Goal: Task Accomplishment & Management: Manage account settings

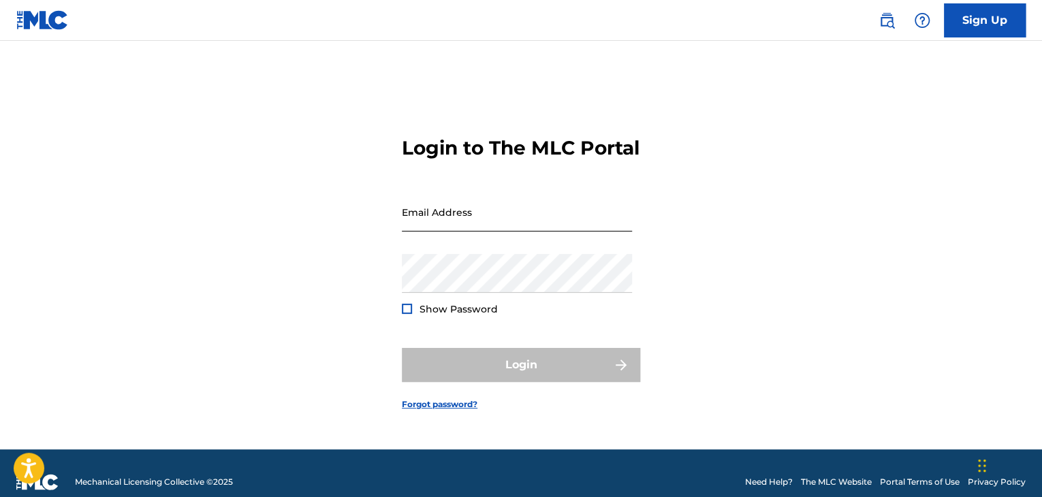
click at [479, 232] on input "Email Address" at bounding box center [517, 212] width 230 height 39
type input "[EMAIL_ADDRESS][DOMAIN_NAME]"
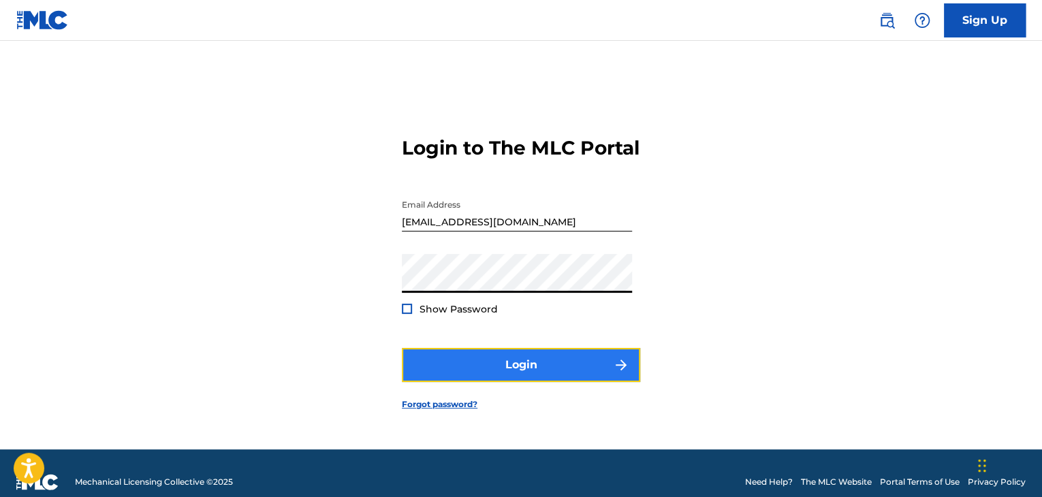
click at [444, 366] on button "Login" at bounding box center [521, 365] width 238 height 34
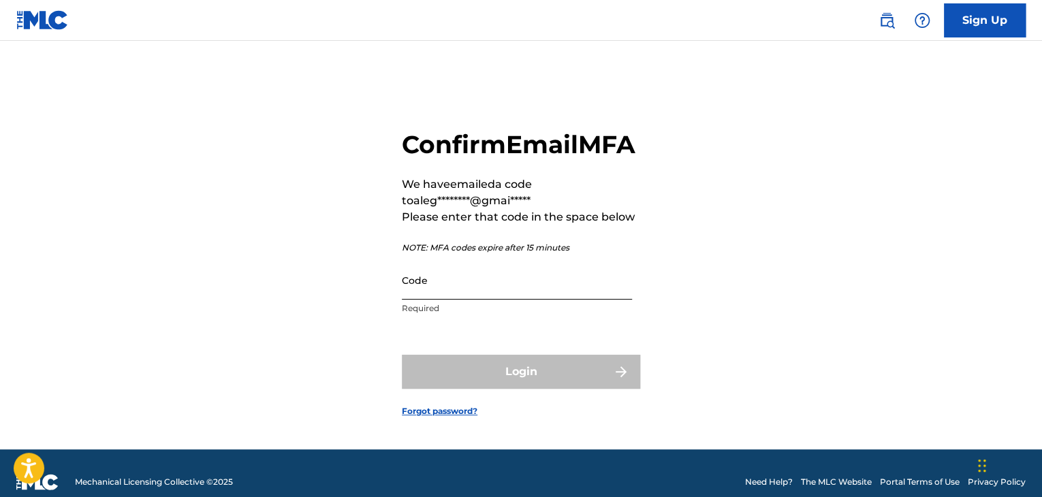
click at [496, 290] on input "Code" at bounding box center [517, 280] width 230 height 39
click at [497, 295] on input "Code" at bounding box center [517, 280] width 230 height 39
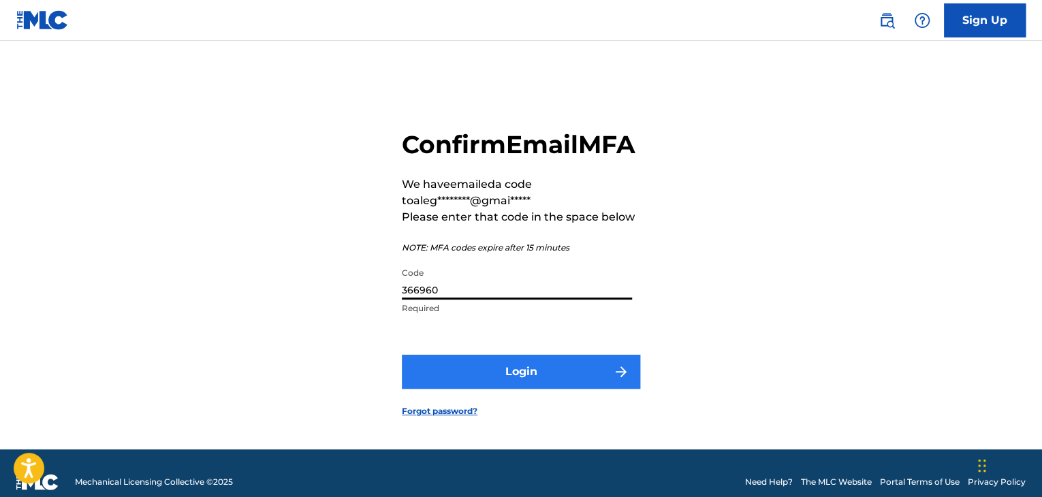
type input "366960"
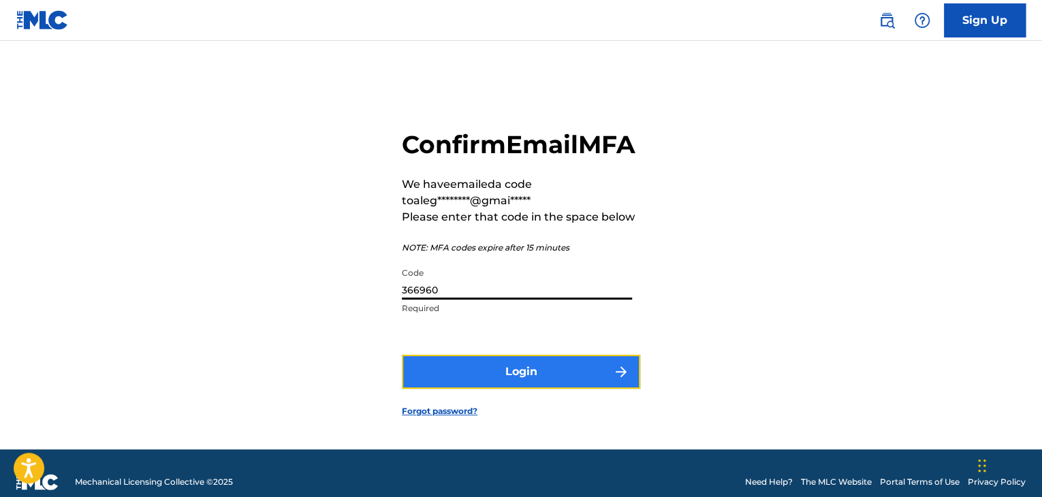
click at [525, 389] on button "Login" at bounding box center [521, 372] width 238 height 34
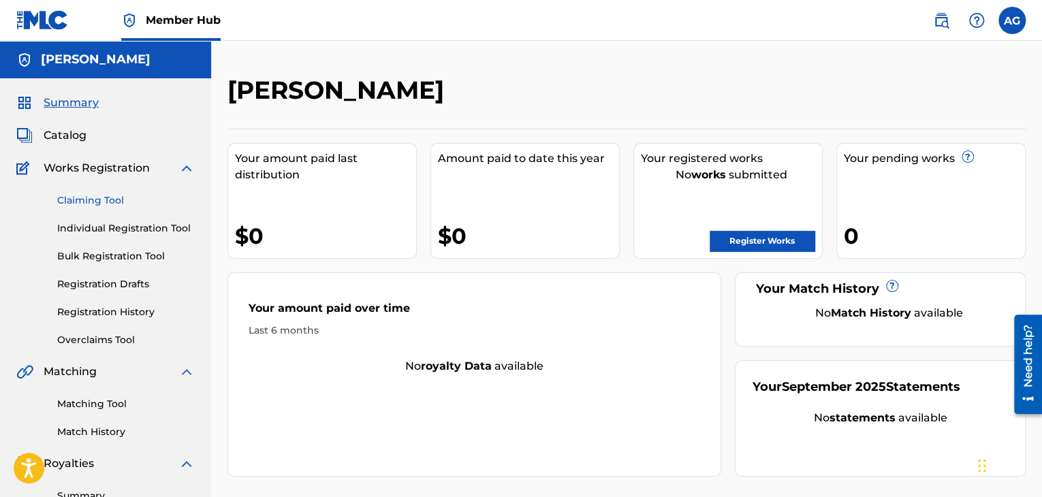
click at [104, 203] on link "Claiming Tool" at bounding box center [126, 200] width 138 height 14
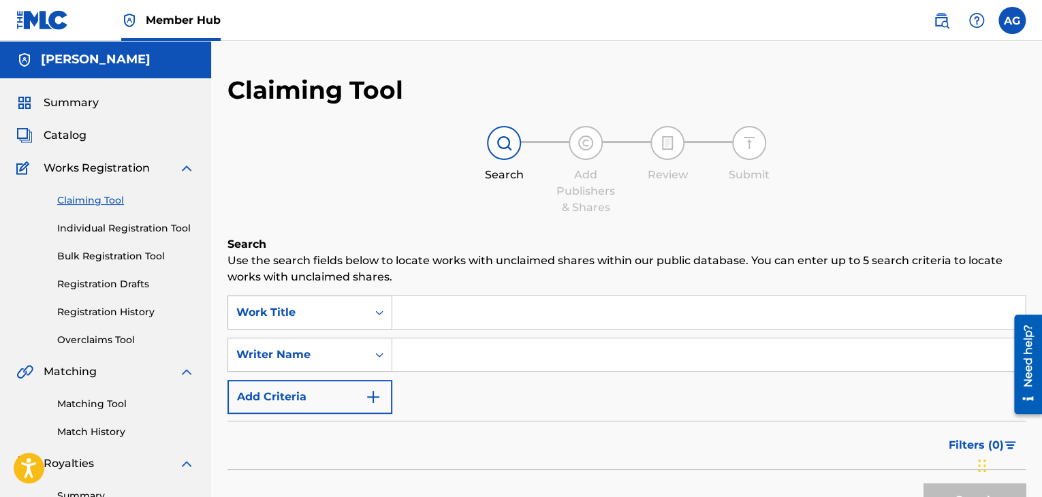
click at [375, 310] on div "Search Form" at bounding box center [379, 312] width 25 height 25
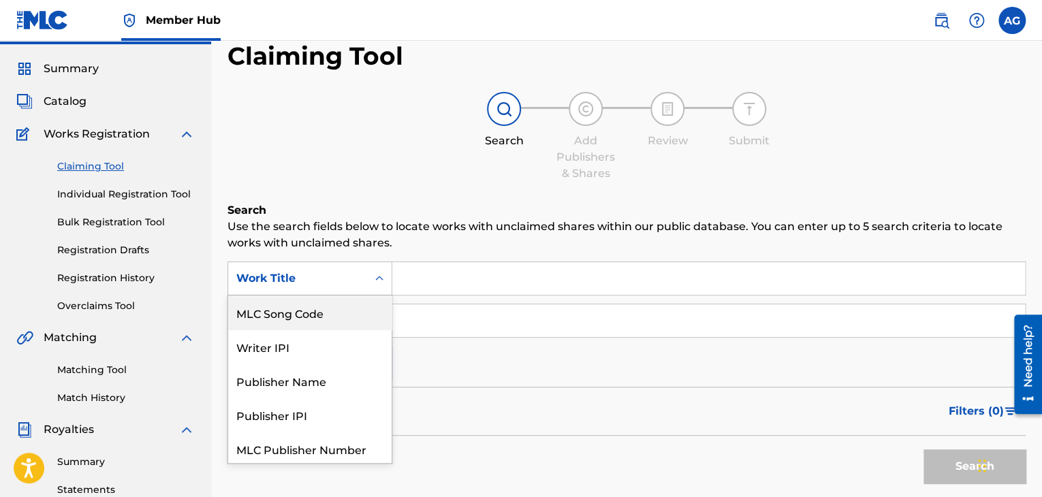
scroll to position [37, 0]
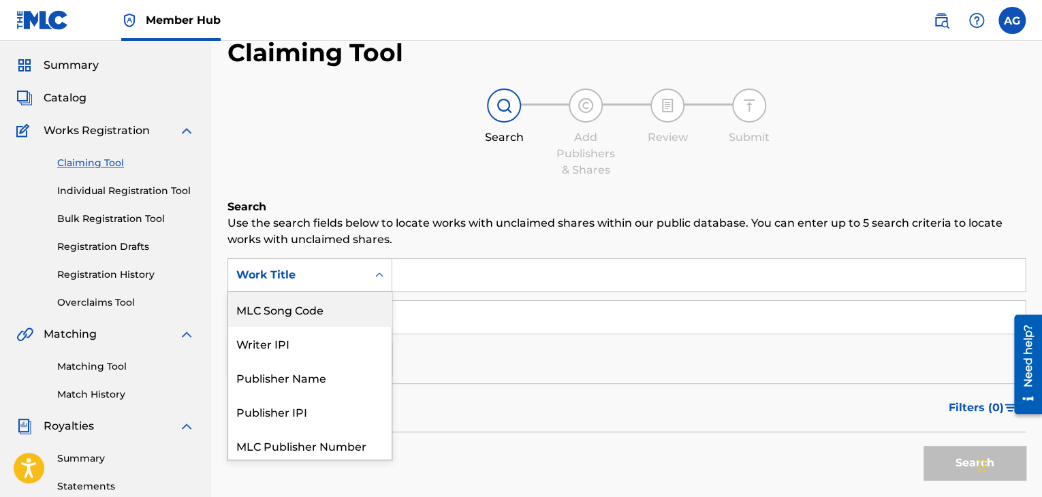
click at [338, 276] on div "Work Title" at bounding box center [297, 275] width 123 height 16
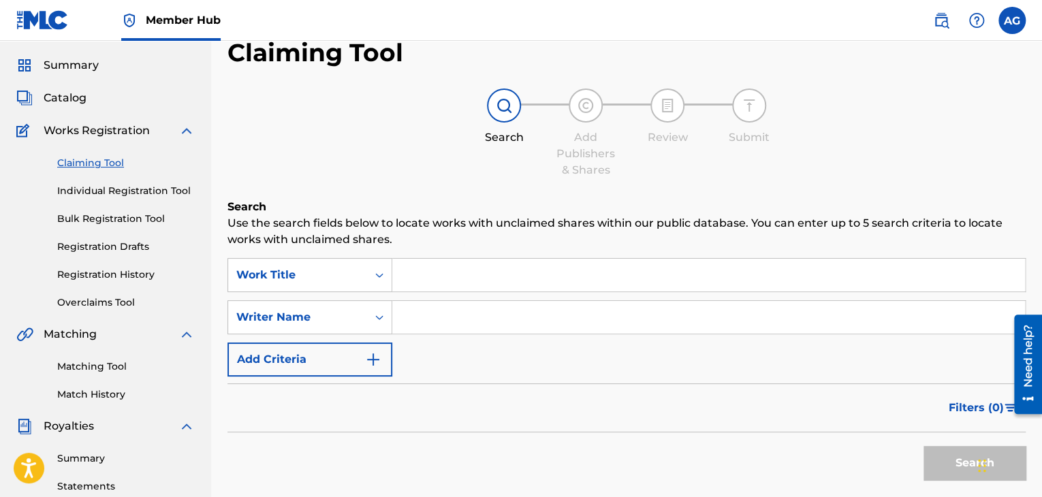
click at [407, 322] on input "Search Form" at bounding box center [708, 317] width 633 height 33
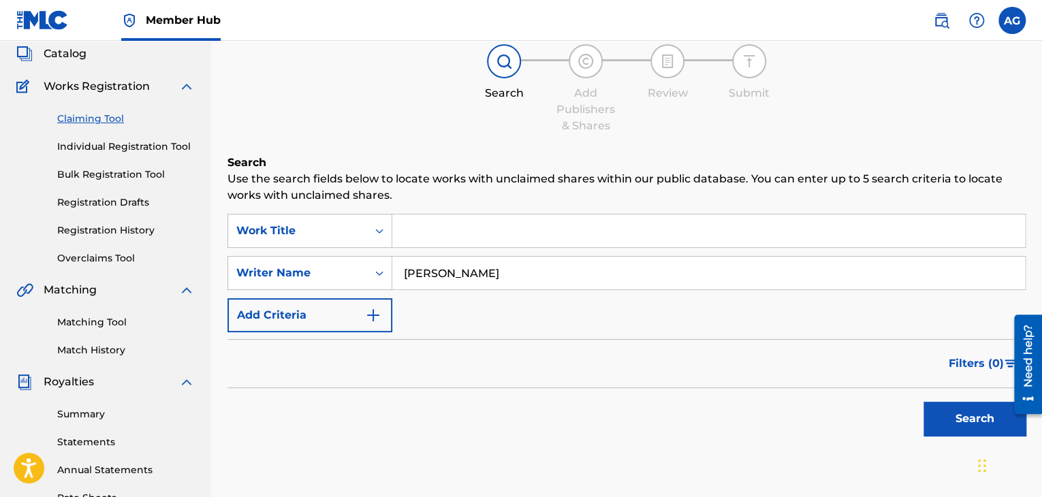
scroll to position [106, 0]
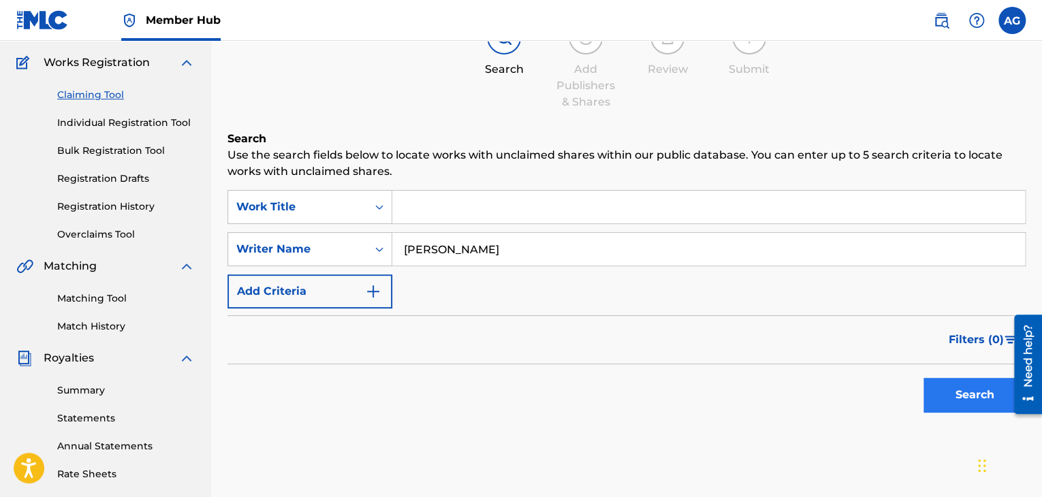
type input "[PERSON_NAME]"
click at [968, 407] on button "Search" at bounding box center [974, 395] width 102 height 34
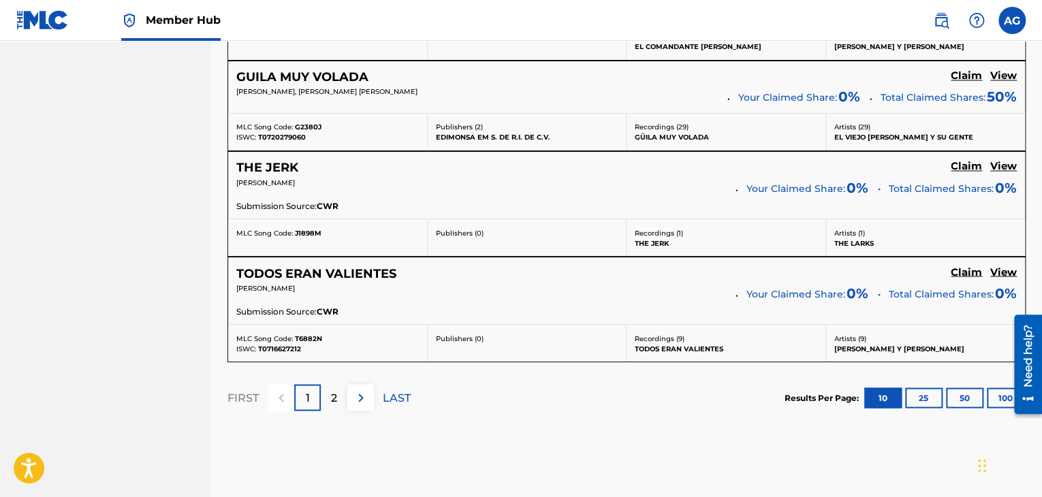
scroll to position [1127, 0]
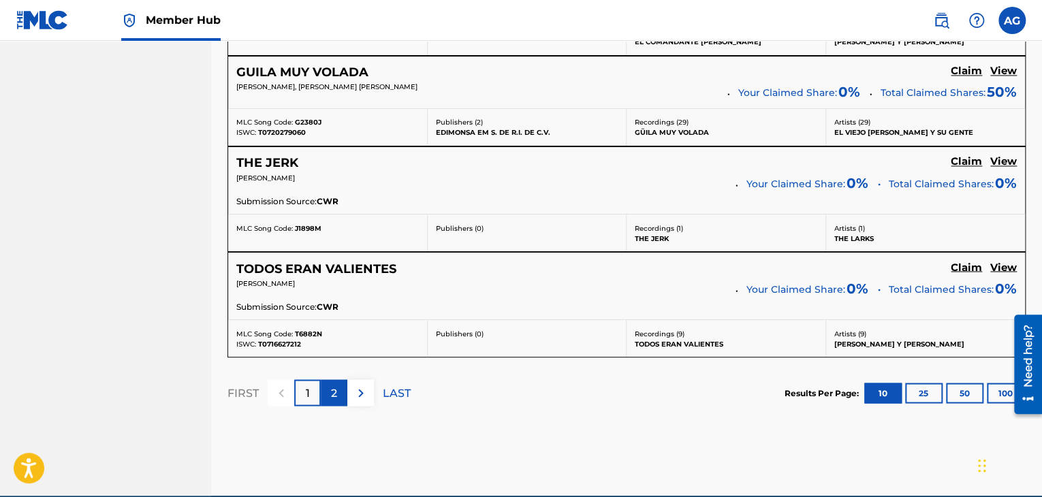
click at [342, 396] on div "2" at bounding box center [334, 392] width 27 height 27
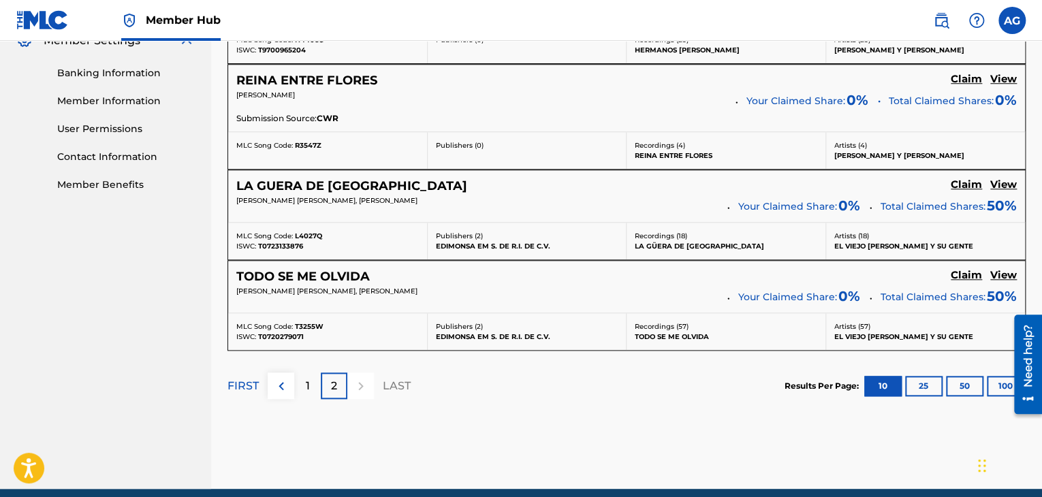
scroll to position [626, 0]
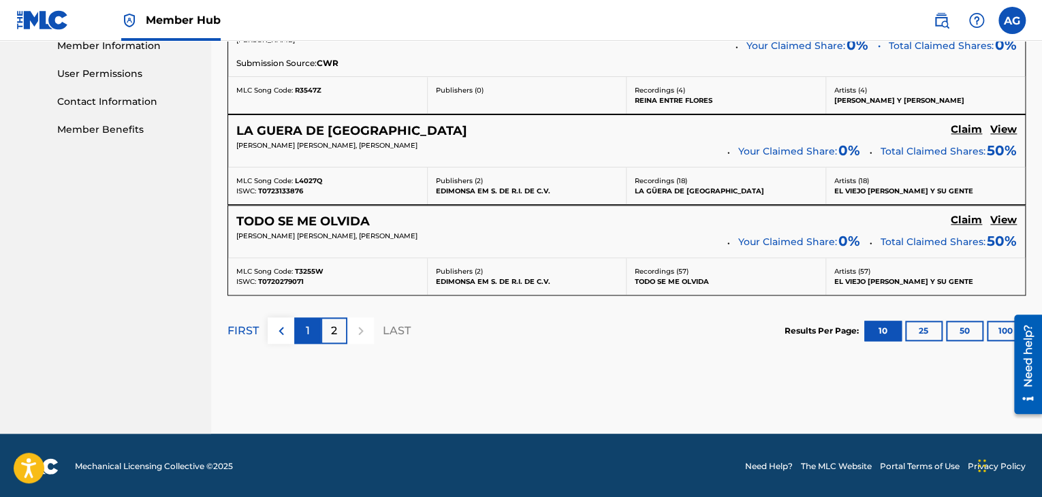
click at [317, 333] on div "1" at bounding box center [307, 330] width 27 height 27
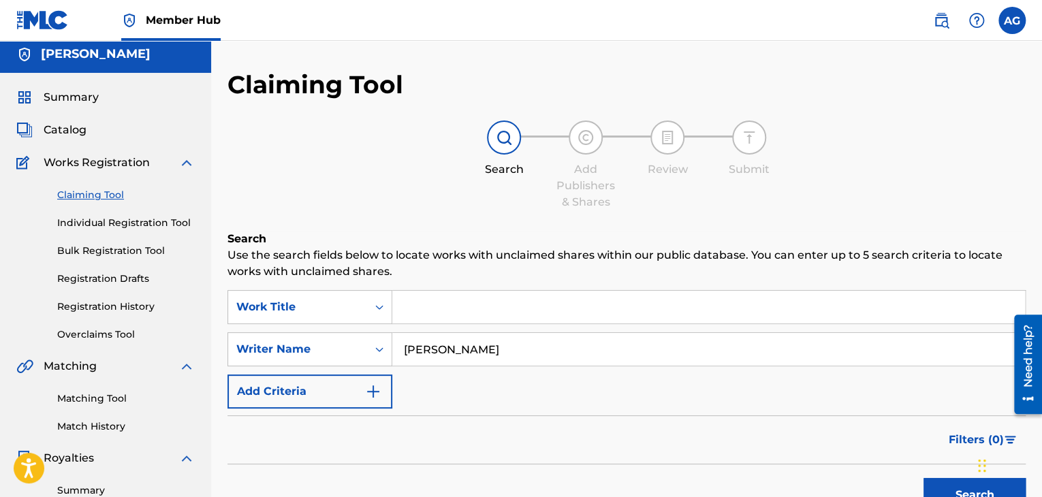
scroll to position [0, 0]
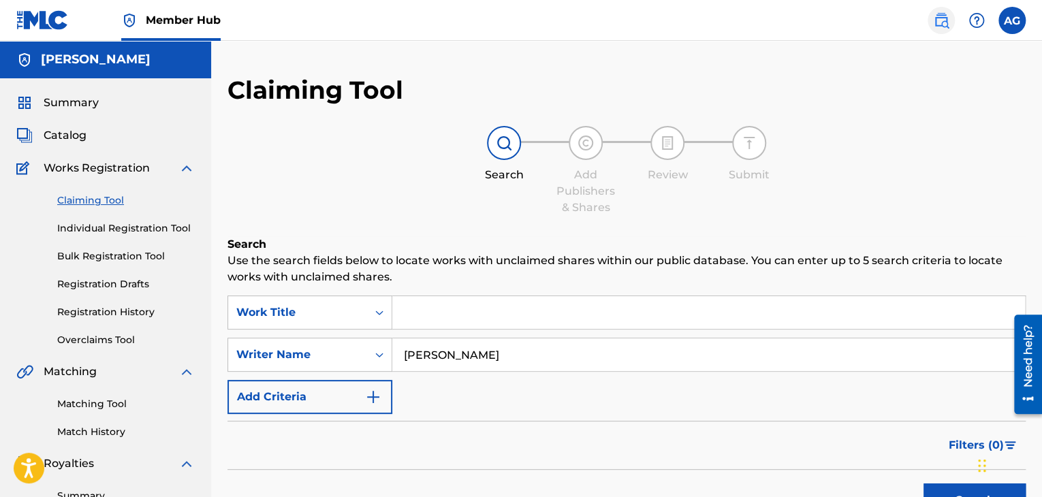
click at [940, 22] on img at bounding box center [941, 20] width 16 height 16
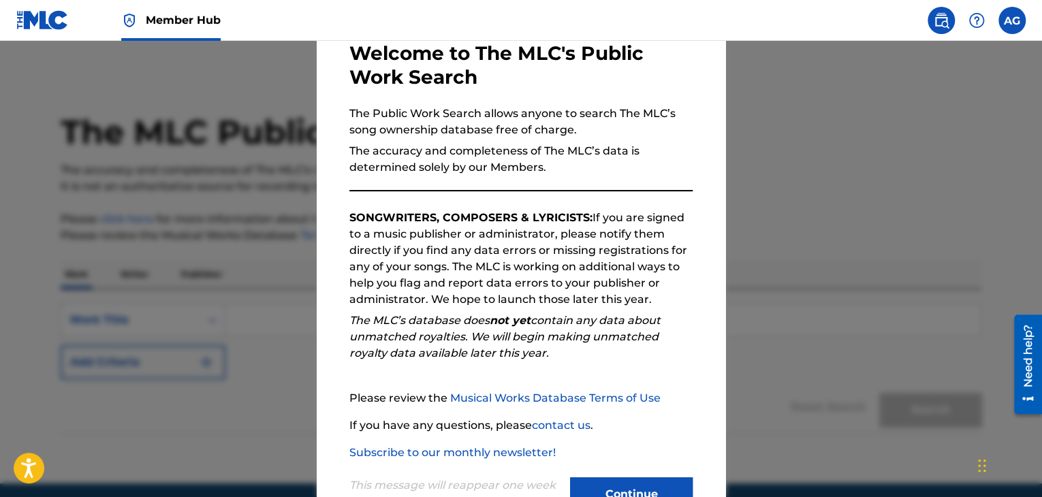
scroll to position [126, 0]
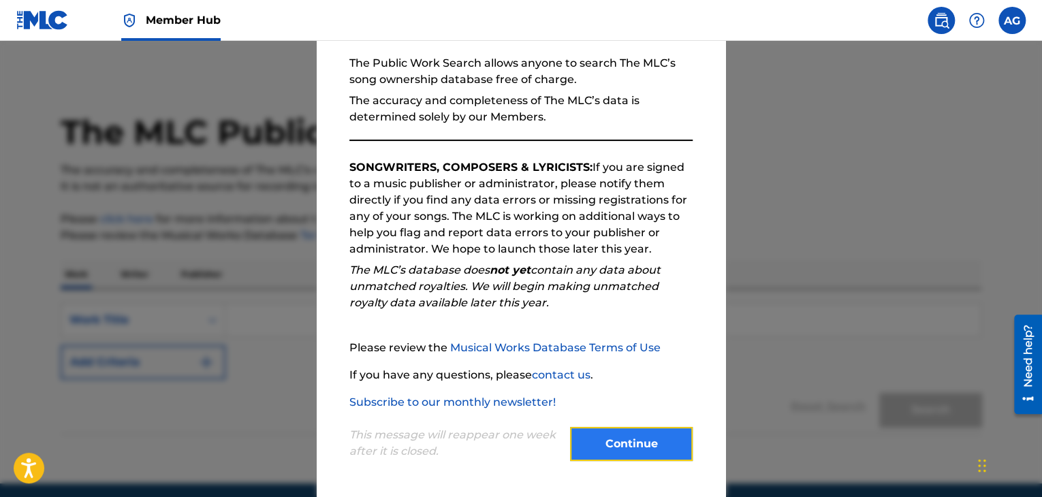
click at [656, 450] on button "Continue" at bounding box center [631, 444] width 123 height 34
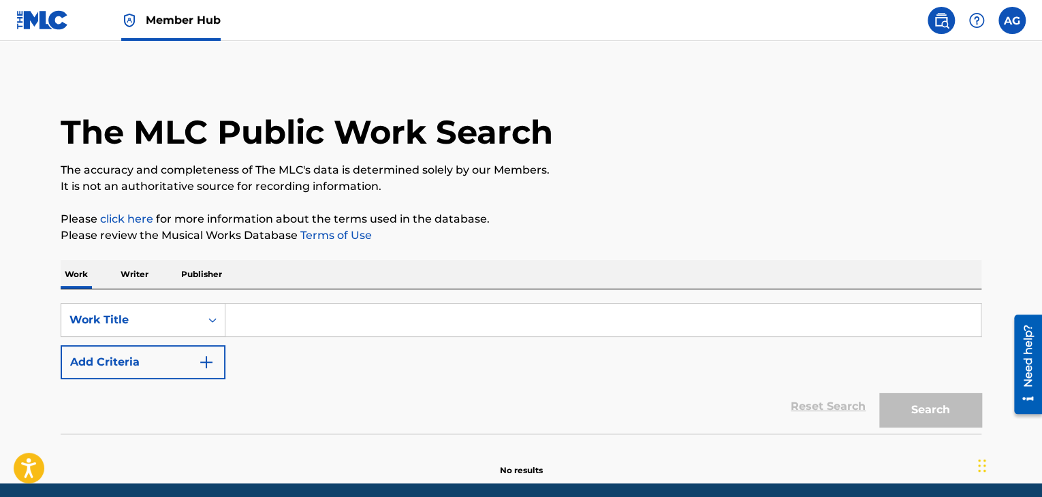
click at [139, 277] on p "Writer" at bounding box center [134, 274] width 36 height 29
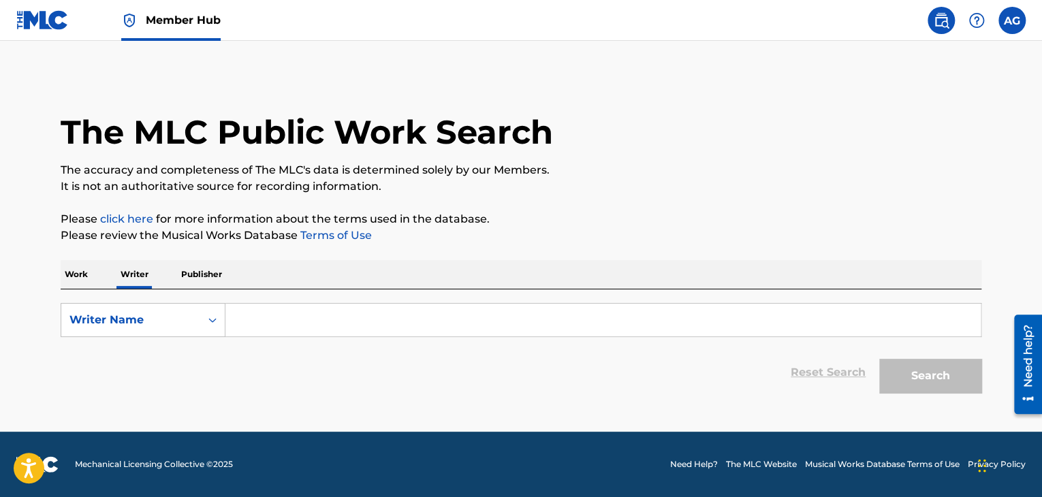
click at [197, 279] on p "Publisher" at bounding box center [201, 274] width 49 height 29
click at [70, 279] on p "Work" at bounding box center [76, 274] width 31 height 29
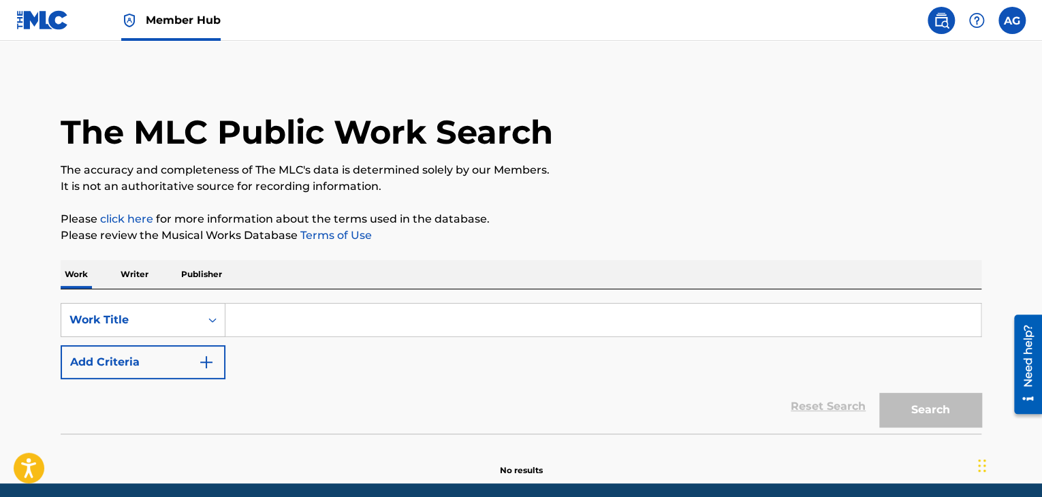
click at [324, 327] on input "Search Form" at bounding box center [602, 320] width 755 height 33
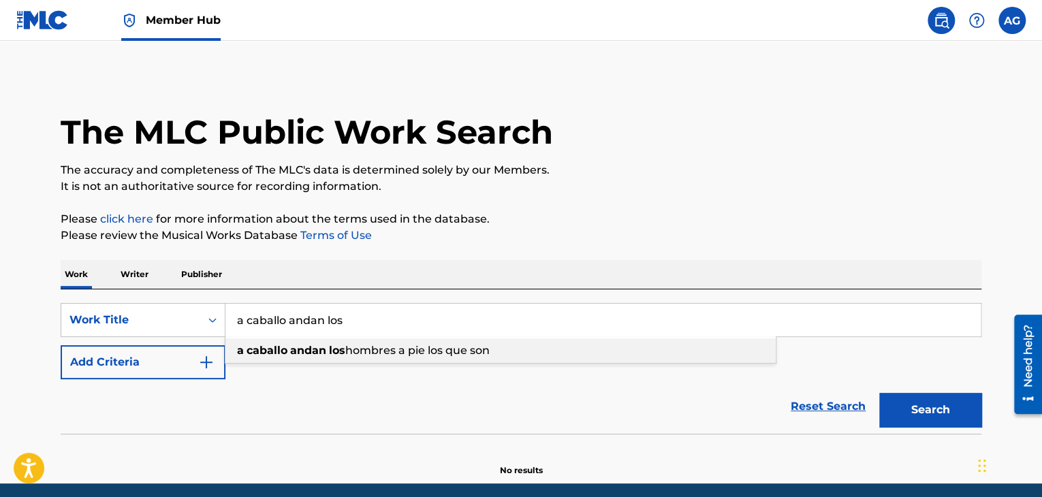
click at [360, 355] on span "hombres a pie los que son" at bounding box center [417, 350] width 144 height 13
type input "a caballo andan los hombres a pie los que son"
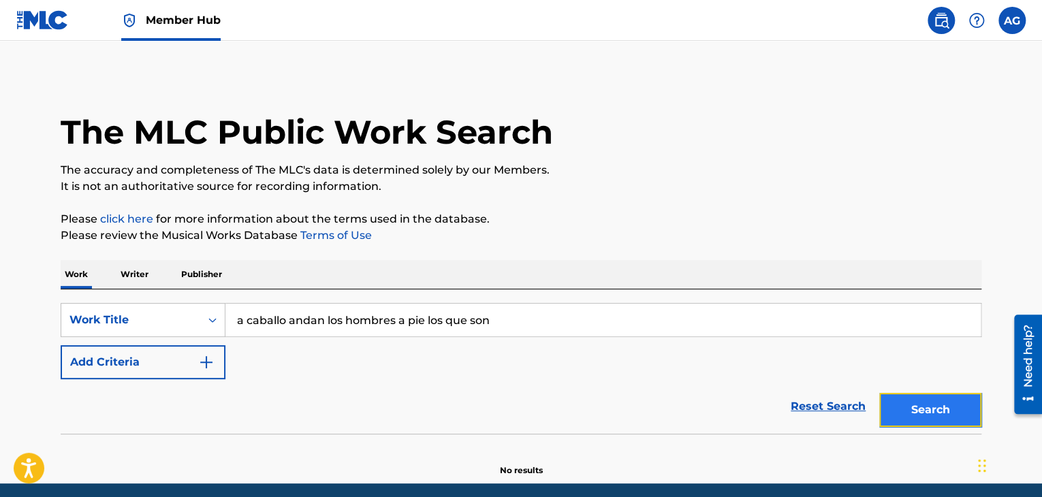
click at [924, 402] on button "Search" at bounding box center [930, 410] width 102 height 34
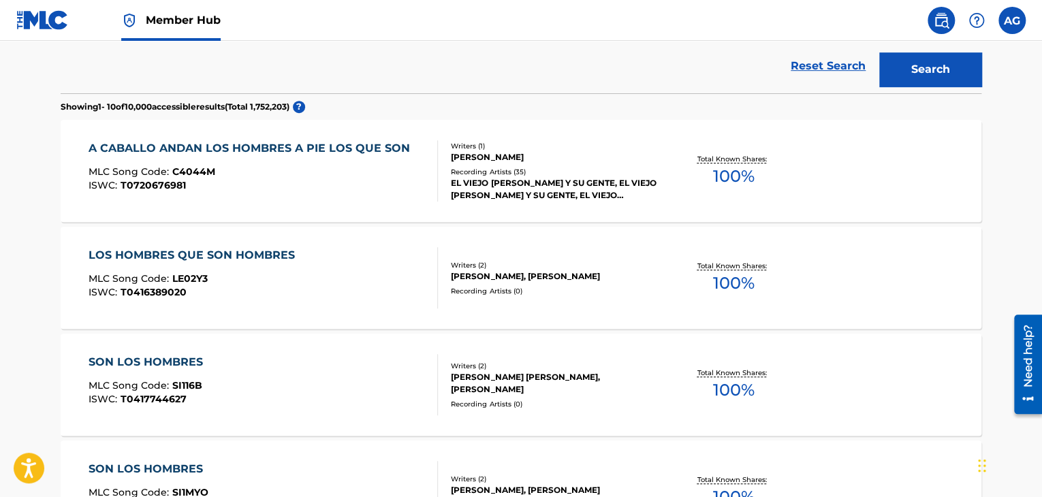
scroll to position [272, 0]
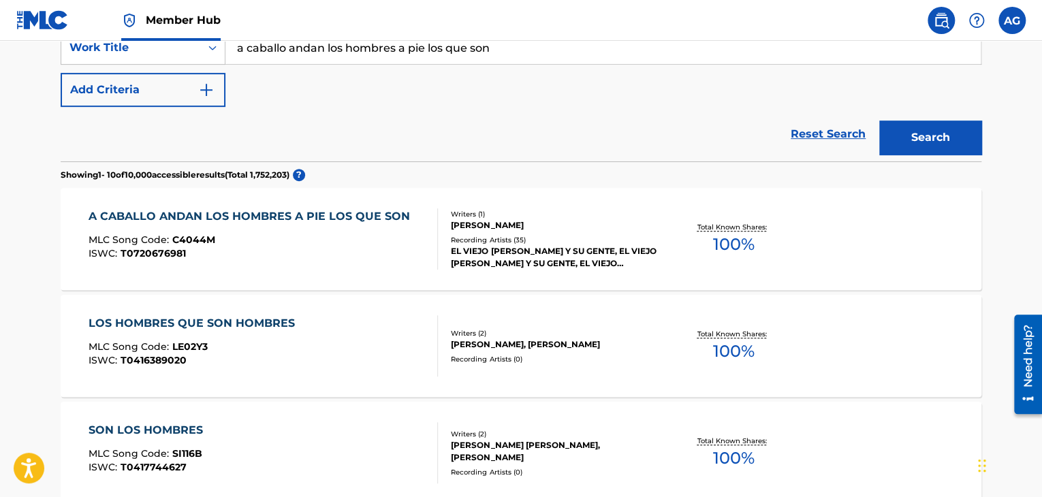
click at [259, 216] on div "A CABALLO ANDAN LOS HOMBRES A PIE LOS QUE SON" at bounding box center [253, 216] width 328 height 16
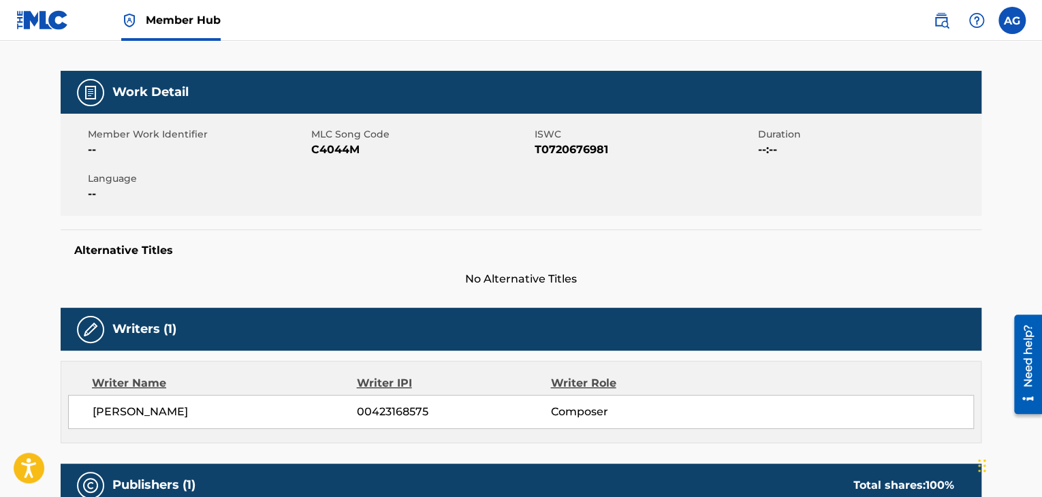
scroll to position [204, 0]
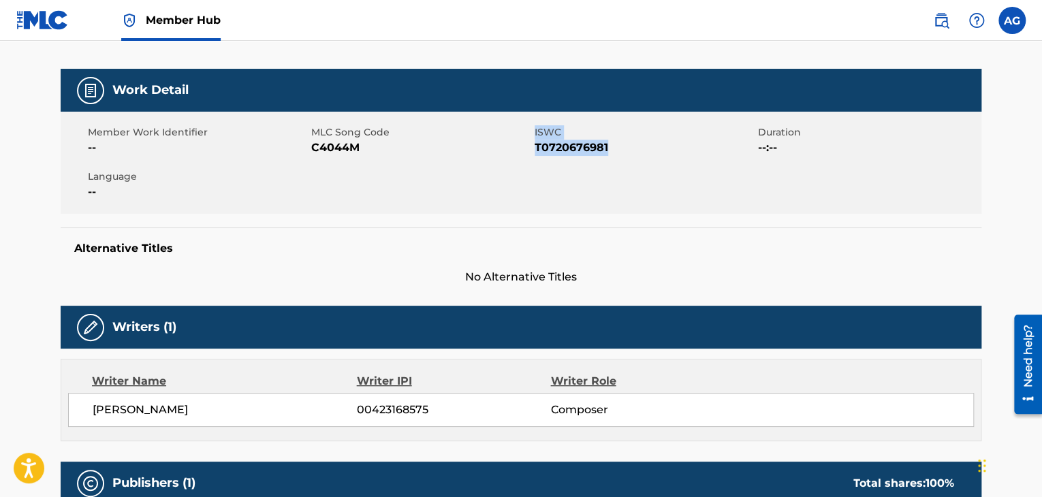
drag, startPoint x: 534, startPoint y: 146, endPoint x: 626, endPoint y: 156, distance: 93.1
click at [626, 156] on div "Member Work Identifier -- MLC Song Code C4044M ISWC T0720676981 Duration --:-- …" at bounding box center [521, 163] width 921 height 102
click at [556, 143] on span "T0720676981" at bounding box center [645, 148] width 220 height 16
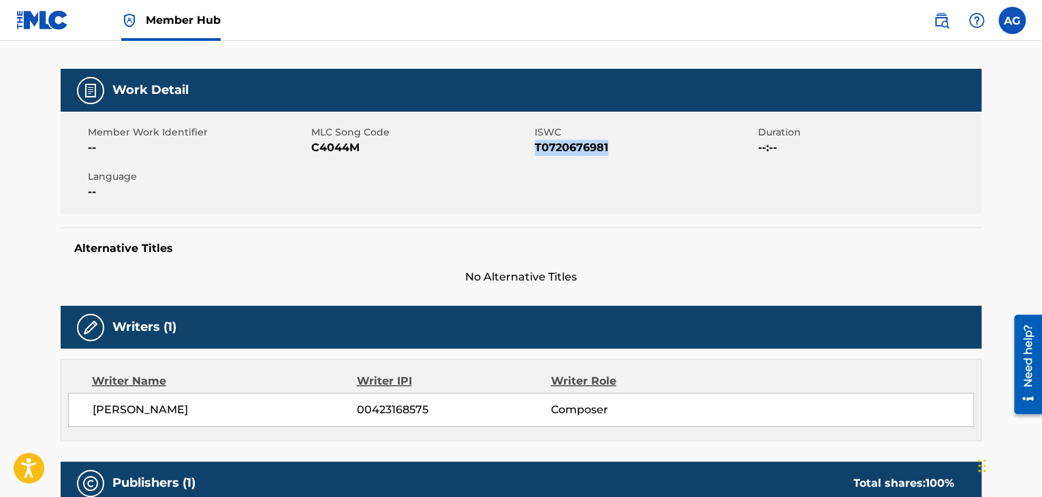
copy span "T0720676981"
drag, startPoint x: 313, startPoint y: 147, endPoint x: 363, endPoint y: 154, distance: 50.8
click at [363, 154] on span "C4044M" at bounding box center [421, 148] width 220 height 16
copy span "C4044M"
click at [387, 404] on span "00423168575" at bounding box center [453, 410] width 193 height 16
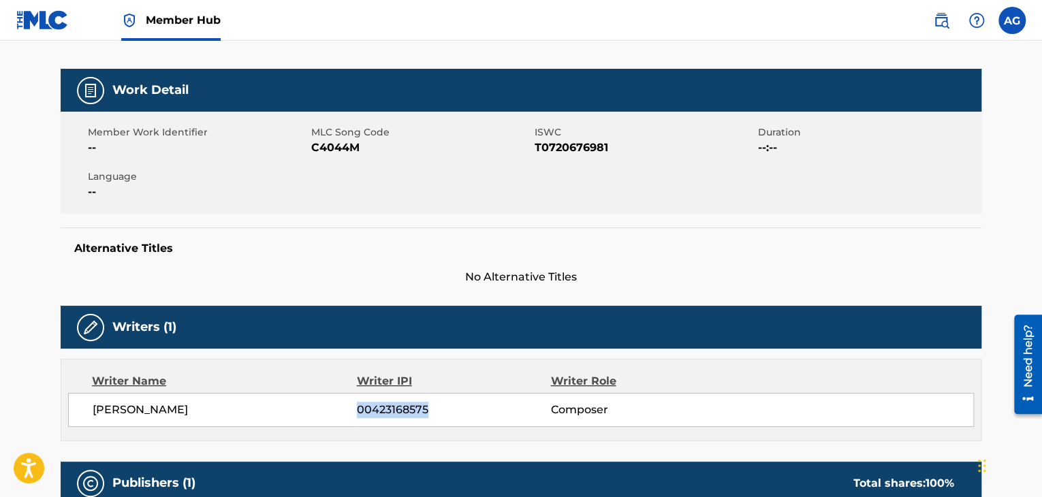
click at [387, 404] on span "00423168575" at bounding box center [453, 410] width 193 height 16
copy span "00423168575"
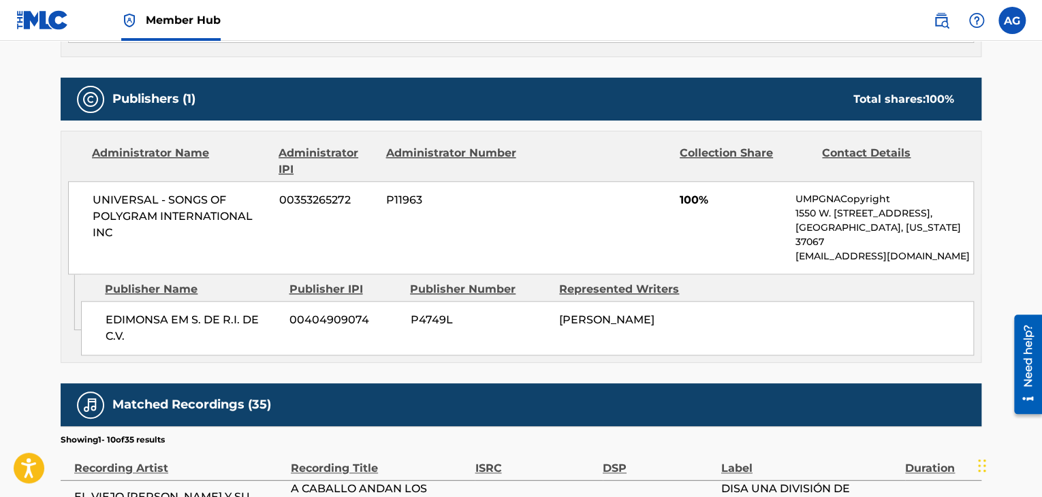
scroll to position [613, 0]
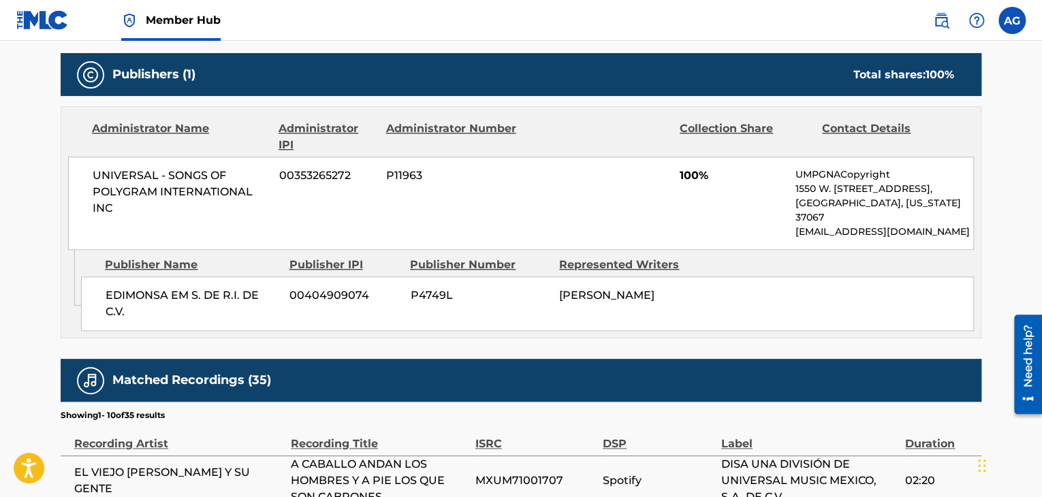
click at [439, 287] on span "P4749L" at bounding box center [479, 295] width 139 height 16
copy span "P4749L"
click at [332, 287] on span "00404909074" at bounding box center [344, 295] width 110 height 16
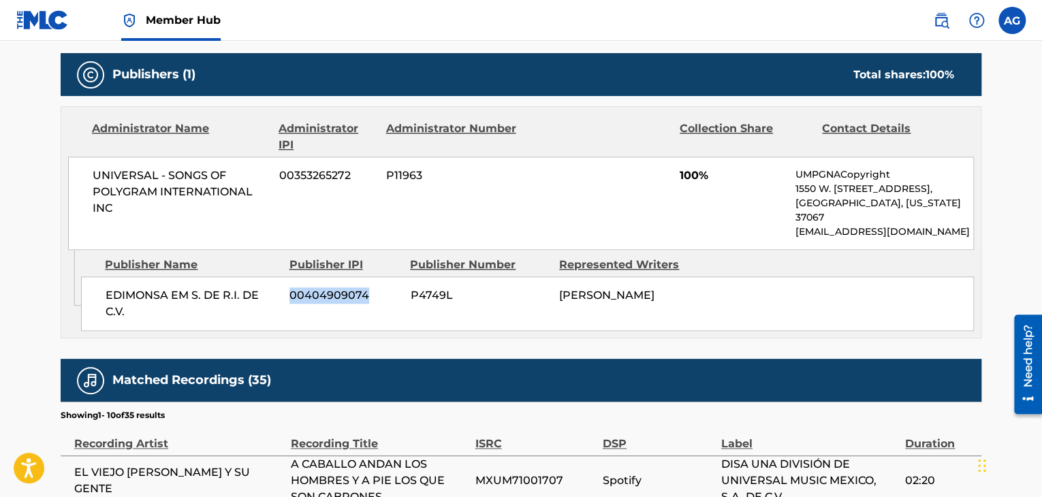
copy span "00404909074"
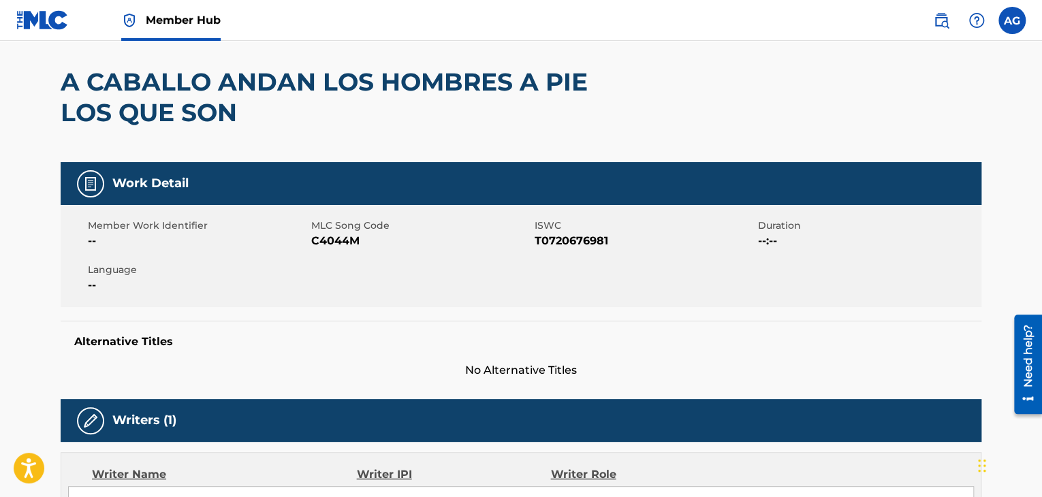
scroll to position [0, 0]
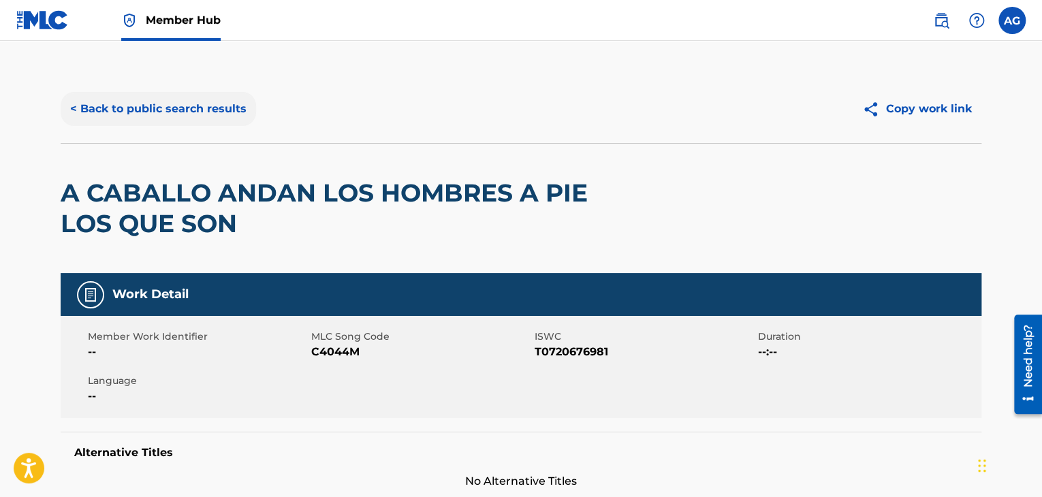
click at [159, 110] on button "< Back to public search results" at bounding box center [158, 109] width 195 height 34
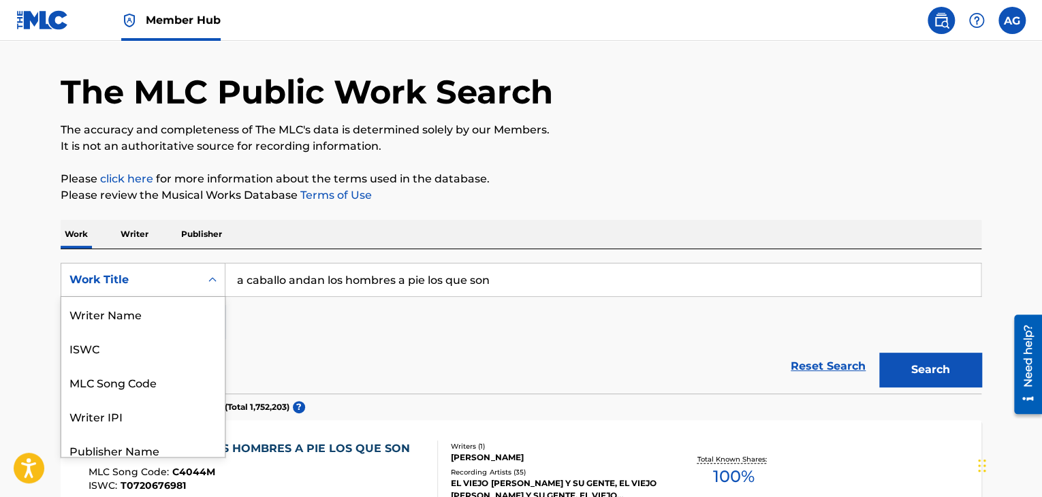
scroll to position [68, 0]
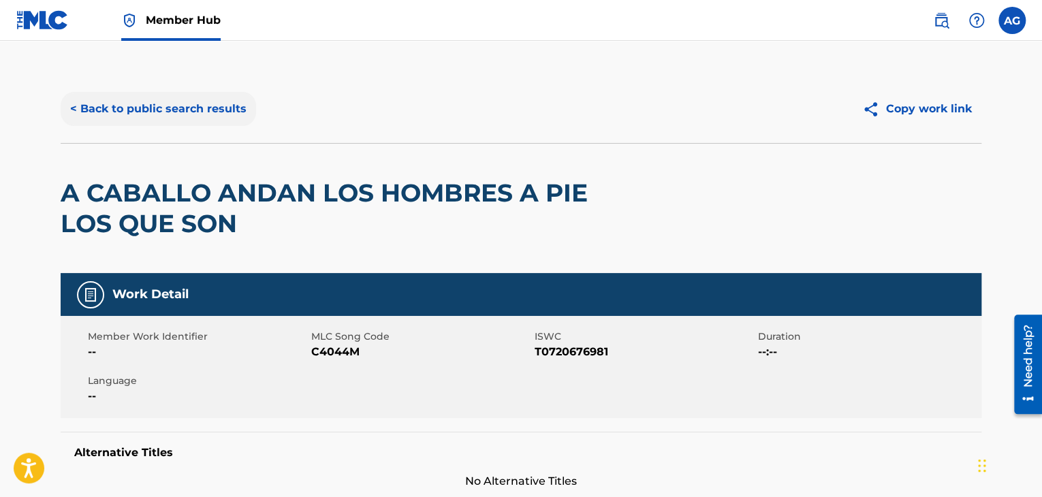
click at [95, 112] on button "< Back to public search results" at bounding box center [158, 109] width 195 height 34
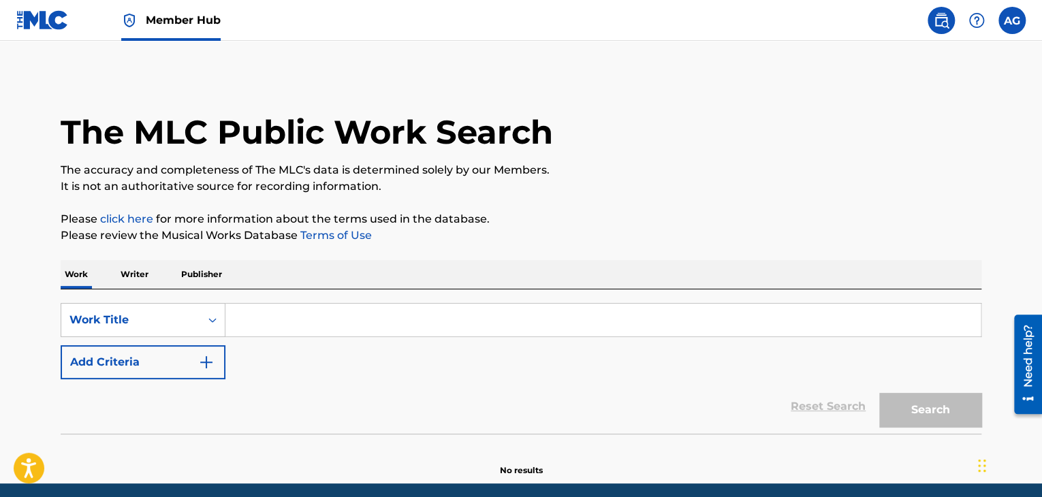
scroll to position [16, 0]
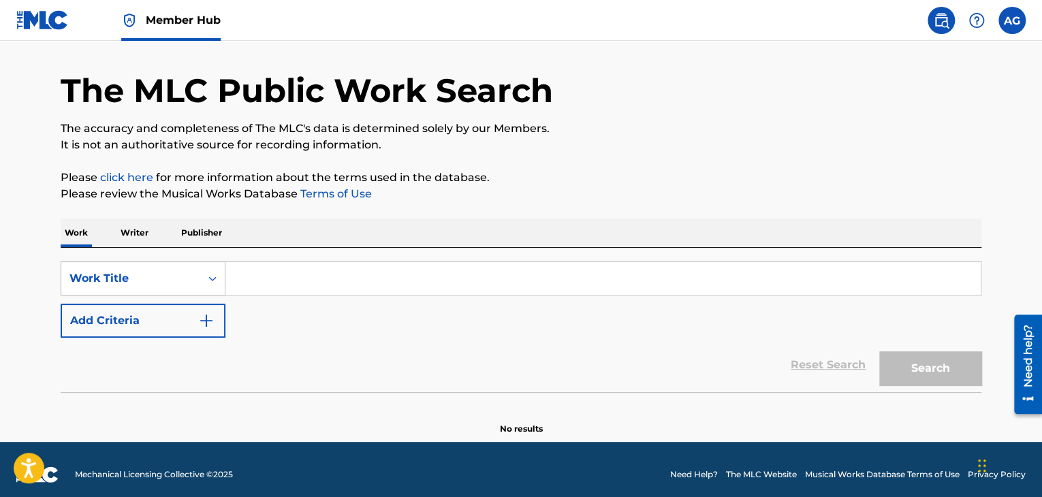
click at [210, 296] on div "Work Title" at bounding box center [143, 278] width 165 height 34
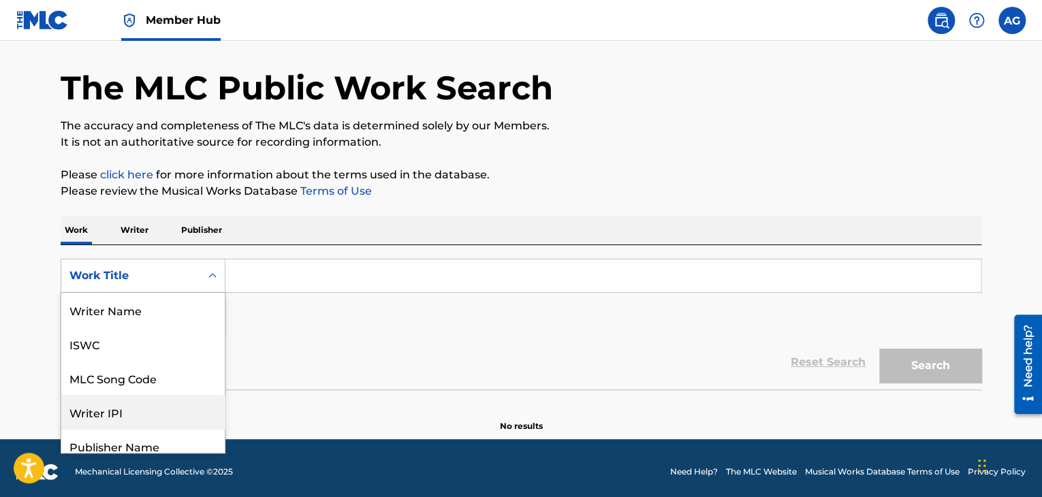
scroll to position [0, 0]
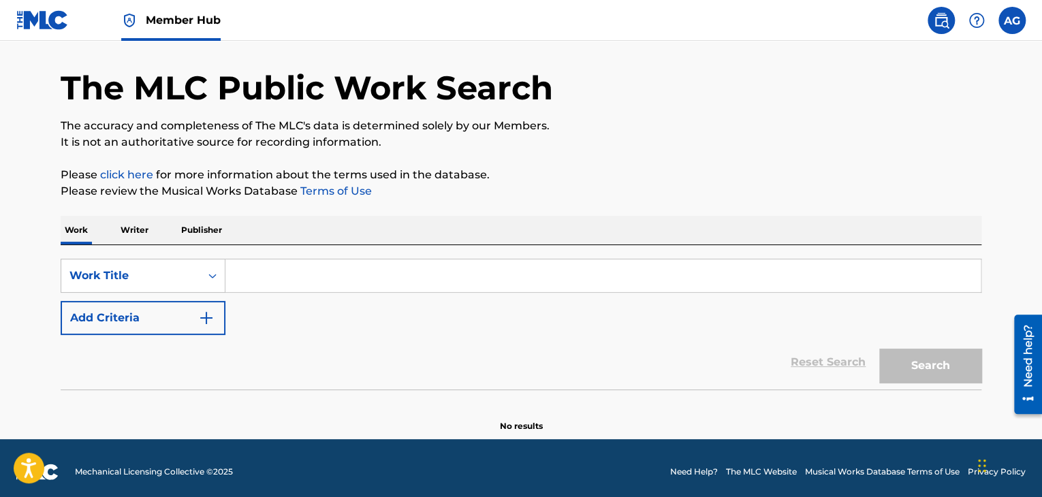
click at [136, 232] on p "Writer" at bounding box center [134, 230] width 36 height 29
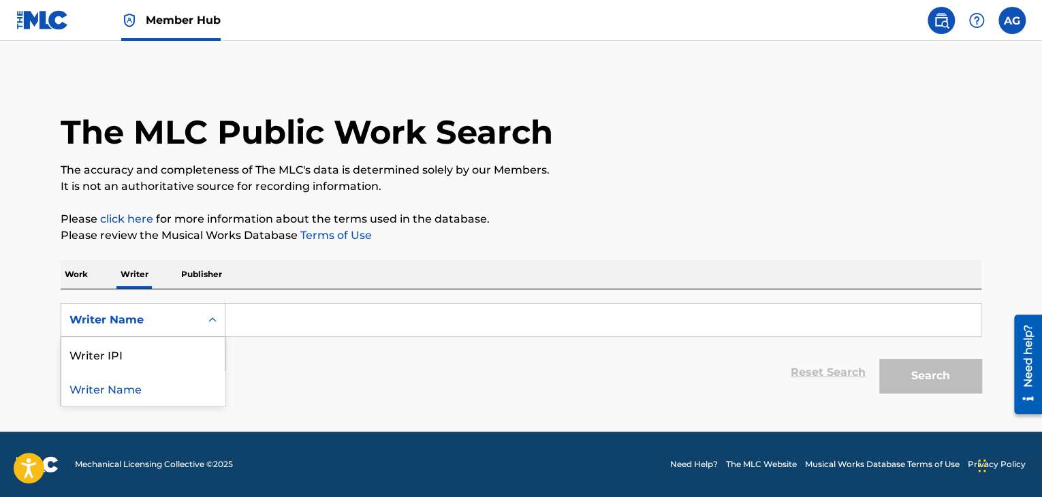
click at [219, 321] on icon "Search Form" at bounding box center [213, 320] width 14 height 14
click at [200, 281] on p "Publisher" at bounding box center [201, 274] width 49 height 29
click at [215, 322] on icon "Search Form" at bounding box center [213, 320] width 14 height 14
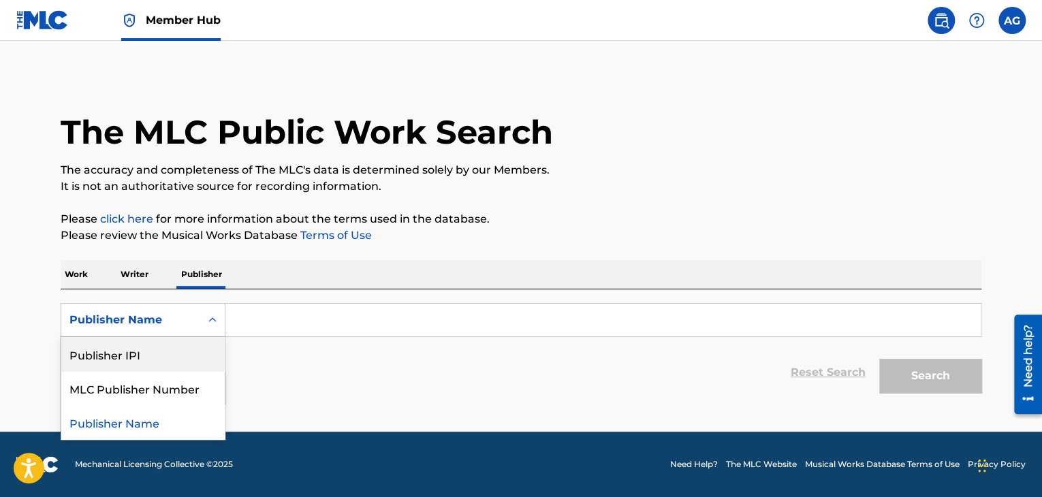
click at [74, 274] on p "Work" at bounding box center [76, 274] width 31 height 29
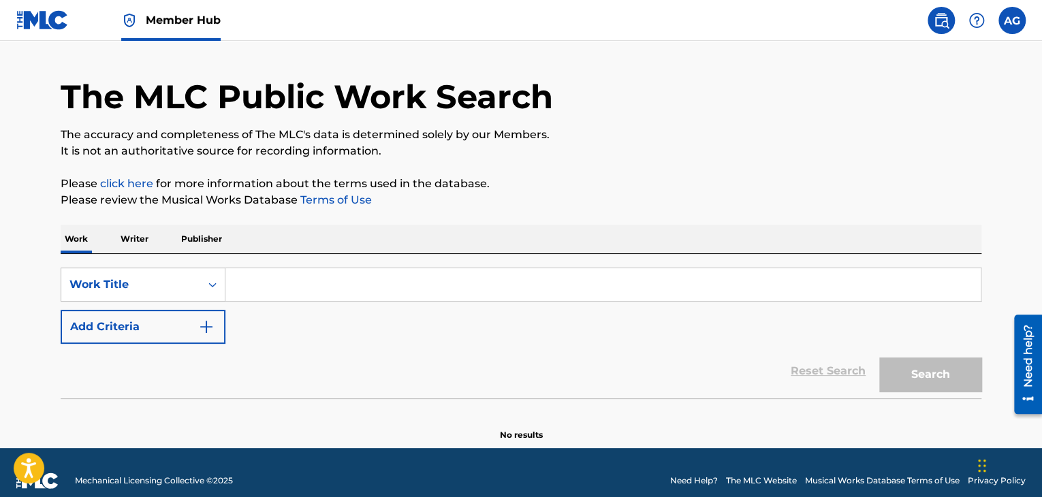
scroll to position [52, 0]
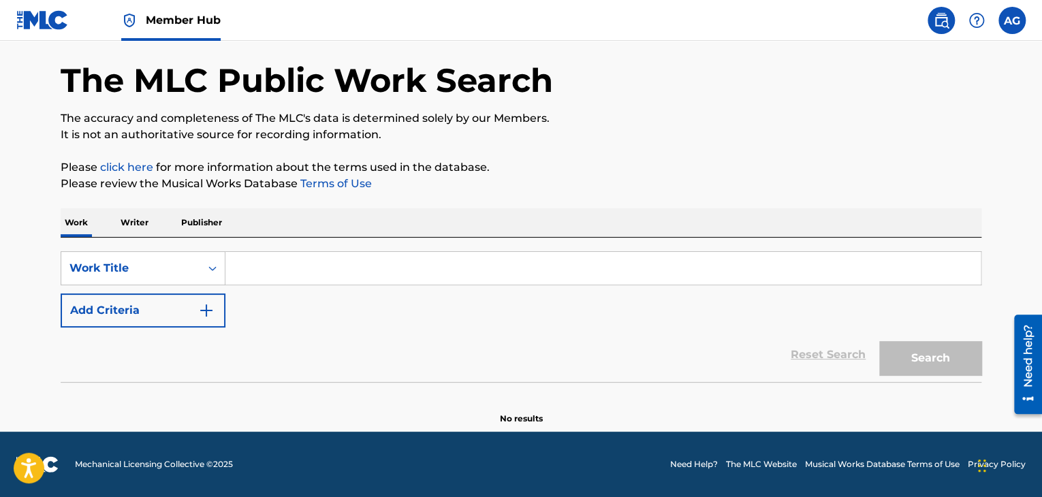
click at [114, 171] on link "click here" at bounding box center [126, 167] width 53 height 13
click at [688, 463] on link "Need Help?" at bounding box center [694, 464] width 48 height 12
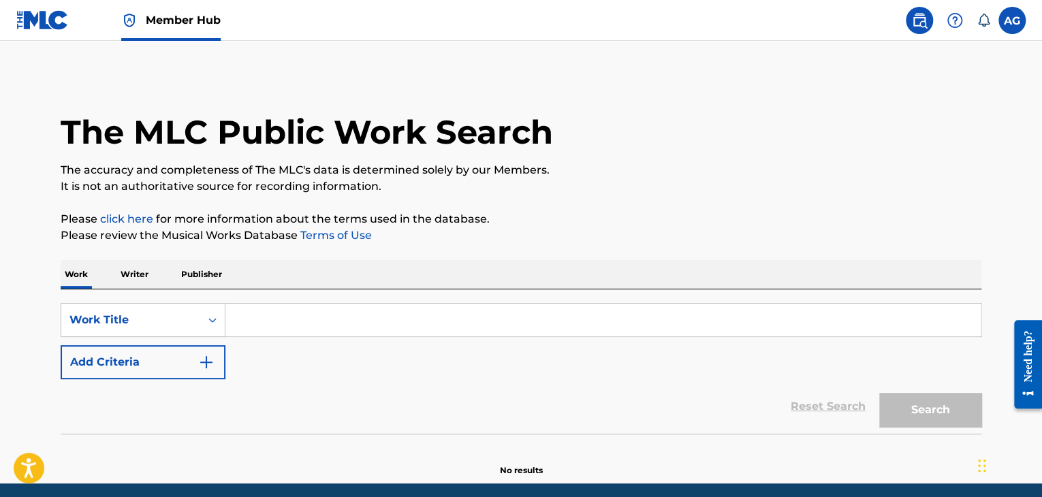
click at [126, 220] on link "click here" at bounding box center [126, 218] width 53 height 13
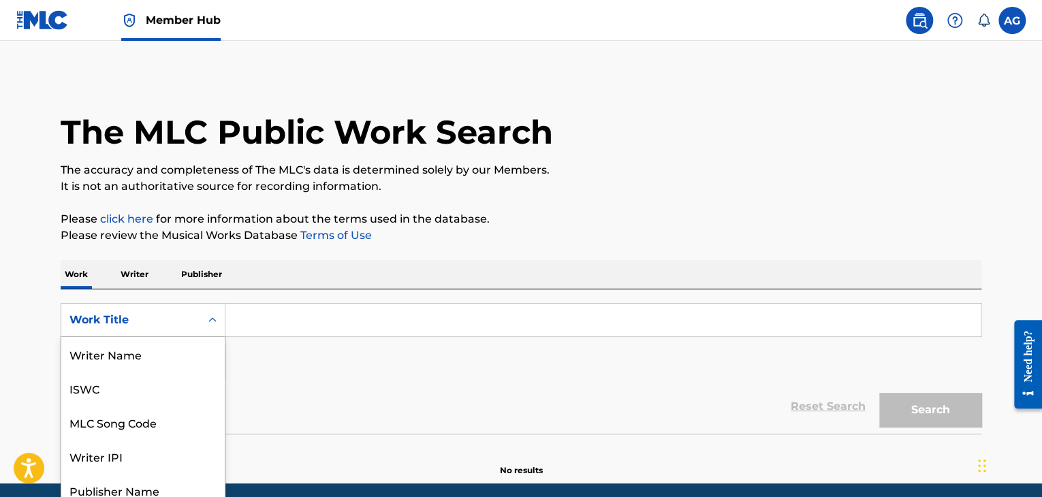
click at [223, 317] on div "8 results available. Use Up and Down to choose options, press Enter to select t…" at bounding box center [143, 320] width 165 height 34
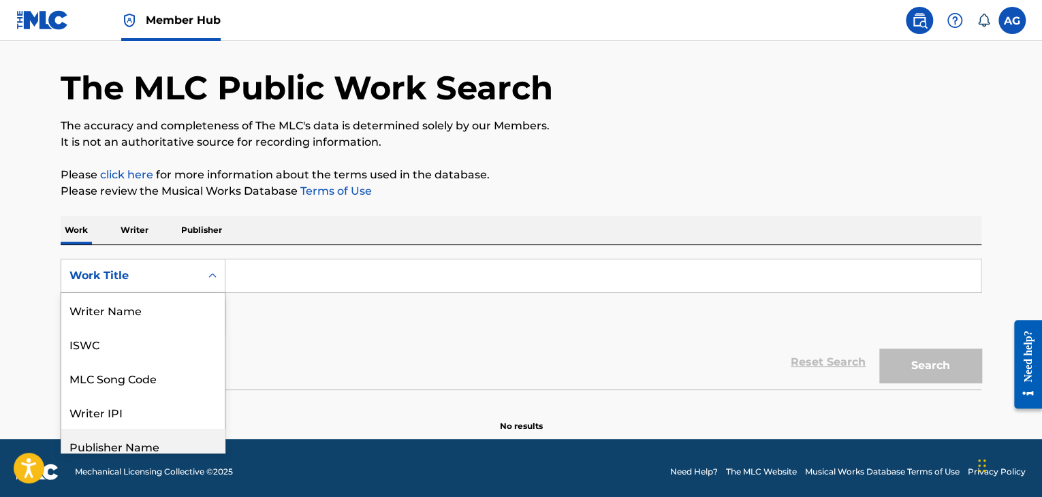
click at [205, 269] on div "Search Form" at bounding box center [212, 276] width 25 height 25
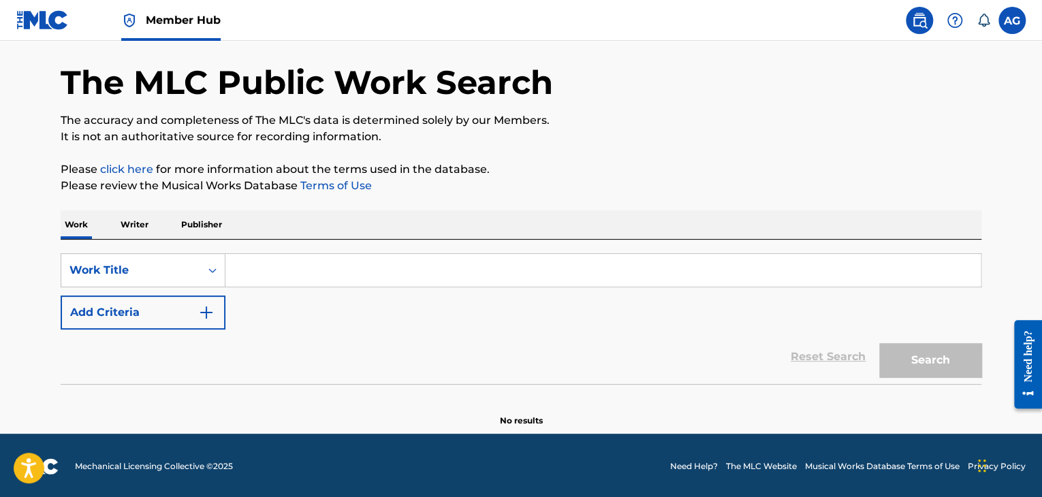
scroll to position [52, 0]
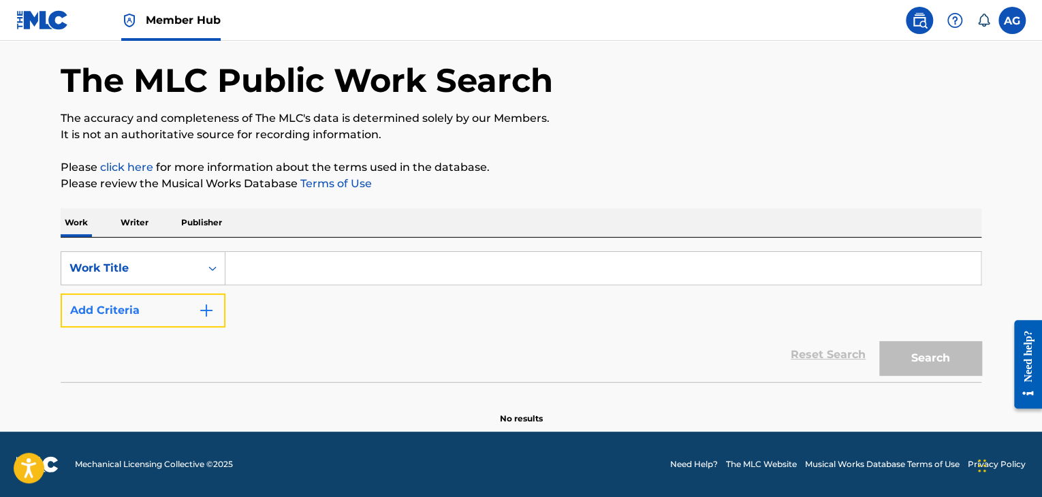
click at [207, 310] on img "Search Form" at bounding box center [206, 310] width 16 height 16
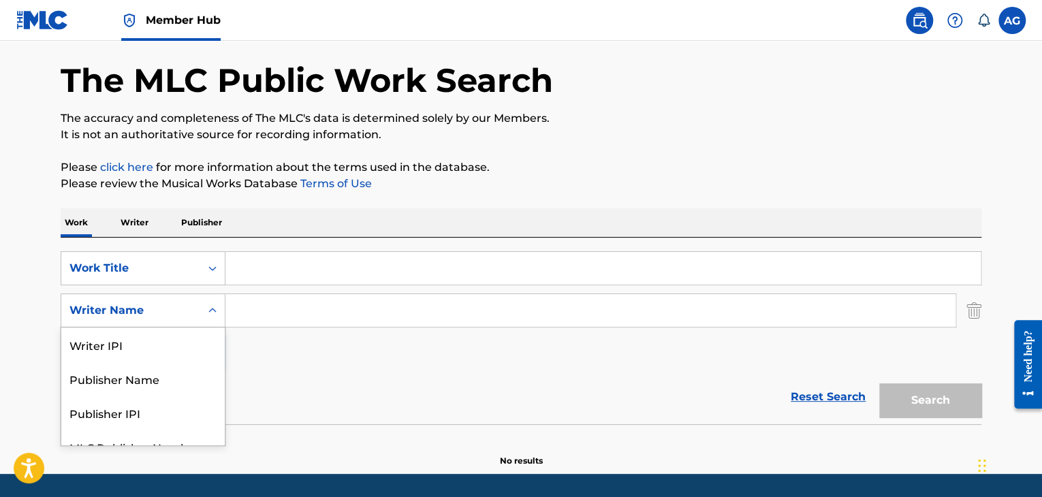
click at [214, 313] on icon "Search Form" at bounding box center [213, 311] width 14 height 14
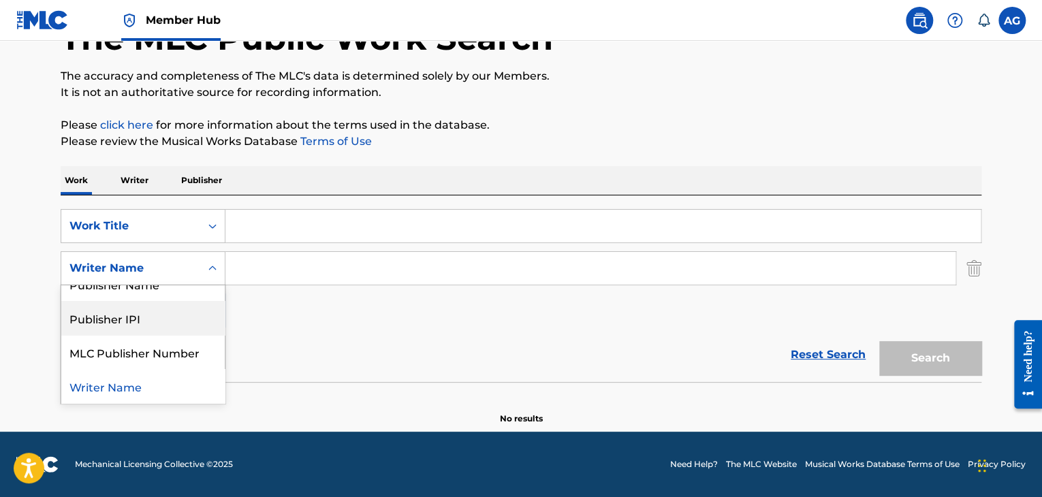
scroll to position [0, 0]
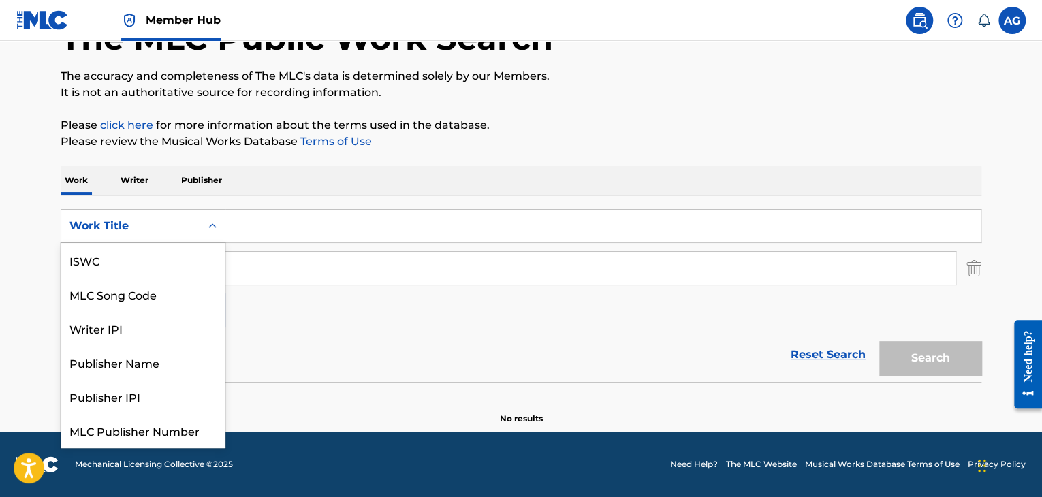
click at [215, 223] on icon "Search Form" at bounding box center [213, 226] width 14 height 14
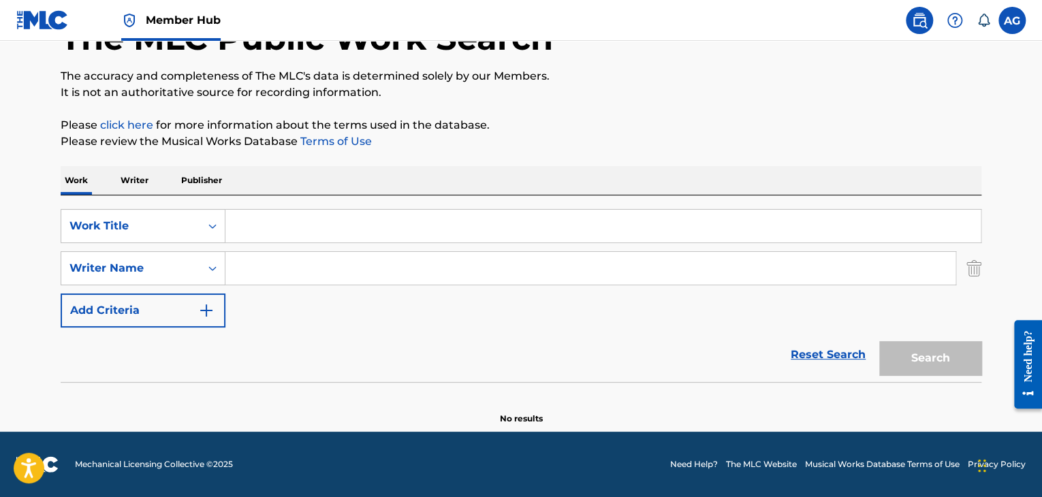
click at [321, 336] on div "Reset Search Search" at bounding box center [521, 355] width 921 height 54
click at [981, 266] on img "Search Form" at bounding box center [973, 268] width 15 height 34
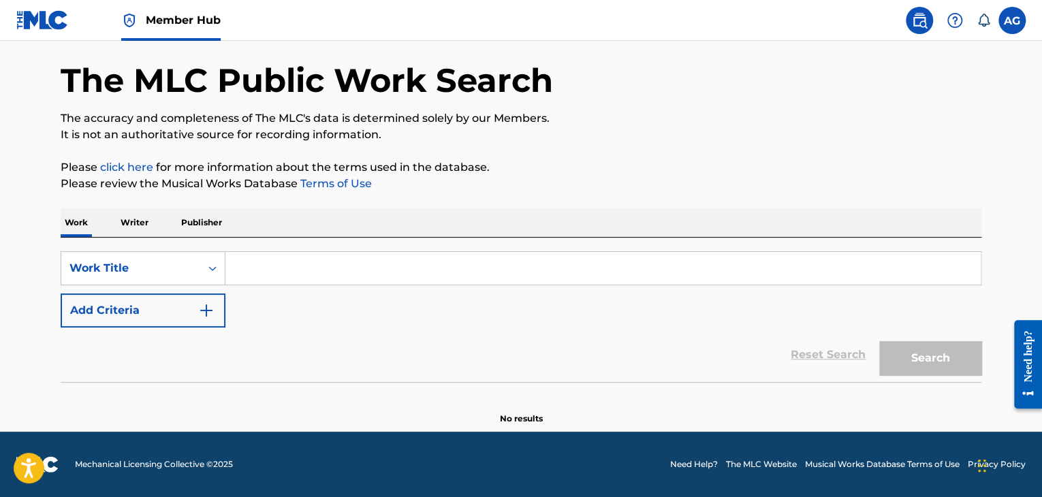
scroll to position [52, 0]
click at [261, 264] on input "Search Form" at bounding box center [602, 268] width 755 height 33
click at [144, 225] on p "Writer" at bounding box center [134, 222] width 36 height 29
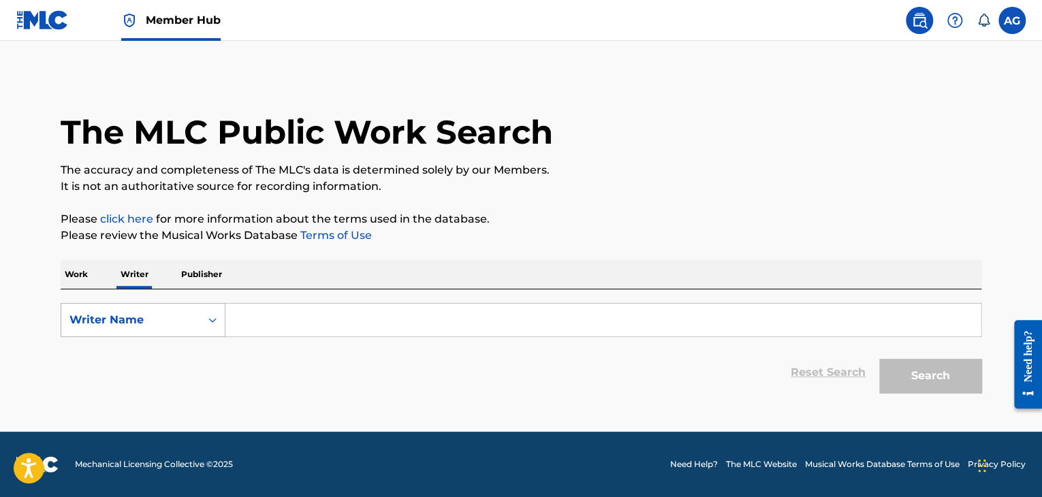
click at [206, 322] on icon "Search Form" at bounding box center [213, 320] width 14 height 14
click at [149, 354] on div "Writer IPI" at bounding box center [142, 354] width 163 height 34
click at [305, 313] on input "Search Form" at bounding box center [602, 320] width 755 height 33
paste input "423168575"
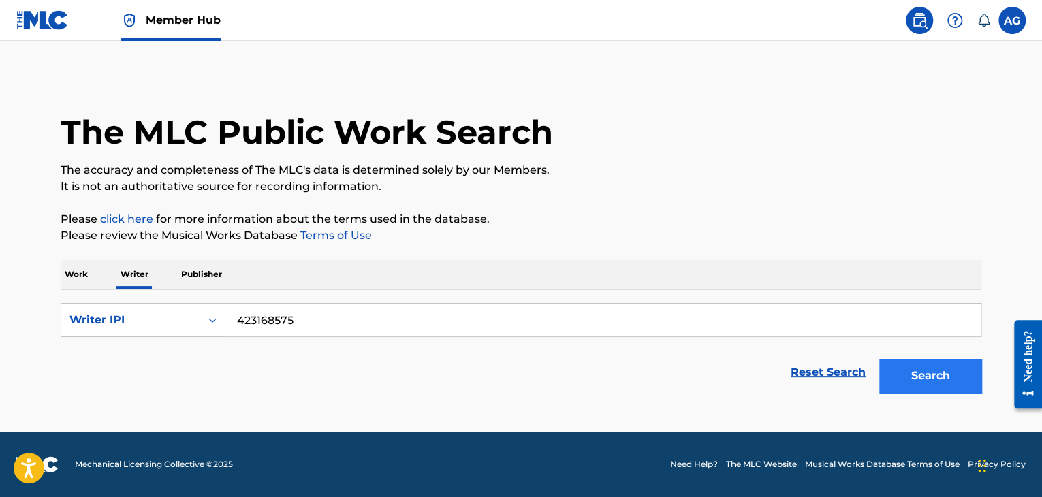
type input "423168575"
click at [910, 368] on button "Search" at bounding box center [930, 376] width 102 height 34
click at [311, 324] on input "423168575" at bounding box center [602, 320] width 755 height 33
click at [908, 376] on button "Search" at bounding box center [930, 376] width 102 height 34
click at [78, 279] on p "Work" at bounding box center [76, 274] width 31 height 29
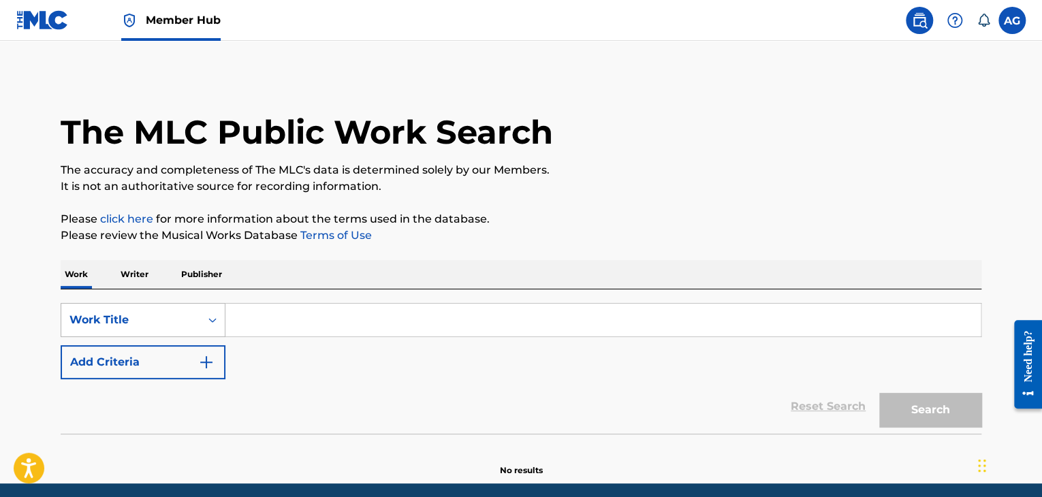
click at [215, 322] on div "Work Title" at bounding box center [143, 320] width 165 height 34
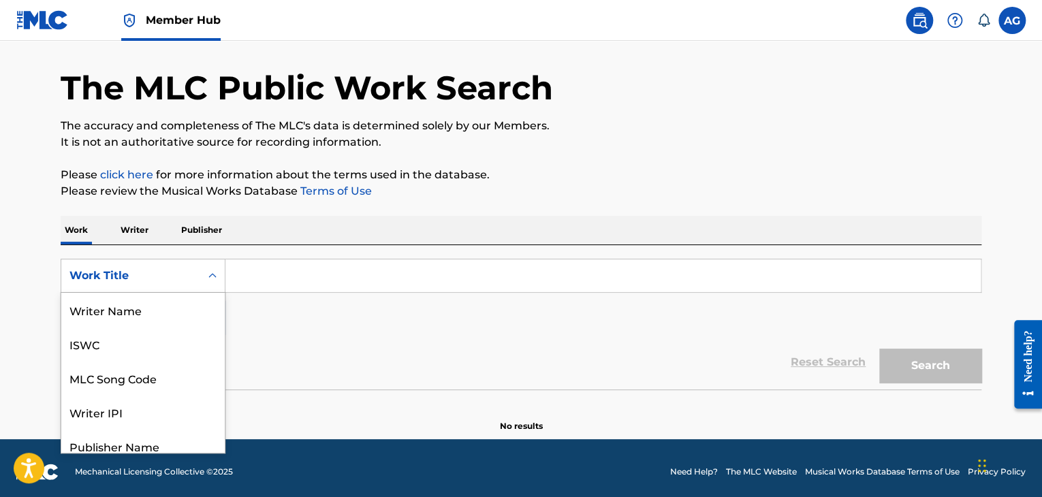
scroll to position [68, 0]
click at [138, 340] on div "Writer IPI" at bounding box center [142, 344] width 163 height 34
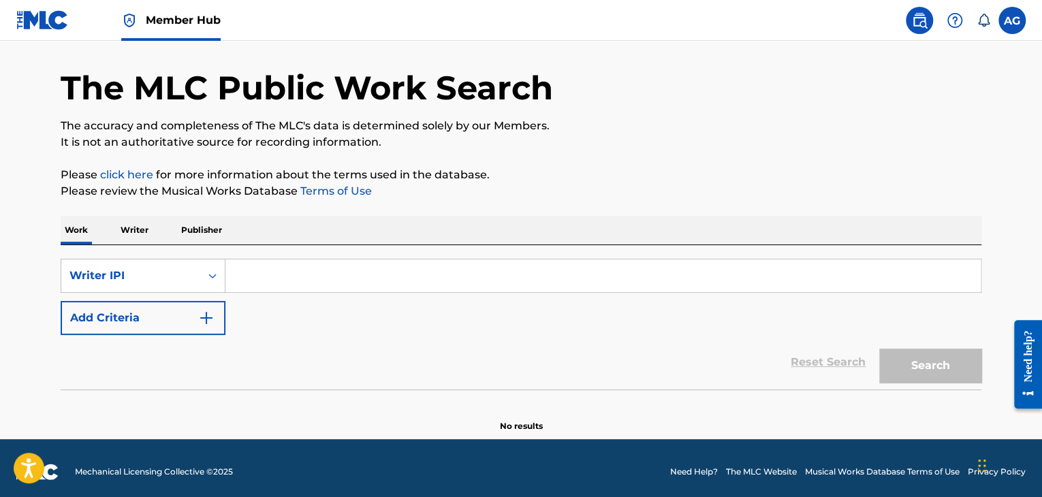
click at [253, 278] on input "Search Form" at bounding box center [602, 275] width 755 height 33
paste input "423168575"
type input "423168575"
click at [909, 368] on button "Search" at bounding box center [930, 366] width 102 height 34
click at [833, 361] on link "Reset Search" at bounding box center [828, 362] width 89 height 30
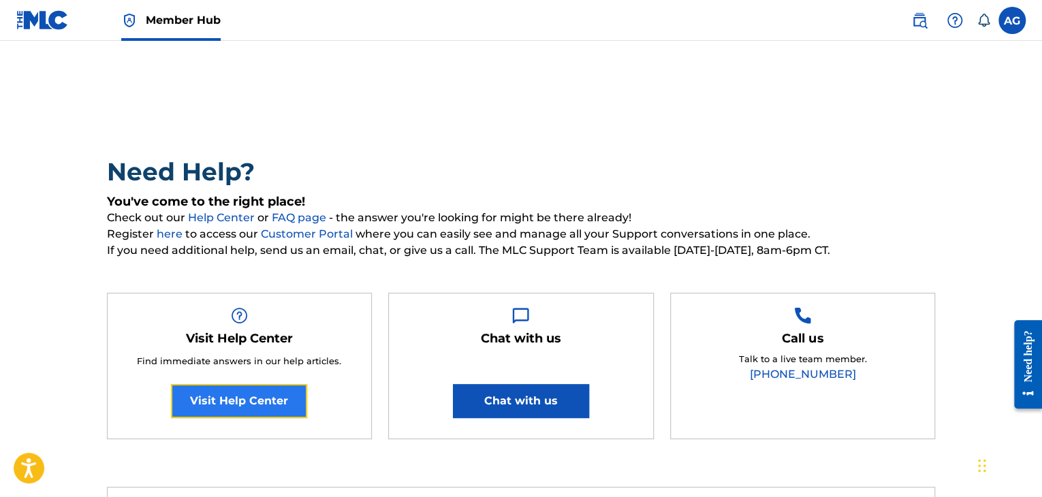
click at [257, 400] on link "Visit Help Center" at bounding box center [239, 401] width 136 height 34
click at [164, 235] on link "here" at bounding box center [171, 233] width 29 height 13
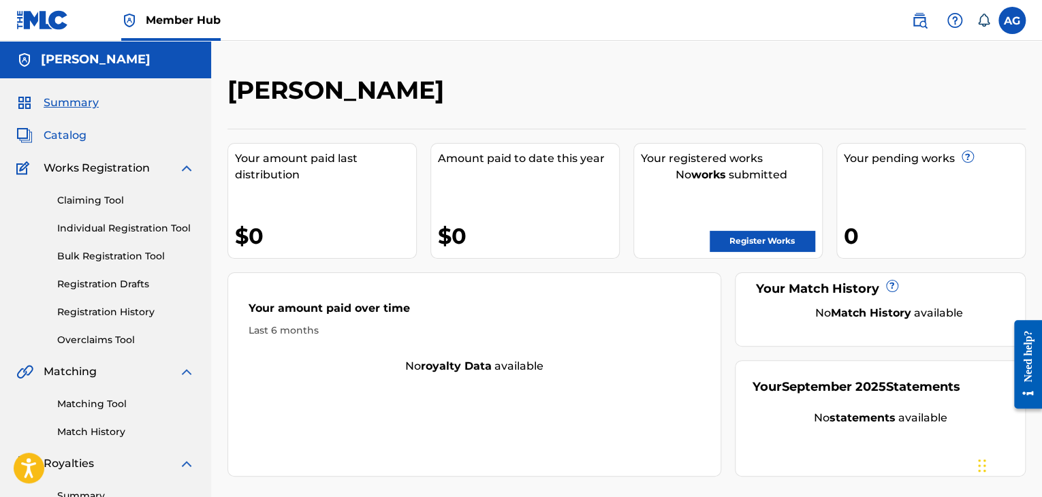
click at [61, 134] on span "Catalog" at bounding box center [65, 135] width 43 height 16
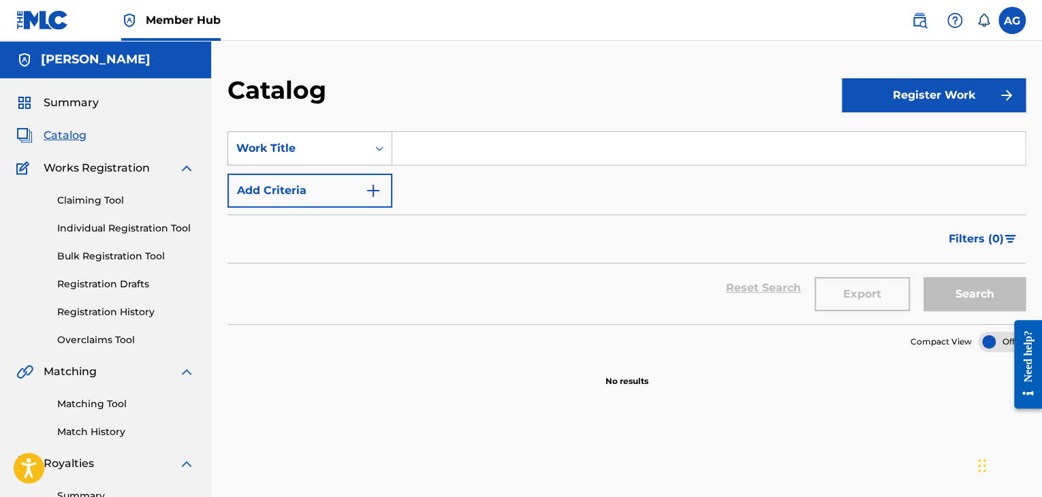
click at [379, 150] on icon "Search Form" at bounding box center [379, 149] width 14 height 14
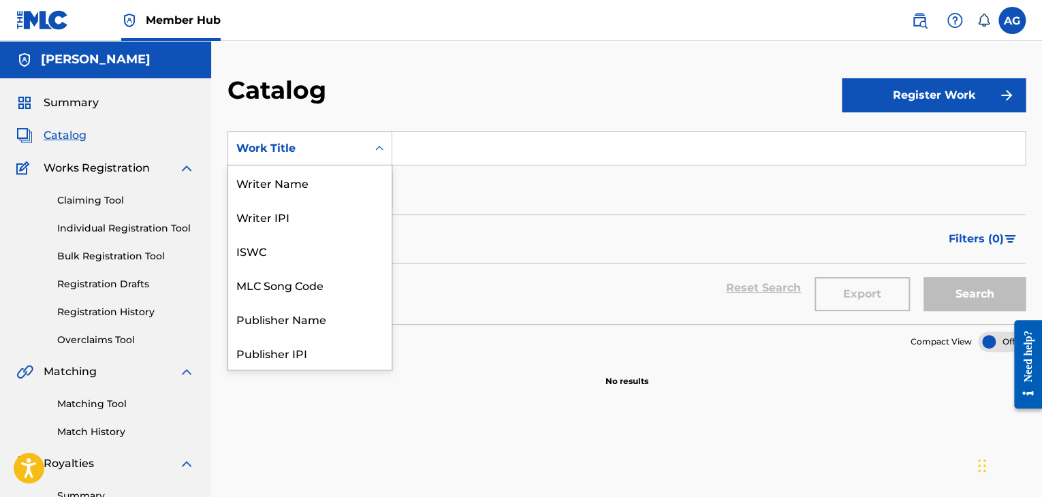
scroll to position [204, 0]
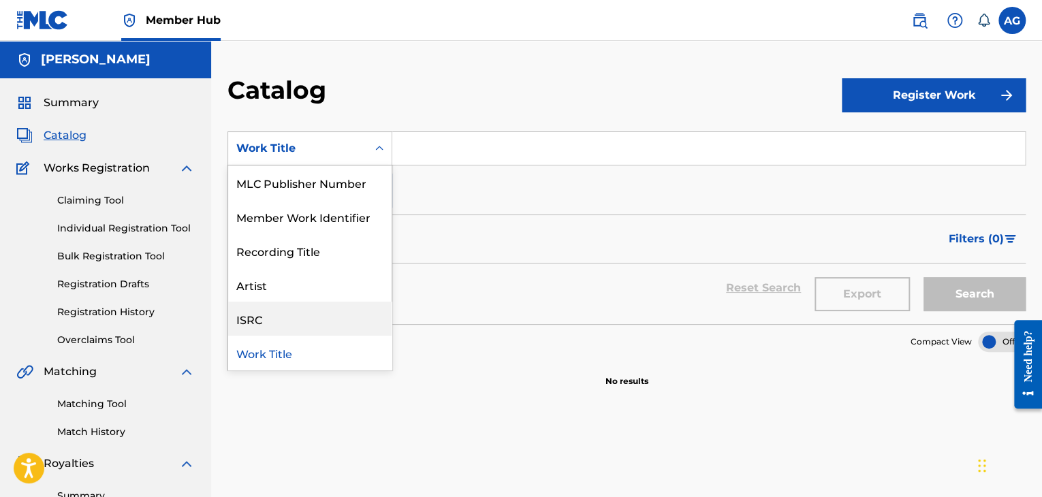
click at [264, 327] on div "ISRC" at bounding box center [309, 319] width 163 height 34
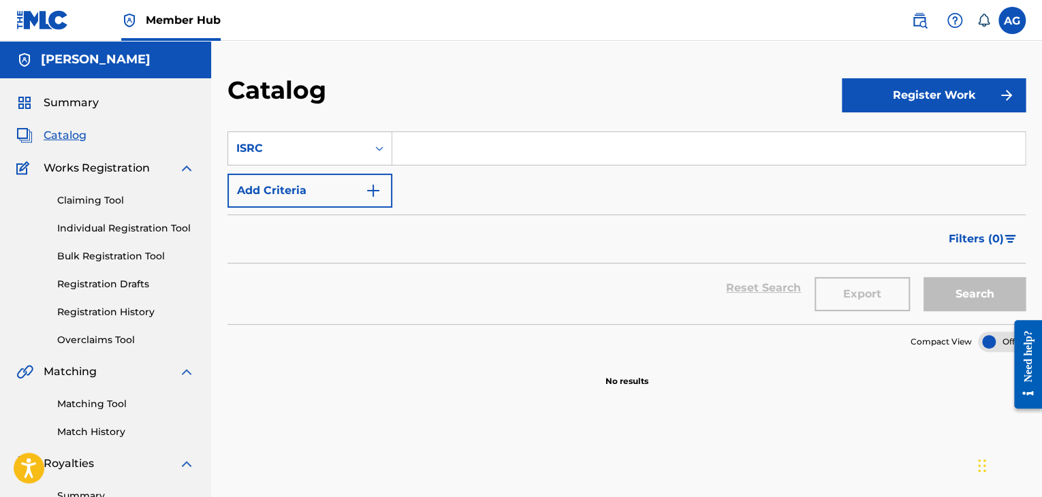
click at [469, 142] on input "Search Form" at bounding box center [708, 148] width 633 height 33
paste input "MXUM71001707"
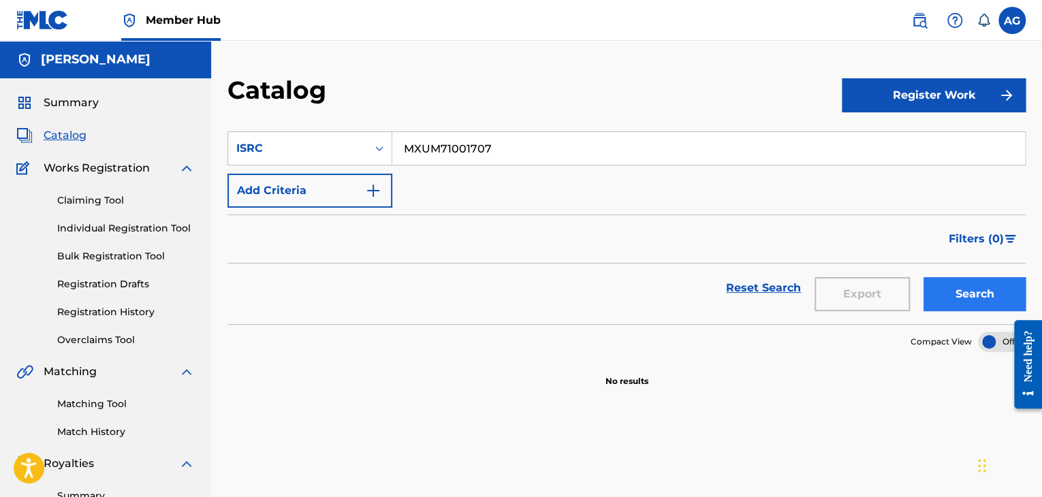
type input "MXUM71001707"
click at [987, 298] on button "Search" at bounding box center [974, 294] width 102 height 34
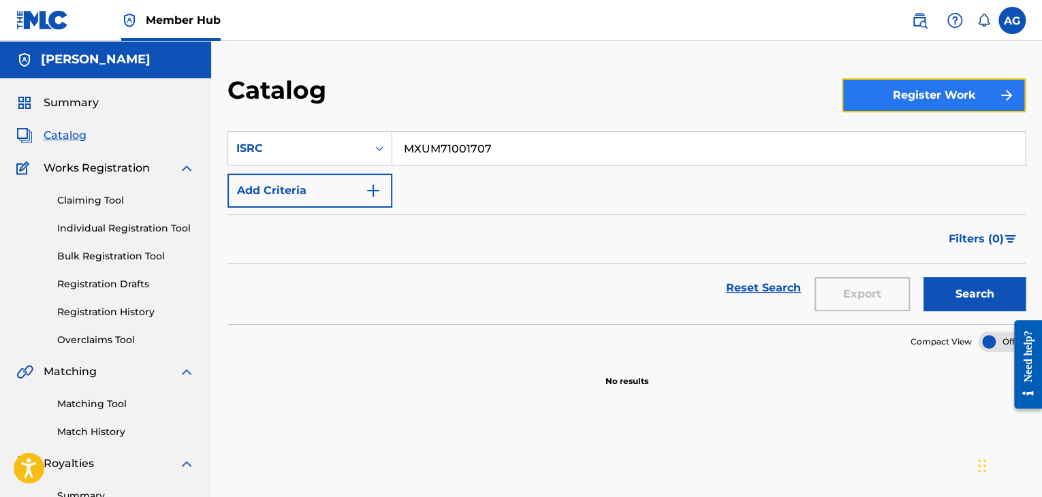
click at [1001, 98] on img "submit" at bounding box center [1006, 95] width 16 height 16
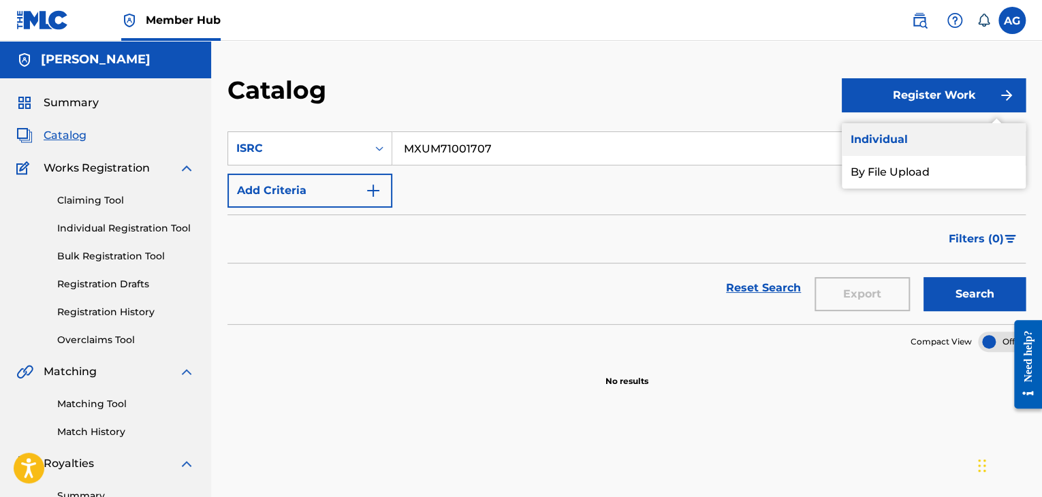
click at [896, 131] on link "Individual" at bounding box center [934, 139] width 184 height 33
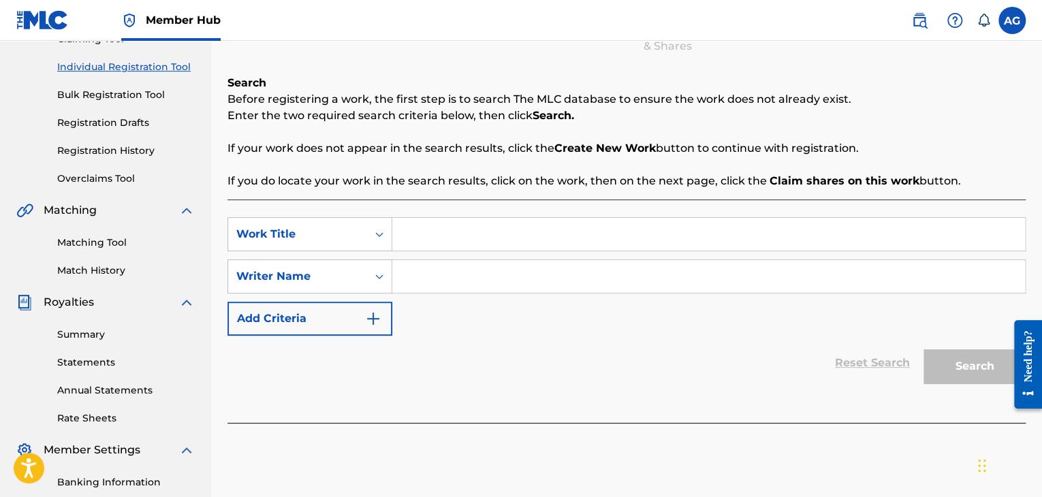
scroll to position [204, 0]
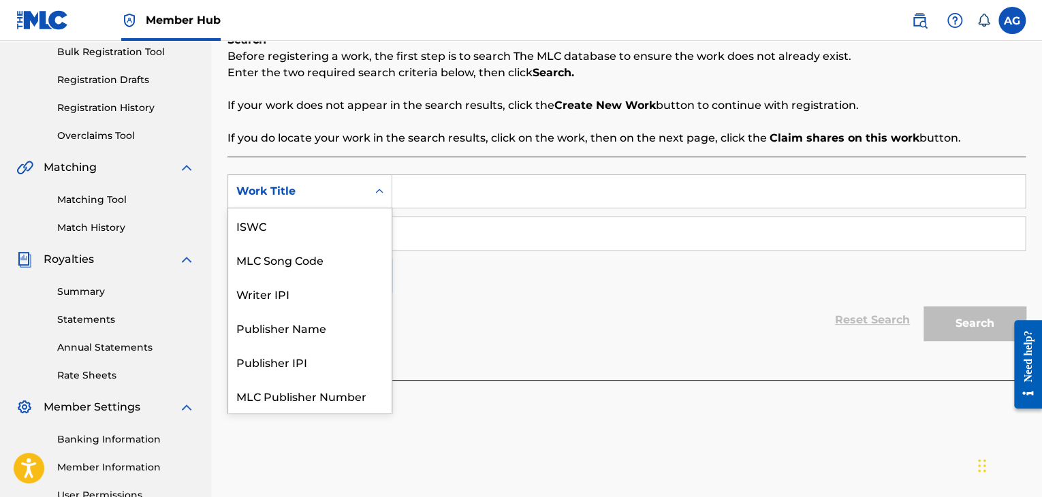
click at [373, 189] on icon "Search Form" at bounding box center [379, 192] width 14 height 14
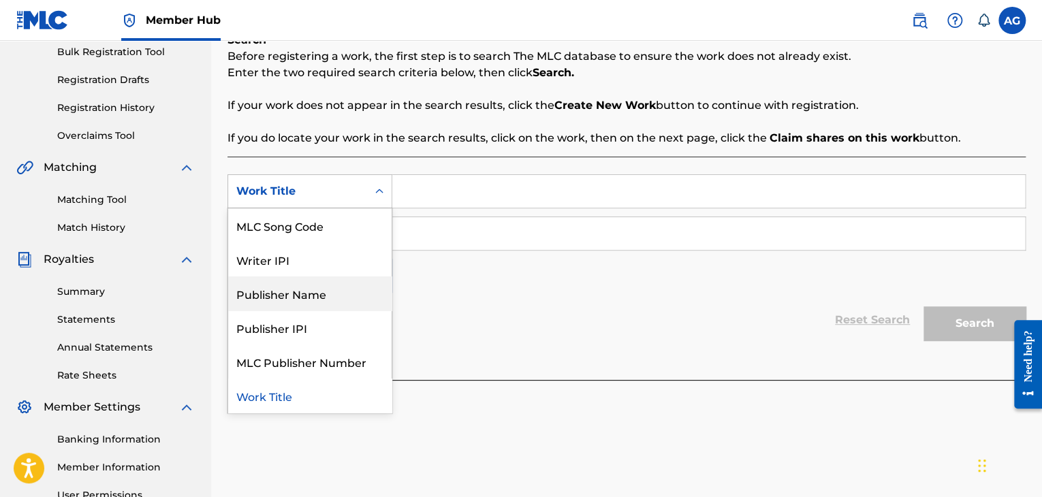
scroll to position [0, 0]
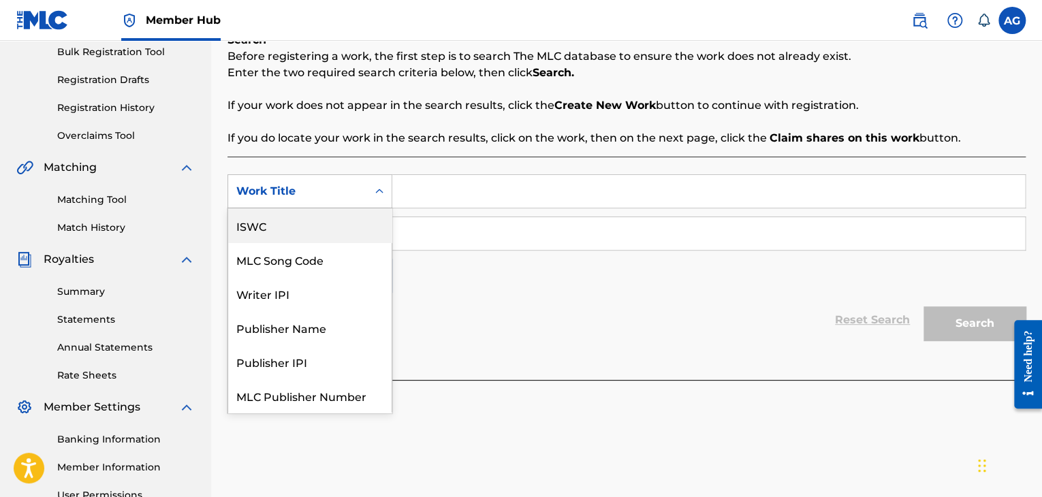
click at [327, 232] on div "ISWC" at bounding box center [309, 225] width 163 height 34
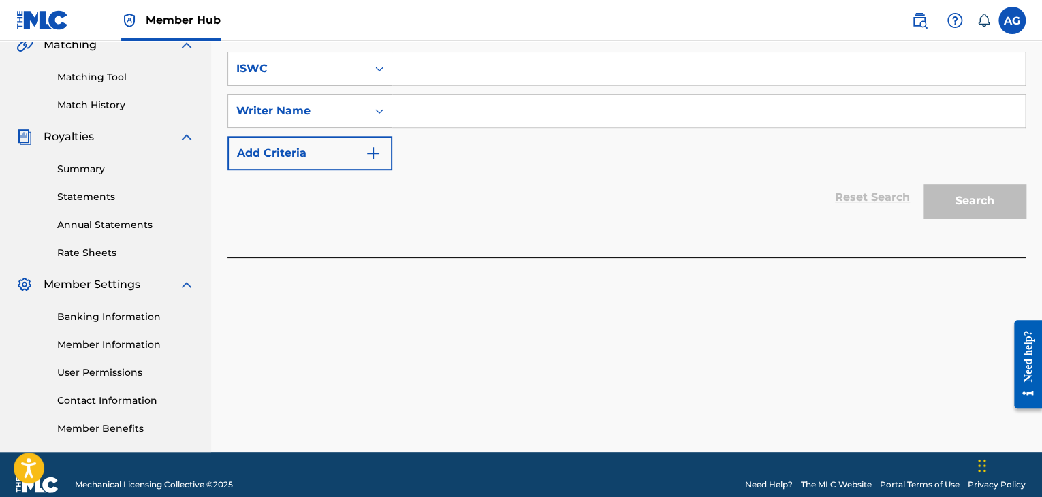
scroll to position [340, 0]
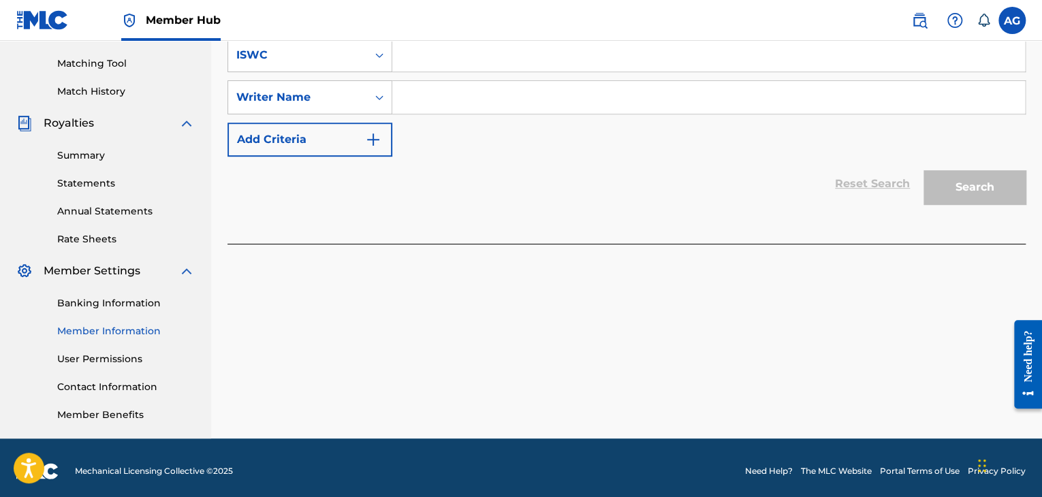
click at [116, 331] on link "Member Information" at bounding box center [126, 331] width 138 height 14
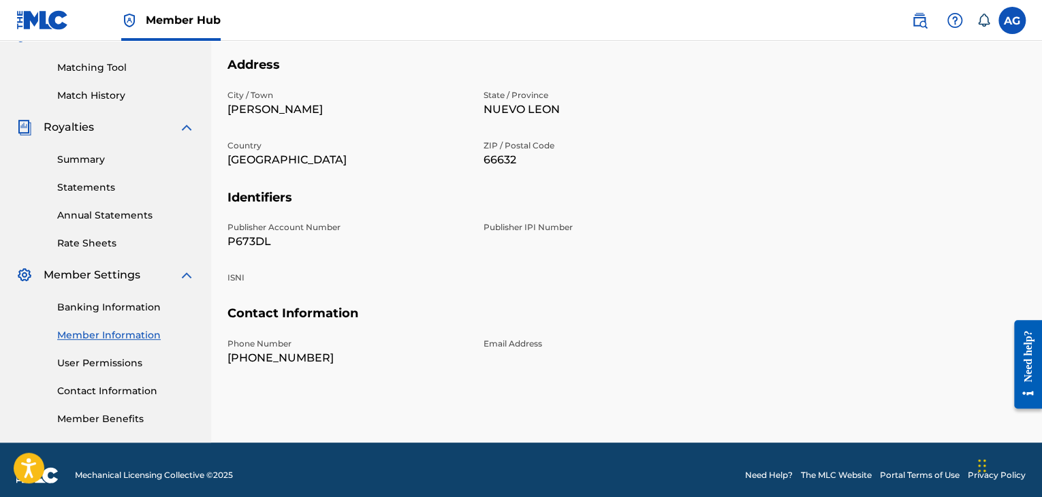
scroll to position [347, 0]
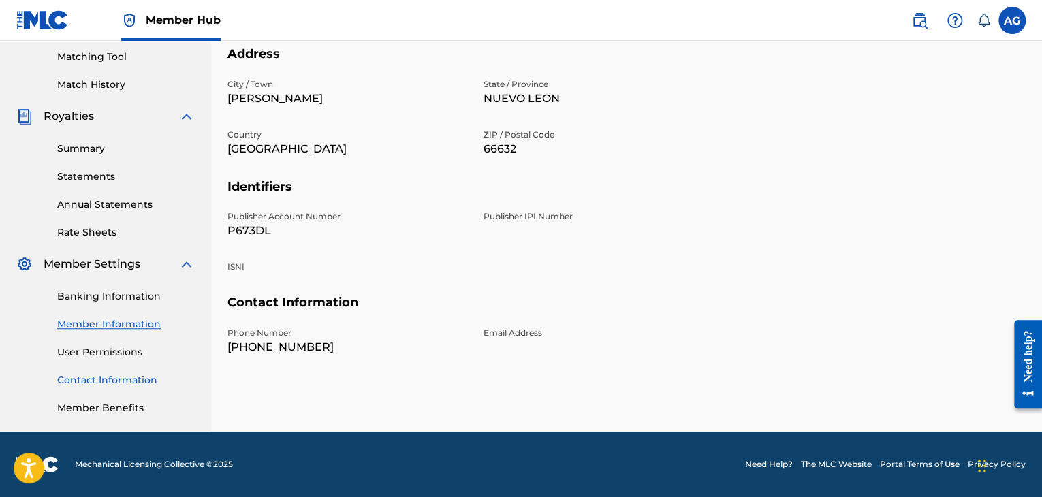
click at [120, 382] on link "Contact Information" at bounding box center [126, 380] width 138 height 14
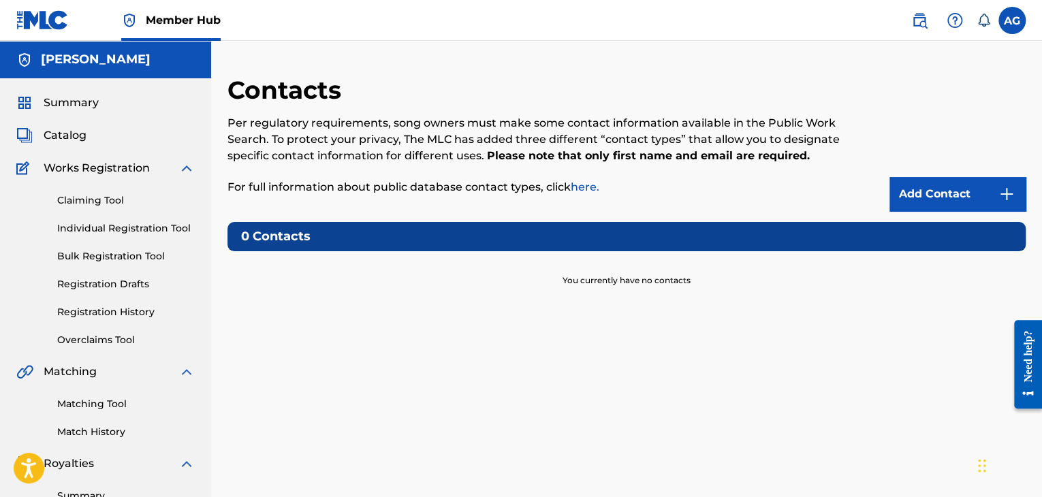
click at [588, 186] on link "here." at bounding box center [585, 186] width 29 height 13
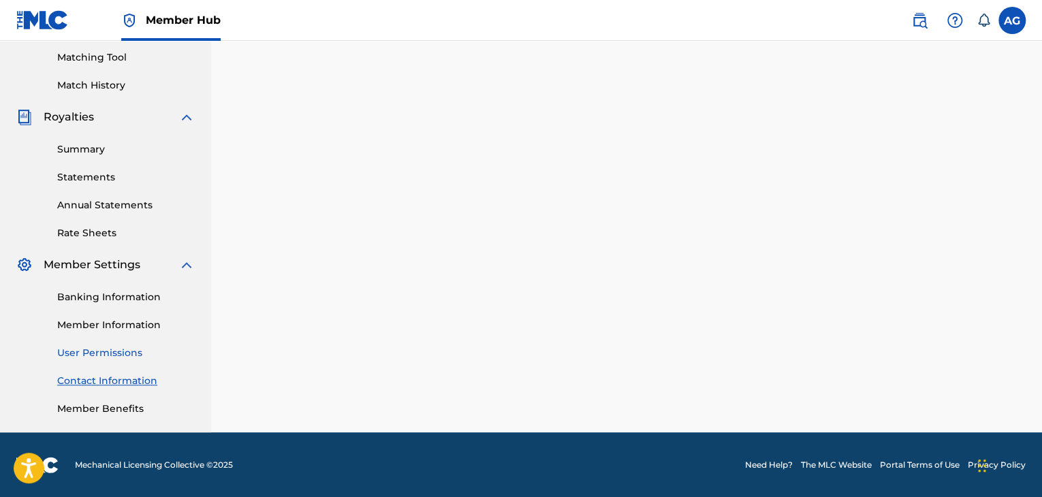
scroll to position [347, 0]
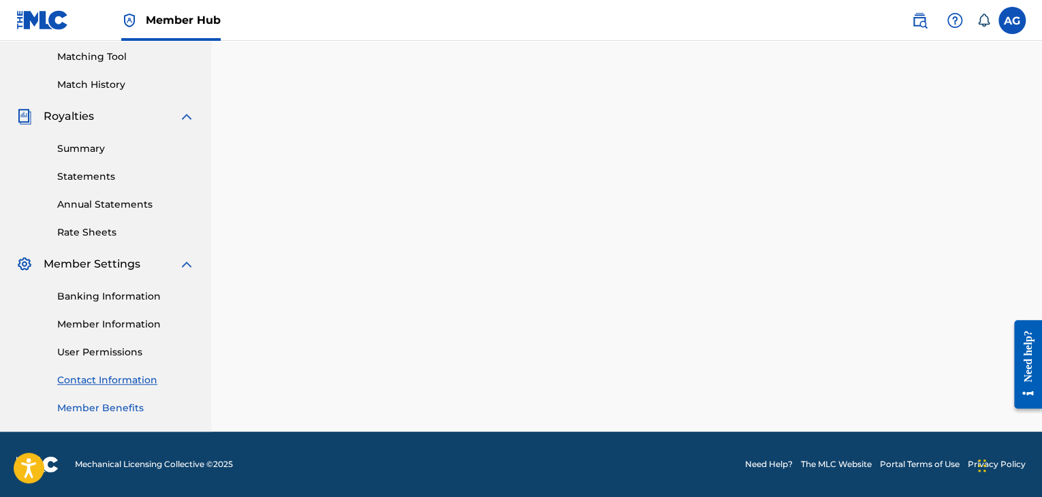
click at [125, 411] on link "Member Benefits" at bounding box center [126, 408] width 138 height 14
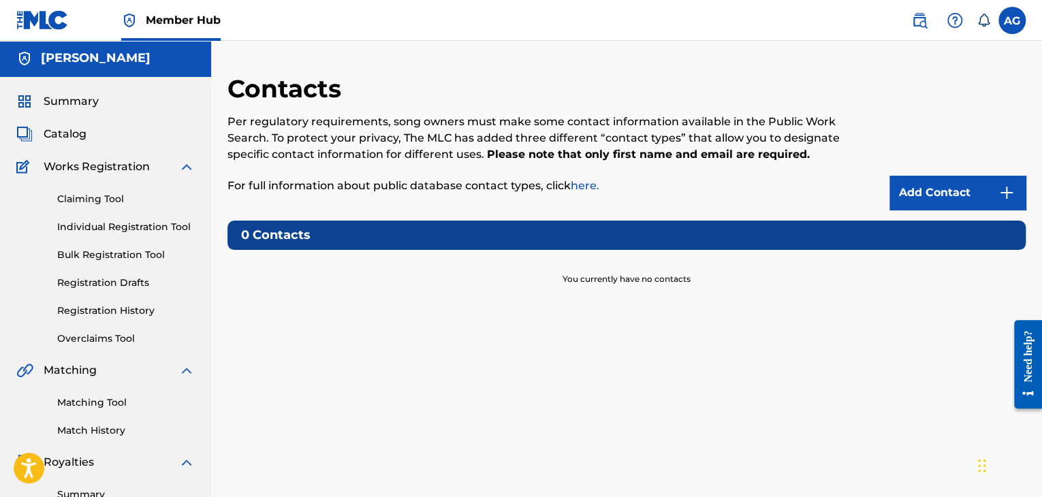
scroll to position [0, 0]
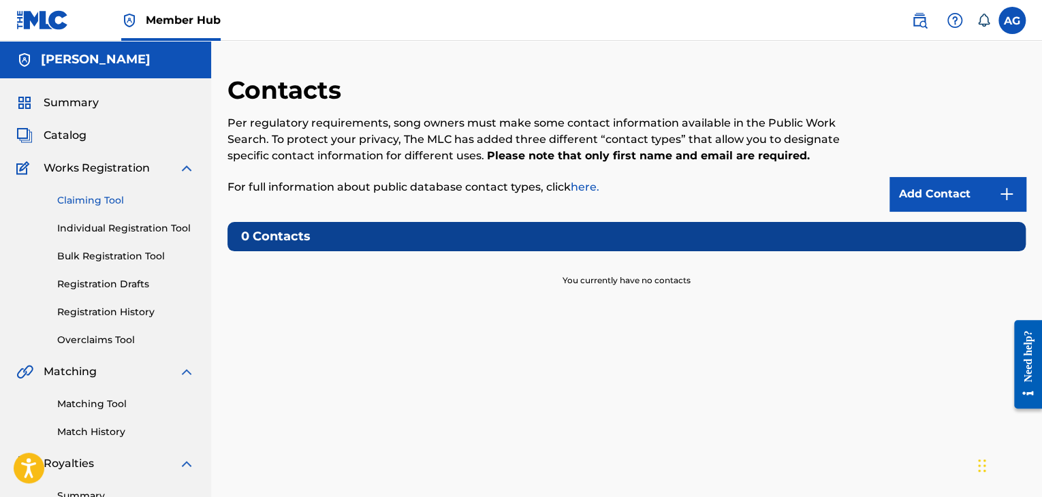
click at [101, 206] on link "Claiming Tool" at bounding box center [126, 200] width 138 height 14
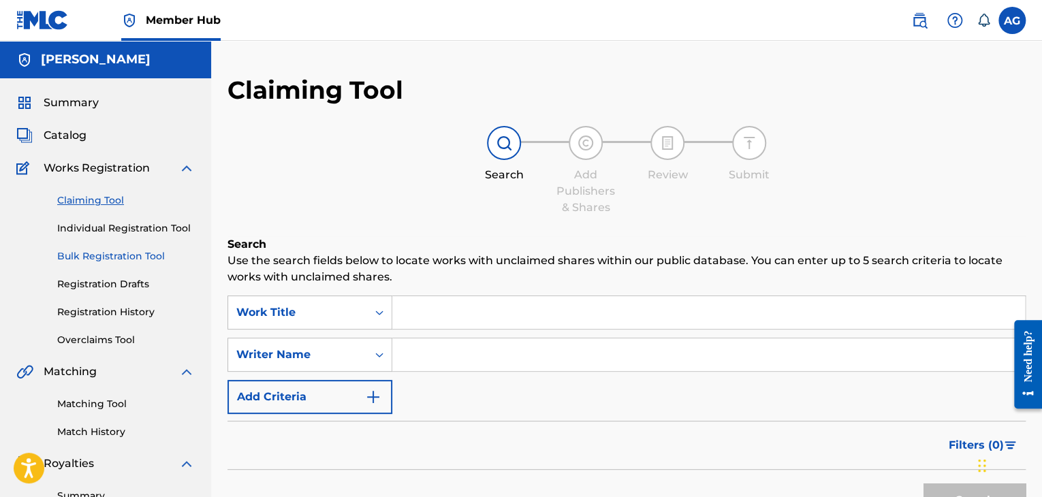
click at [109, 255] on link "Bulk Registration Tool" at bounding box center [126, 256] width 138 height 14
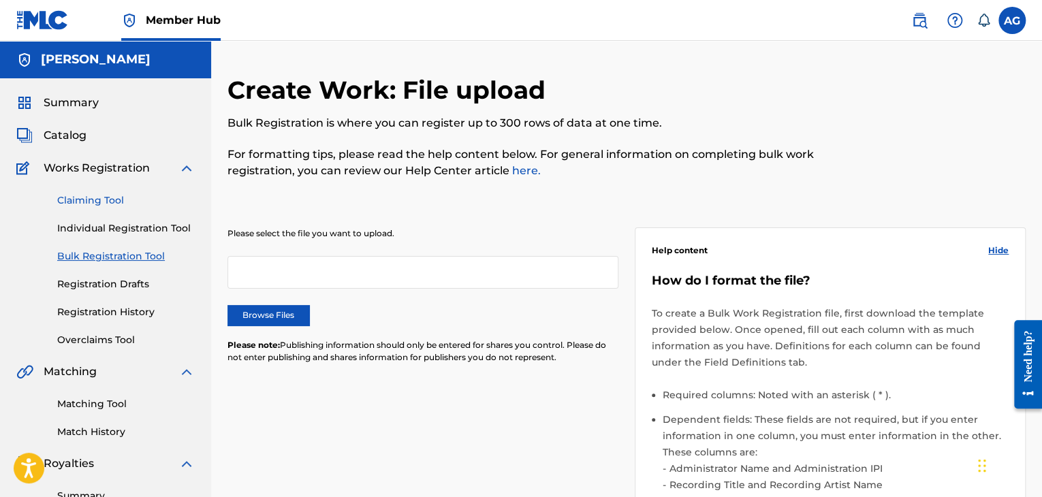
click at [109, 200] on link "Claiming Tool" at bounding box center [126, 200] width 138 height 14
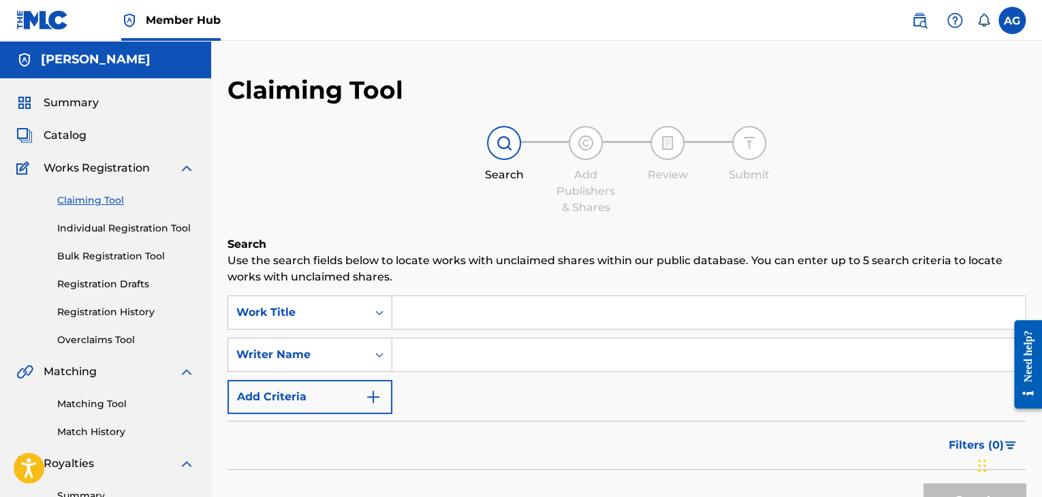
click at [419, 310] on input "Search Form" at bounding box center [708, 312] width 633 height 33
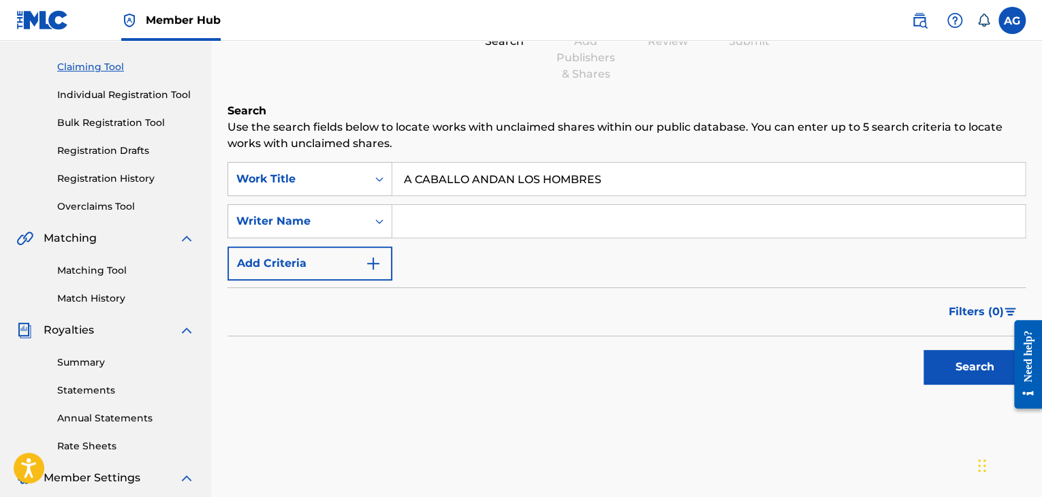
scroll to position [136, 0]
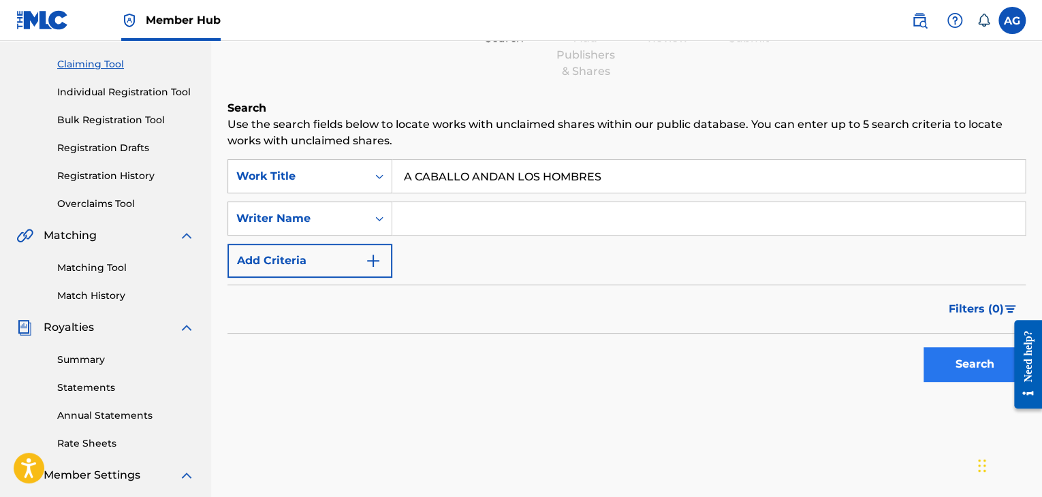
type input "A CABALLO ANDAN LOS HOMBRES"
click at [970, 373] on button "Search" at bounding box center [974, 364] width 102 height 34
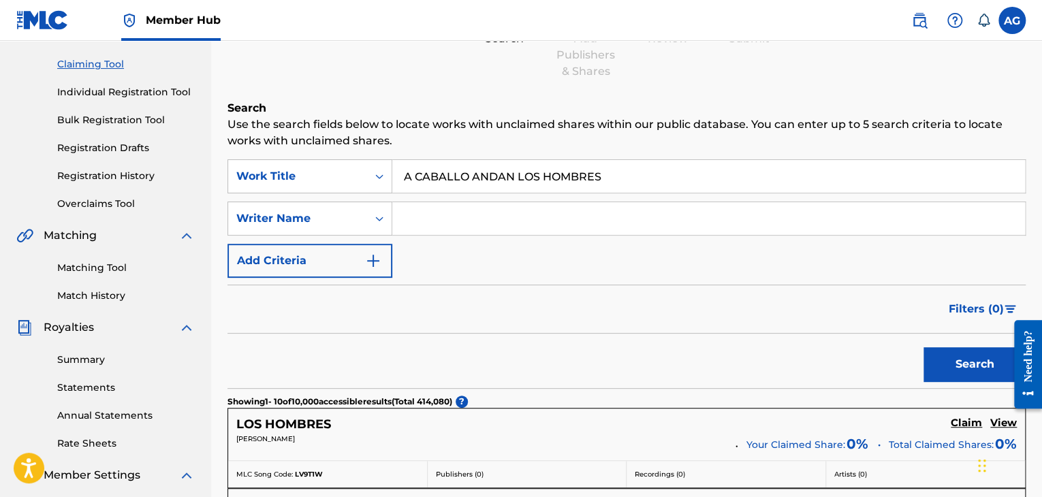
click at [460, 215] on input "Search Form" at bounding box center [708, 218] width 633 height 33
click at [963, 364] on button "Search" at bounding box center [974, 364] width 102 height 34
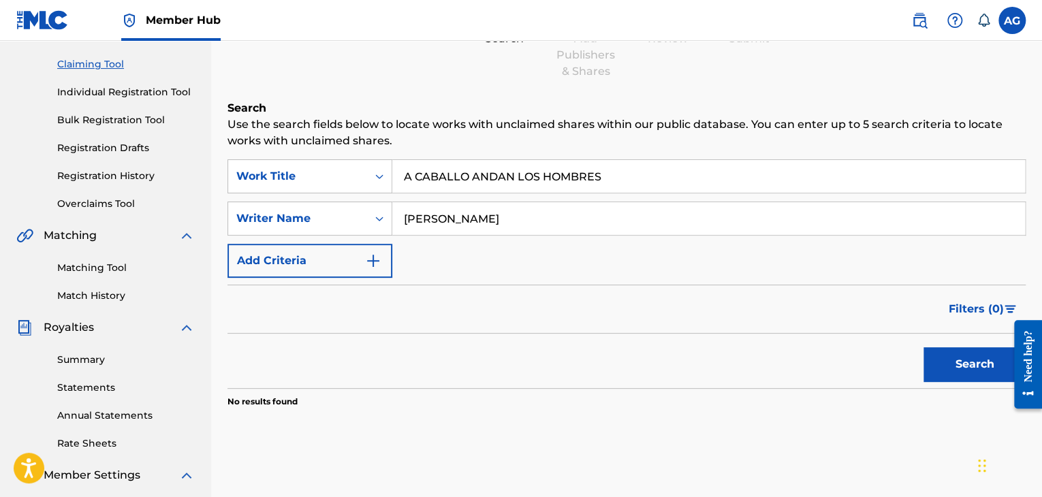
drag, startPoint x: 544, startPoint y: 217, endPoint x: 432, endPoint y: 204, distance: 112.4
click at [432, 204] on input "julian garza arredondo" at bounding box center [708, 218] width 633 height 33
type input "julian"
click at [975, 362] on button "Search" at bounding box center [974, 364] width 102 height 34
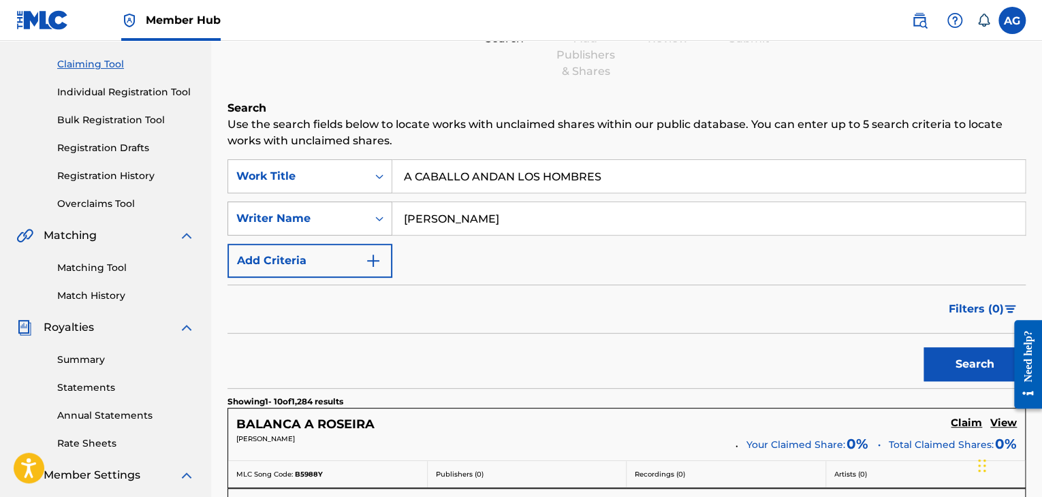
click at [375, 215] on icon "Search Form" at bounding box center [379, 219] width 14 height 14
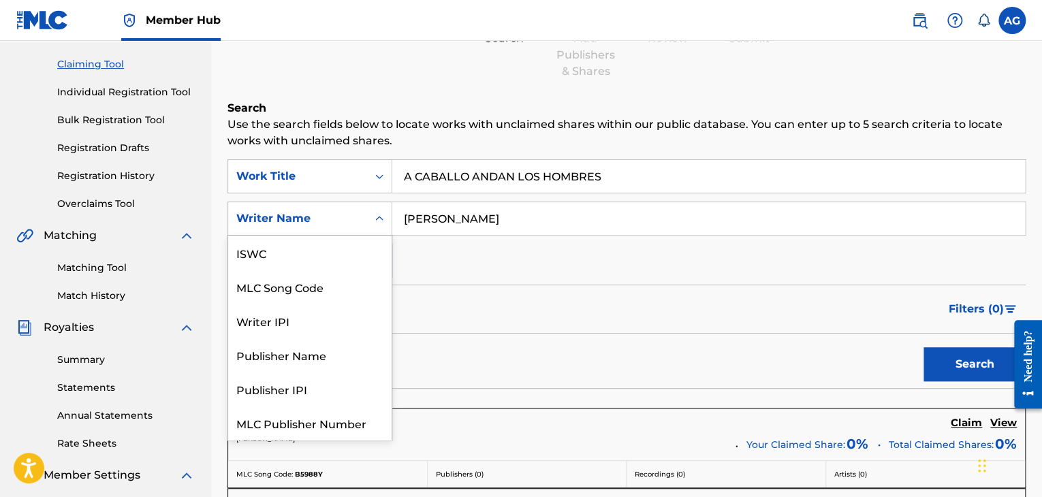
scroll to position [34, 0]
click at [380, 216] on icon "Search Form" at bounding box center [379, 219] width 14 height 14
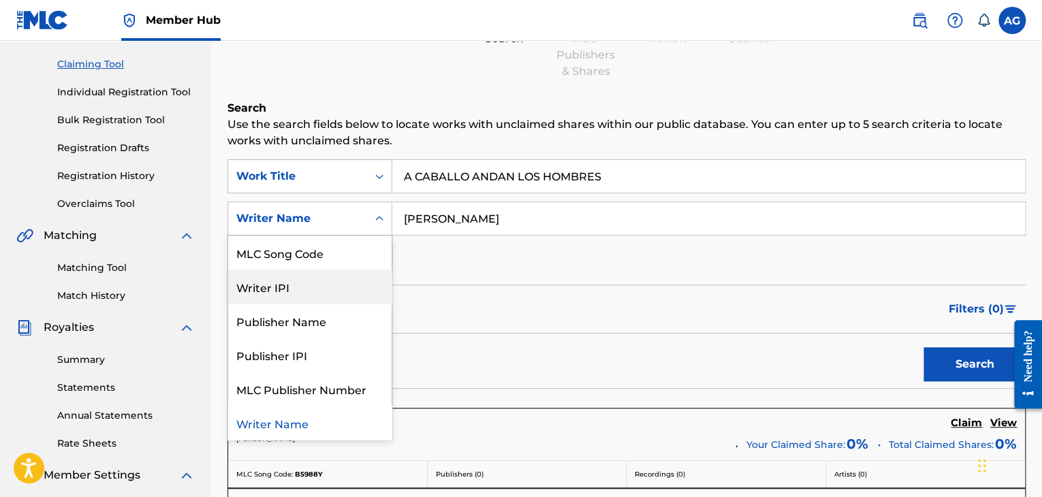
click at [317, 283] on div "Writer IPI" at bounding box center [309, 287] width 163 height 34
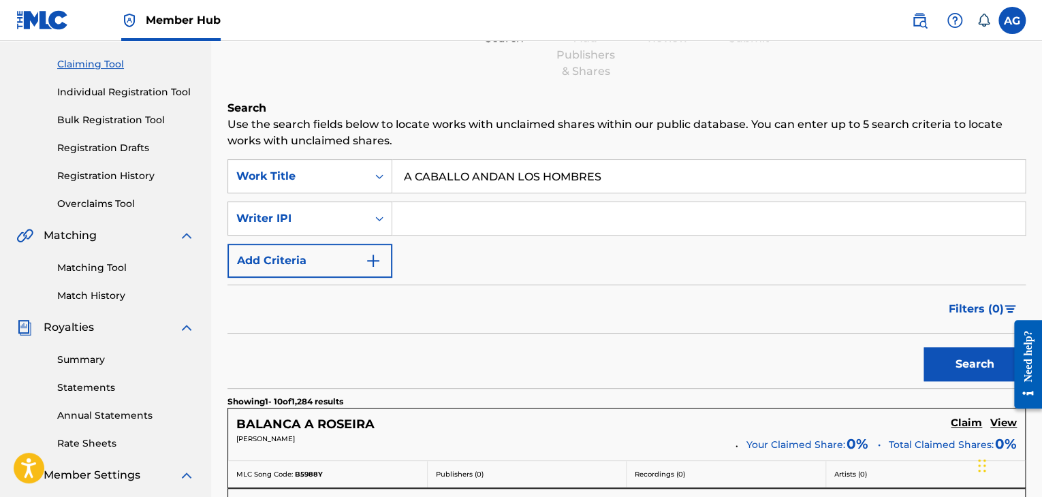
click at [464, 223] on input "Search Form" at bounding box center [708, 218] width 633 height 33
paste input "423168575"
type input "423168575"
click at [966, 359] on button "Search" at bounding box center [974, 364] width 102 height 34
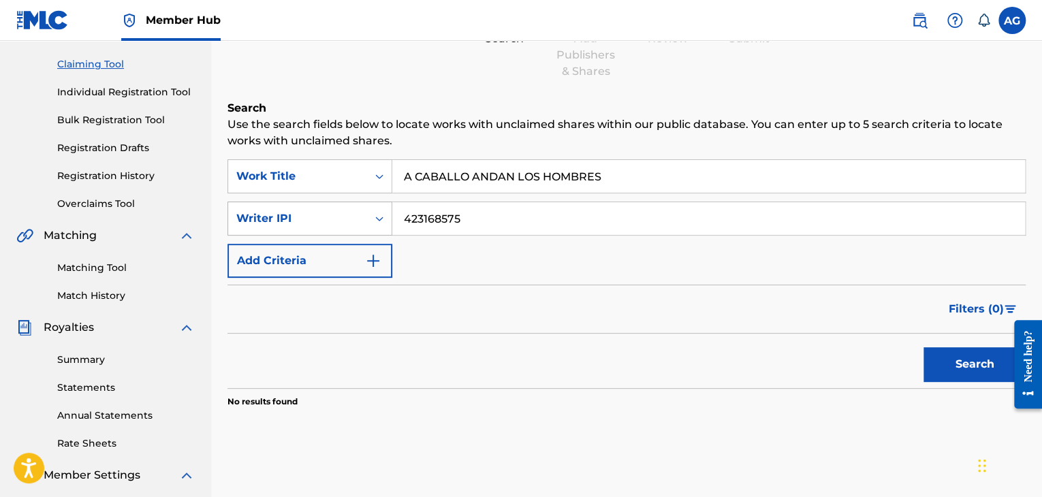
drag, startPoint x: 483, startPoint y: 221, endPoint x: 374, endPoint y: 213, distance: 109.9
click at [374, 213] on div "SearchWithCriteriaa47a6e81-6bd1-450c-92d5-0aeda596cdae Writer IPI 423168575" at bounding box center [626, 219] width 798 height 34
click at [374, 214] on icon "Search Form" at bounding box center [379, 219] width 14 height 14
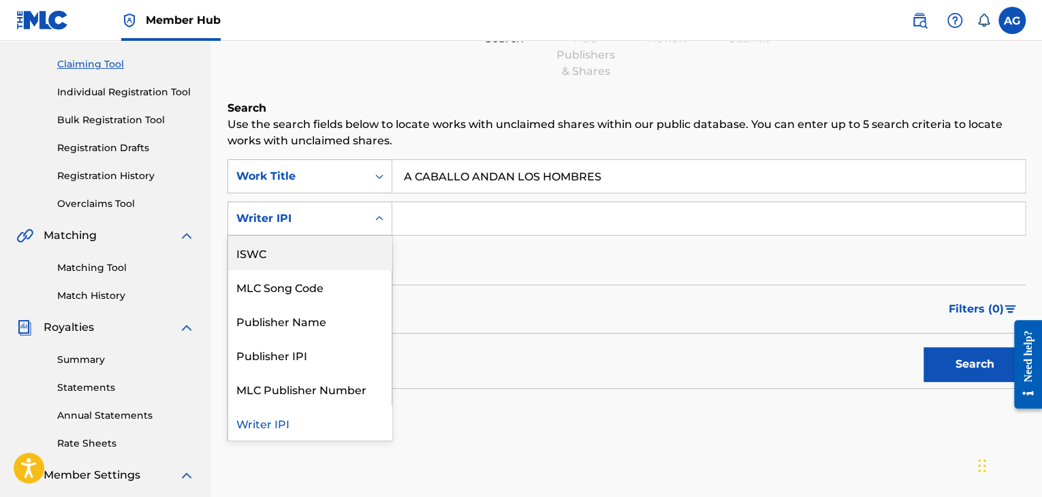
click at [336, 251] on div "ISWC" at bounding box center [309, 253] width 163 height 34
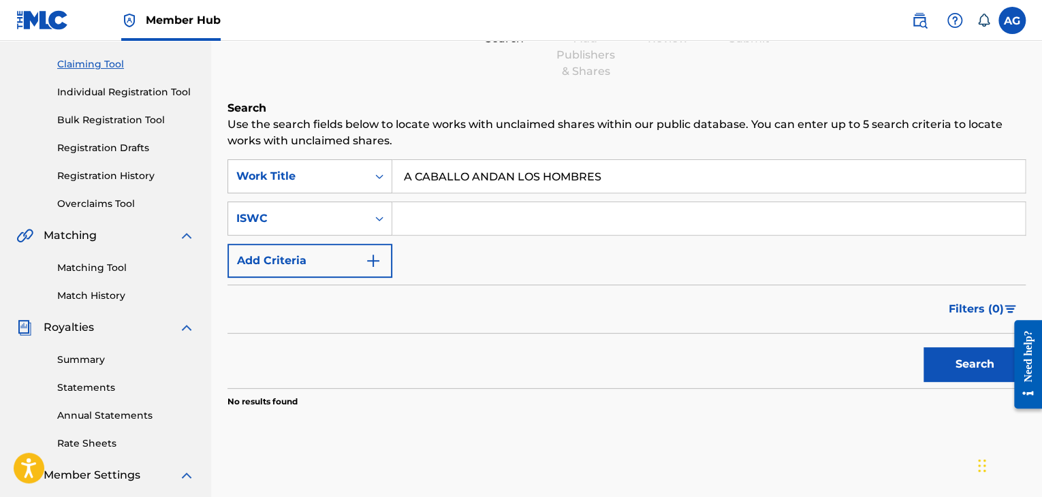
click at [474, 219] on input "Search Form" at bounding box center [708, 218] width 633 height 33
paste input "T0720676981"
type input "T0720676981"
click at [978, 360] on button "Search" at bounding box center [974, 364] width 102 height 34
drag, startPoint x: 624, startPoint y: 178, endPoint x: 363, endPoint y: 168, distance: 261.0
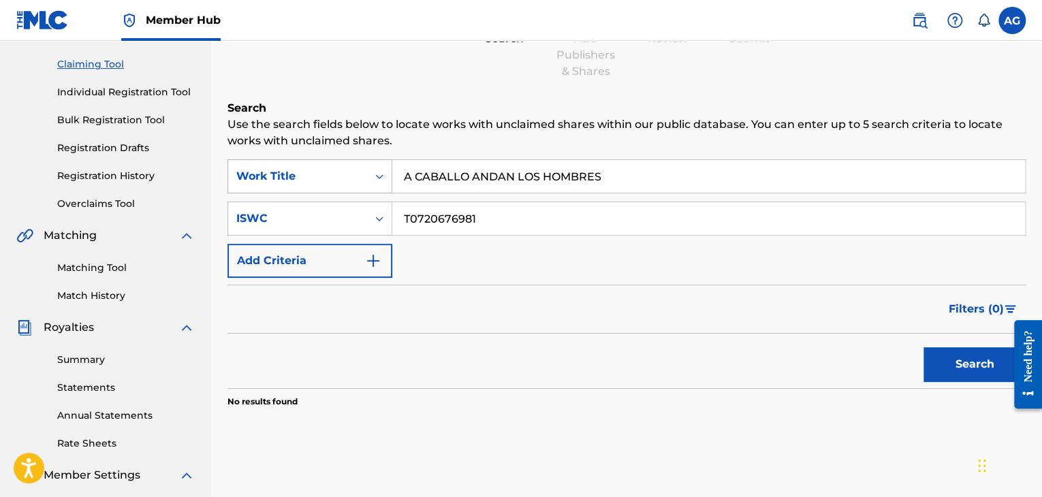
click at [363, 168] on div "SearchWithCriteria55678103-1886-4d7a-b8ca-b664d370b9c4 Work Title A CABALLO AND…" at bounding box center [626, 176] width 798 height 34
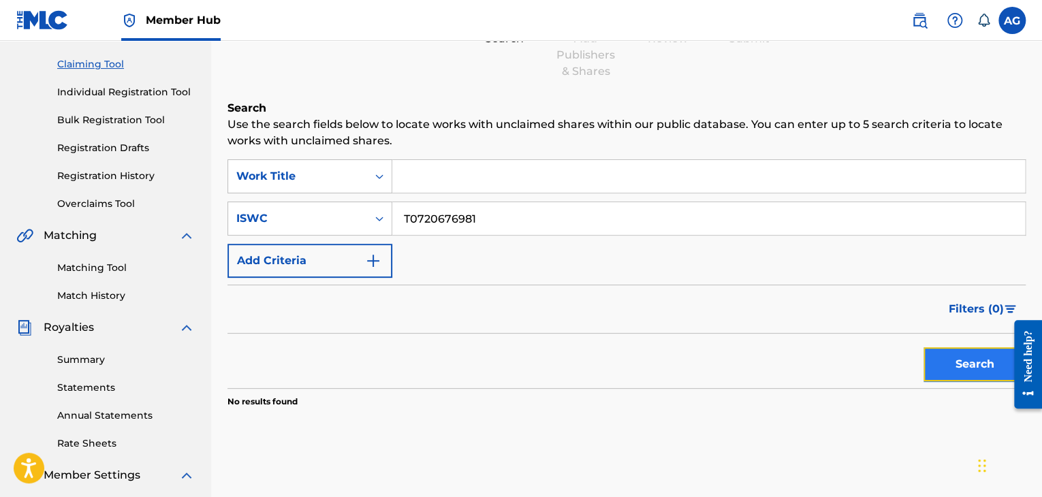
click at [972, 368] on button "Search" at bounding box center [974, 364] width 102 height 34
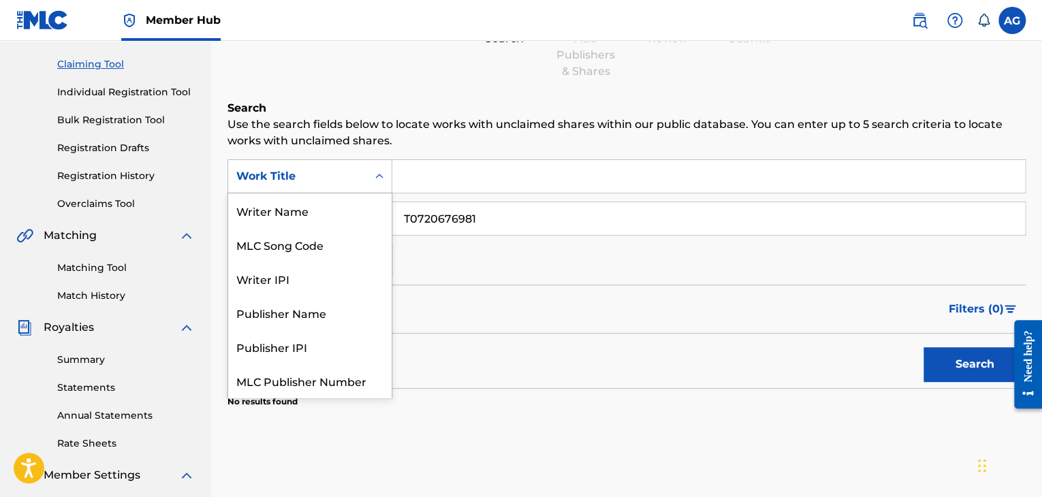
click at [373, 173] on icon "Search Form" at bounding box center [379, 177] width 14 height 14
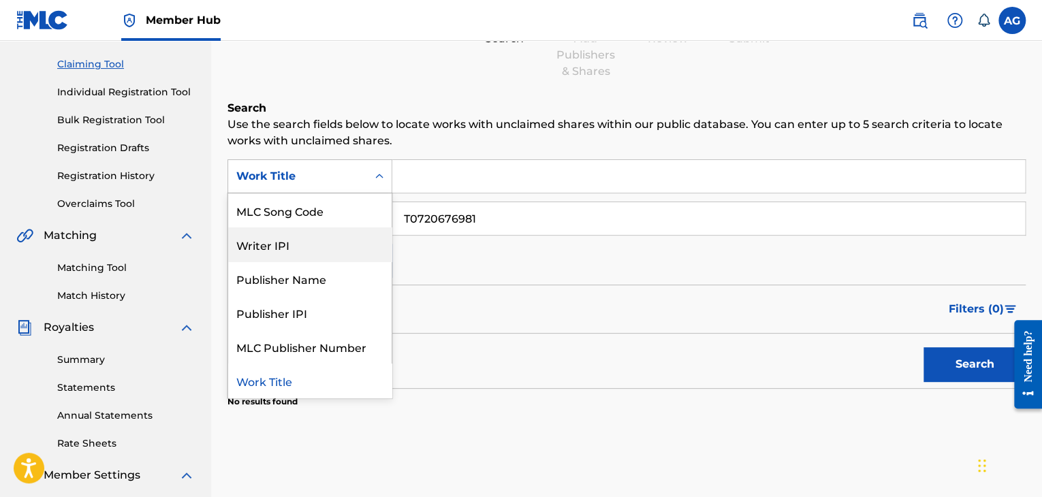
scroll to position [0, 0]
click at [304, 251] on div "MLC Song Code" at bounding box center [309, 244] width 163 height 34
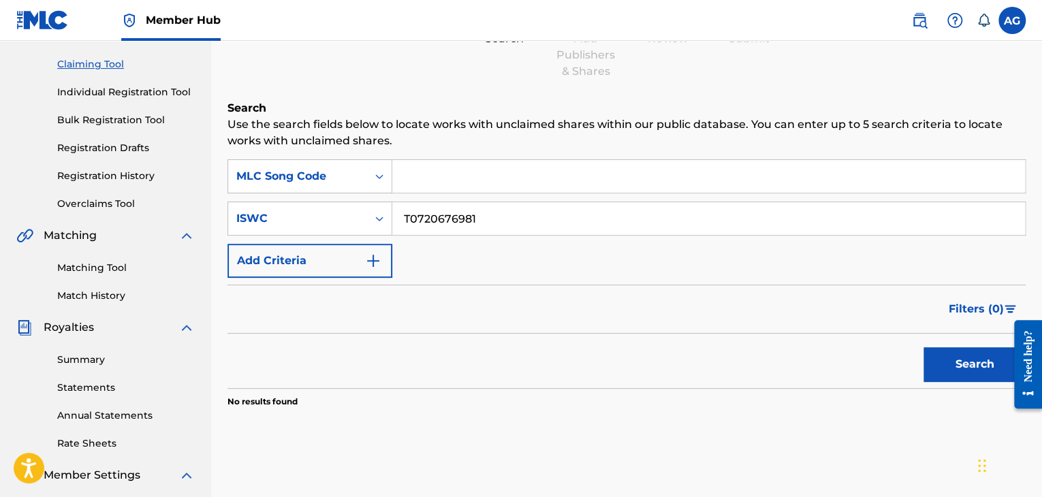
click at [463, 175] on input "Search Form" at bounding box center [708, 176] width 633 height 33
paste input "C4044M"
type input "C4044M"
click at [976, 366] on button "Search" at bounding box center [974, 364] width 102 height 34
drag, startPoint x: 490, startPoint y: 210, endPoint x: 331, endPoint y: 200, distance: 159.7
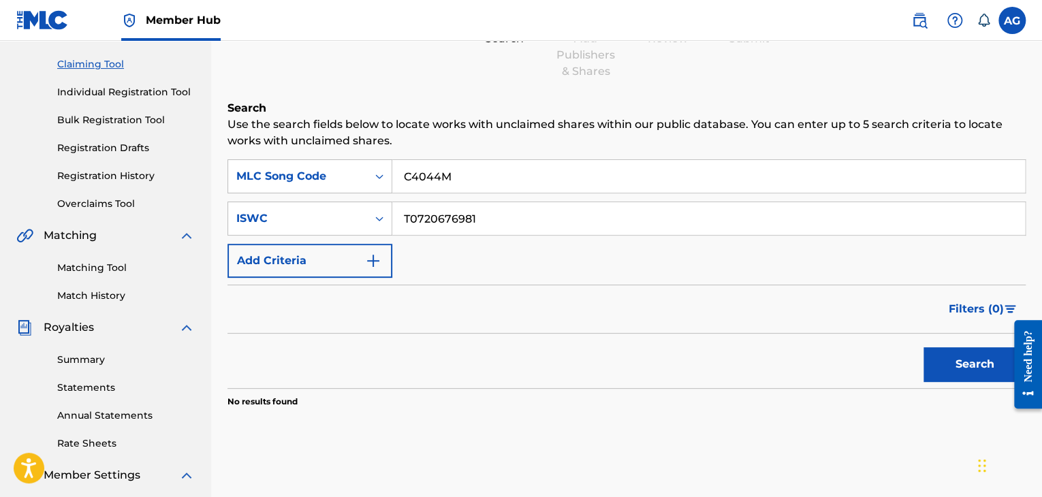
click at [331, 200] on div "SearchWithCriteria86d63cab-447d-452b-ba8b-1e0ba11bcd91 MLC Song Code C4044M Sea…" at bounding box center [626, 218] width 798 height 118
click at [961, 360] on button "Search" at bounding box center [974, 364] width 102 height 34
drag, startPoint x: 476, startPoint y: 178, endPoint x: 351, endPoint y: 164, distance: 125.4
click at [351, 164] on div "SearchWithCriteria86d63cab-447d-452b-ba8b-1e0ba11bcd91 MLC Song Code C4044M" at bounding box center [626, 176] width 798 height 34
click at [383, 176] on icon "Search Form" at bounding box center [379, 177] width 14 height 14
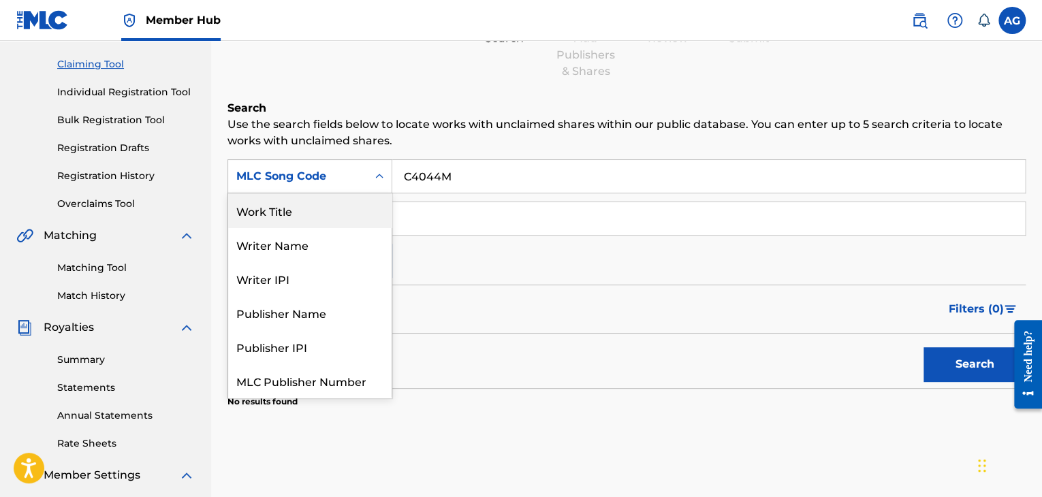
click at [301, 212] on div "Work Title" at bounding box center [309, 210] width 163 height 34
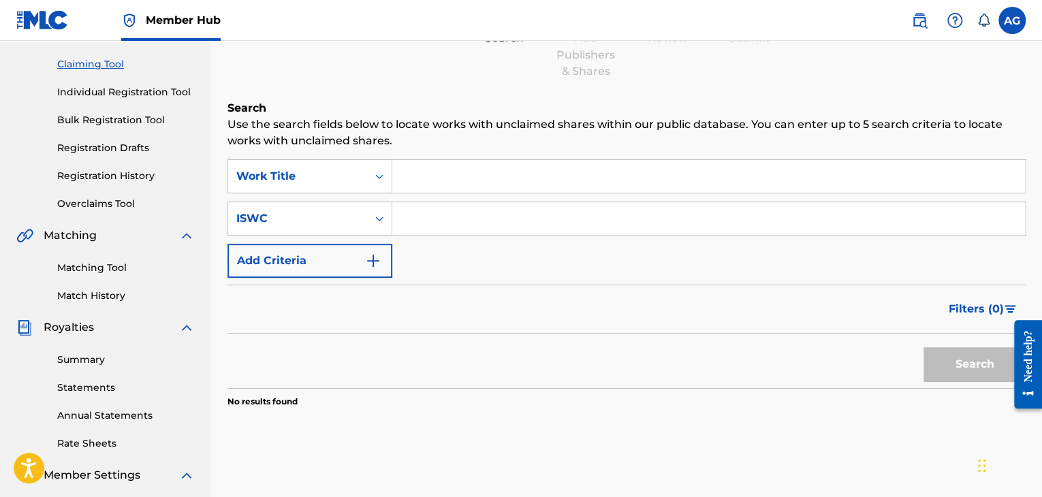
click at [492, 190] on input "Search Form" at bounding box center [708, 176] width 633 height 33
type input "A"
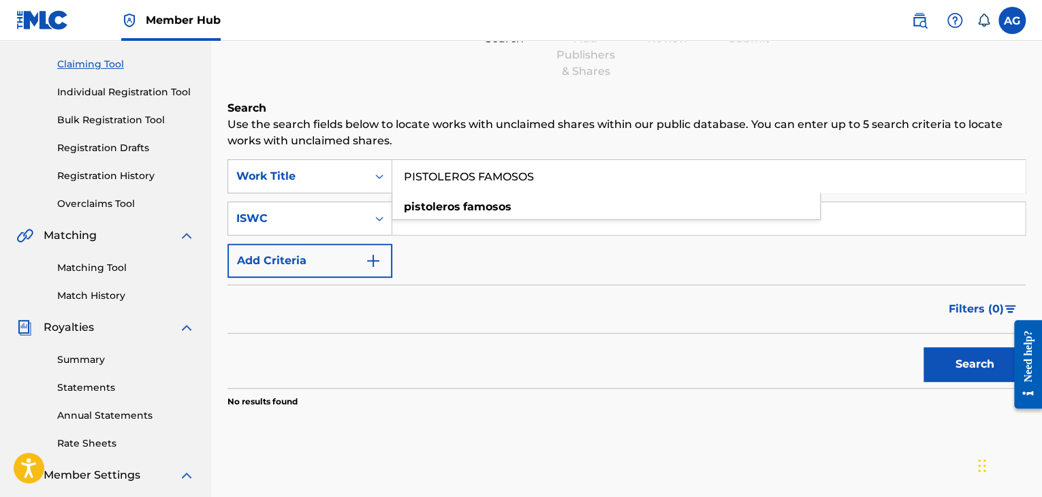
type input "PISTOLEROS FAMOSOS"
click at [921, 301] on div "Filters ( 0 )" at bounding box center [626, 309] width 798 height 49
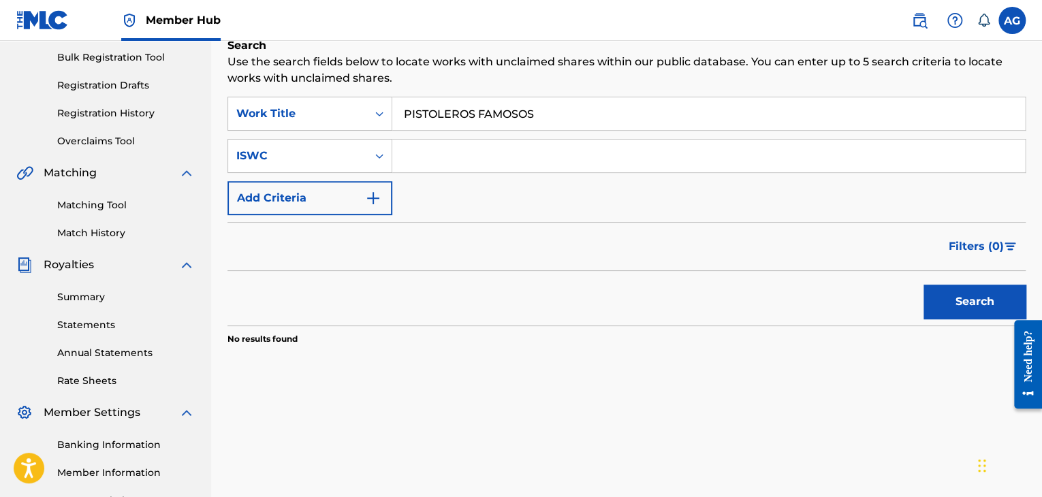
scroll to position [272, 0]
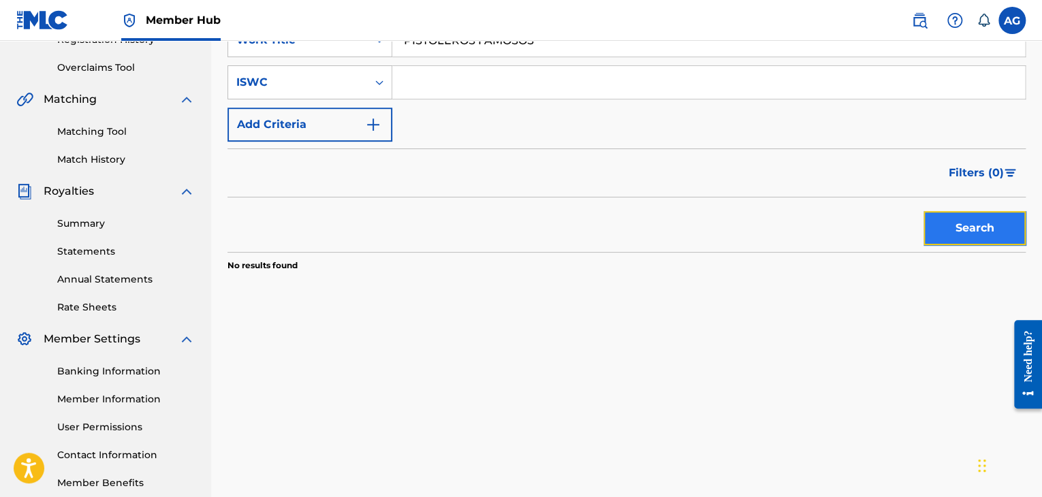
click at [985, 234] on button "Search" at bounding box center [974, 228] width 102 height 34
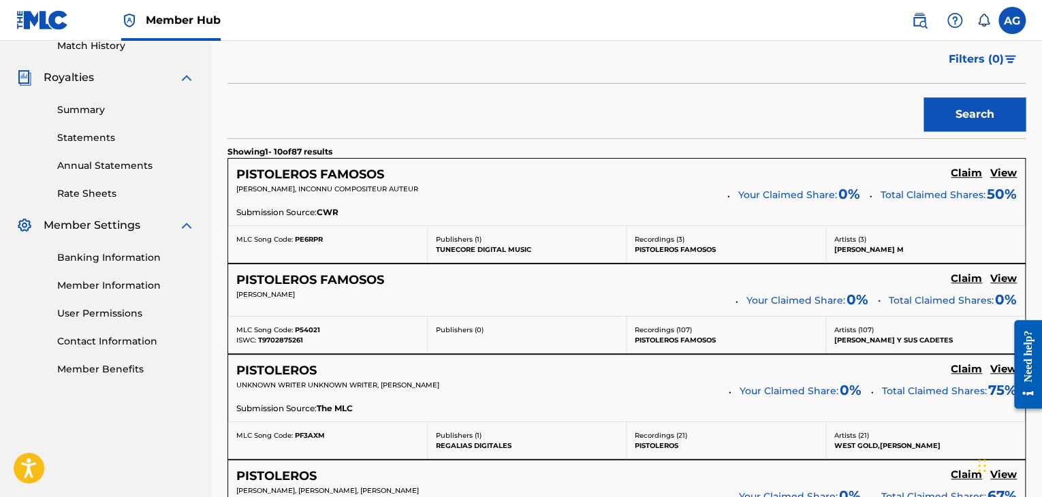
scroll to position [409, 0]
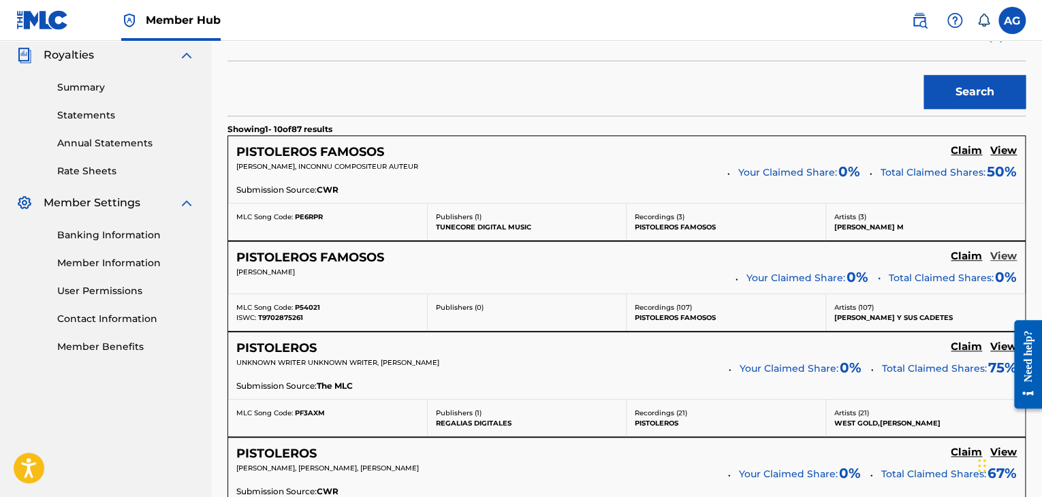
click at [1006, 253] on h5 "View" at bounding box center [1003, 256] width 27 height 13
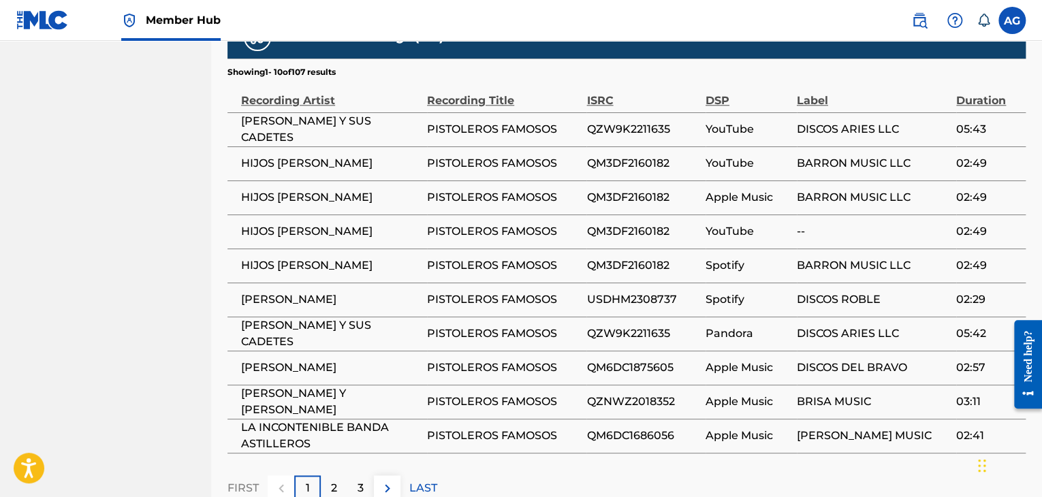
scroll to position [817, 0]
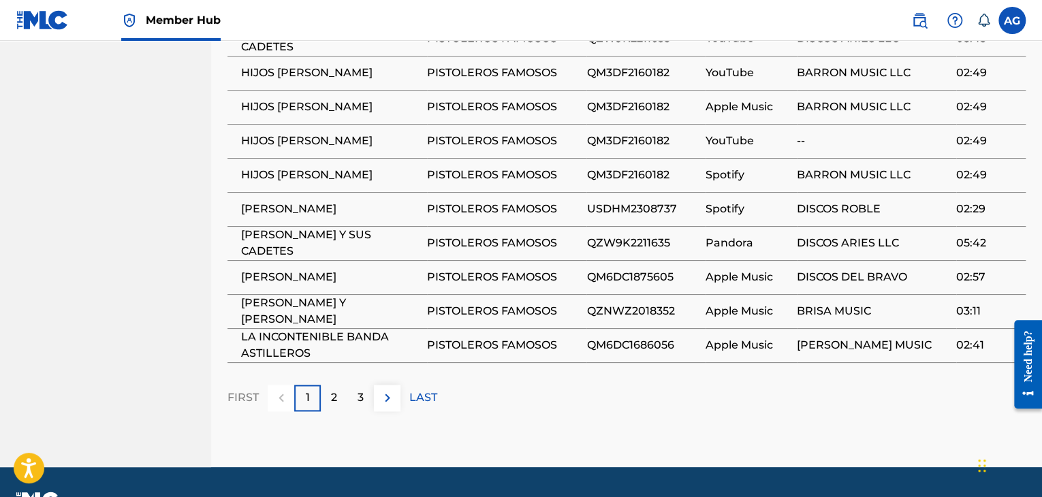
click at [462, 208] on span "PISTOLEROS FAMOSOS" at bounding box center [503, 209] width 153 height 16
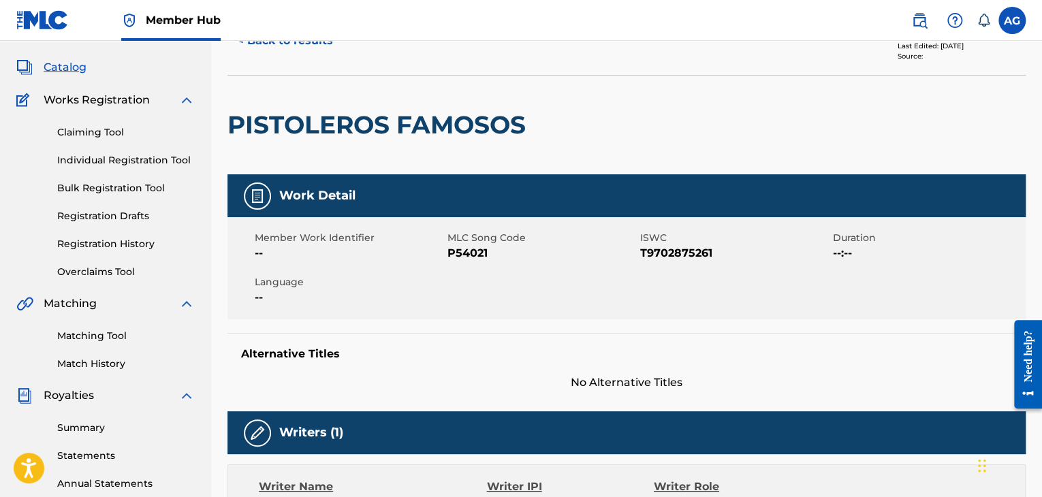
scroll to position [0, 0]
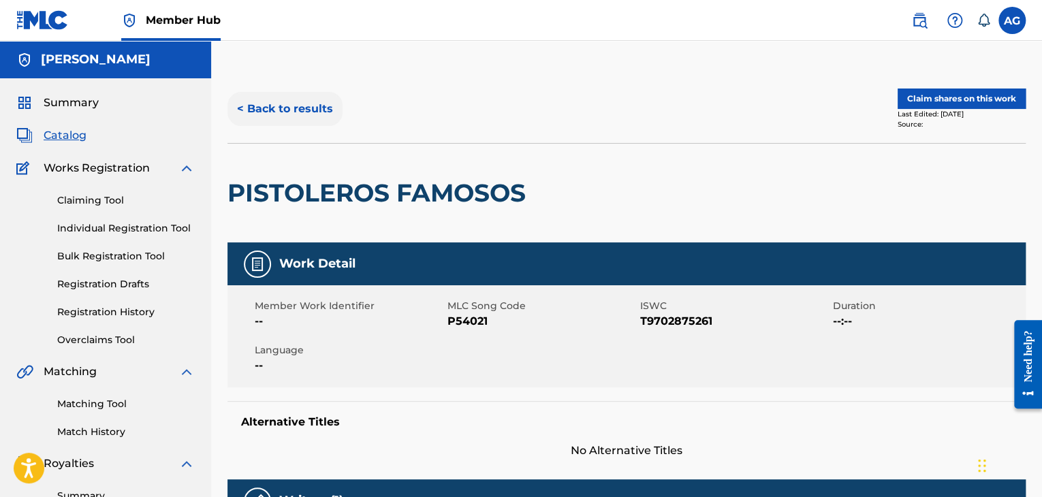
click at [253, 104] on button "< Back to results" at bounding box center [284, 109] width 115 height 34
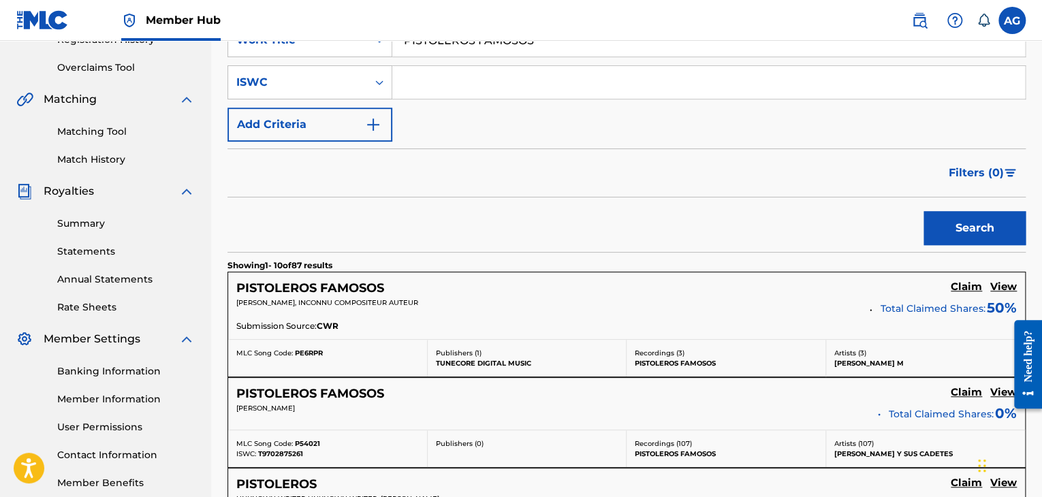
scroll to position [409, 0]
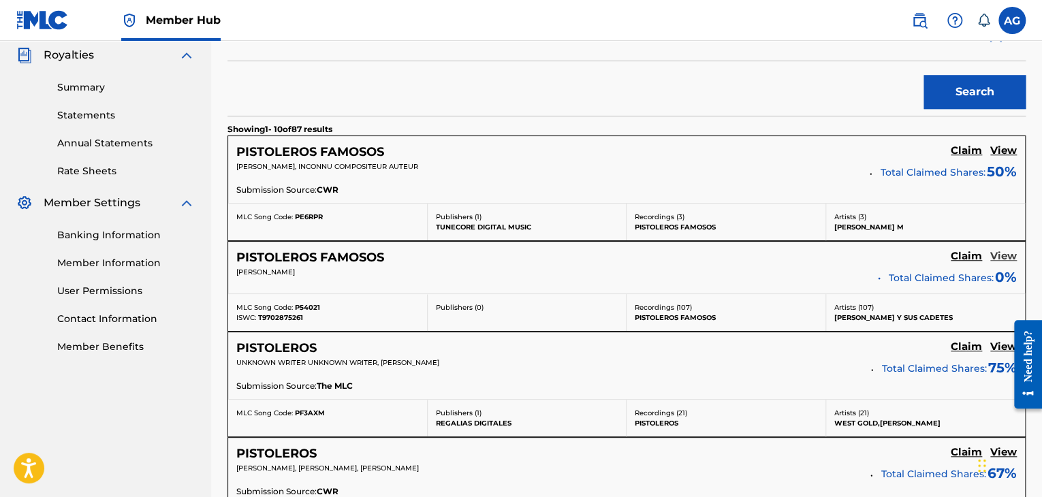
click at [1005, 260] on h5 "View" at bounding box center [1003, 256] width 27 height 13
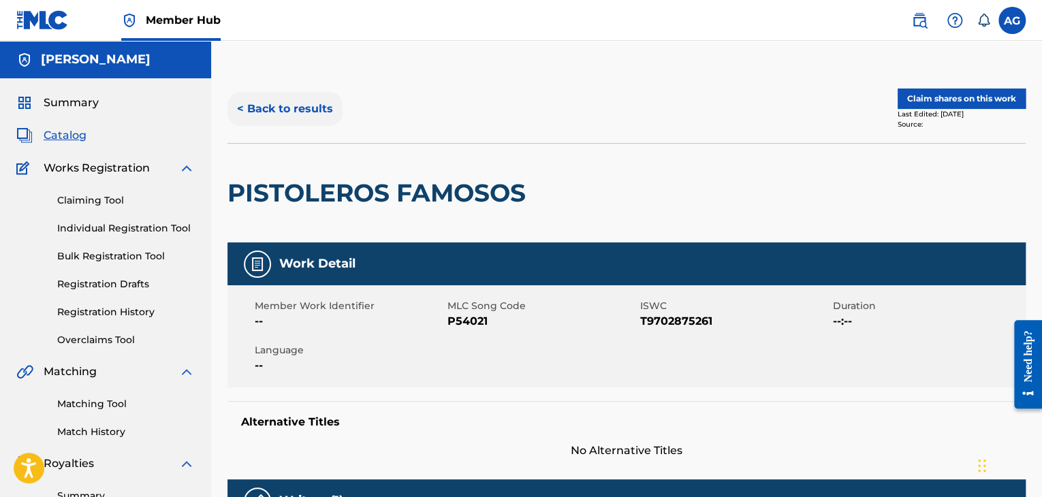
click at [304, 114] on button "< Back to results" at bounding box center [284, 109] width 115 height 34
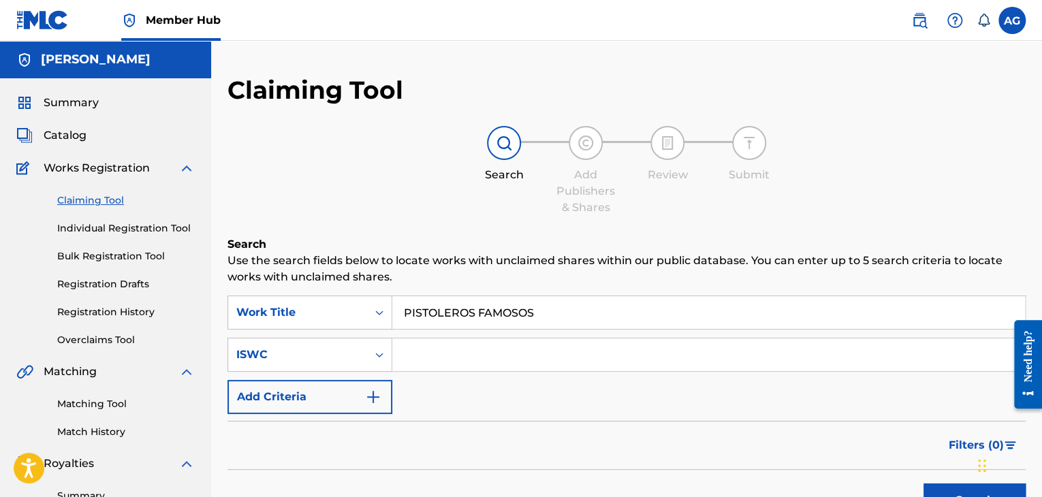
scroll to position [409, 0]
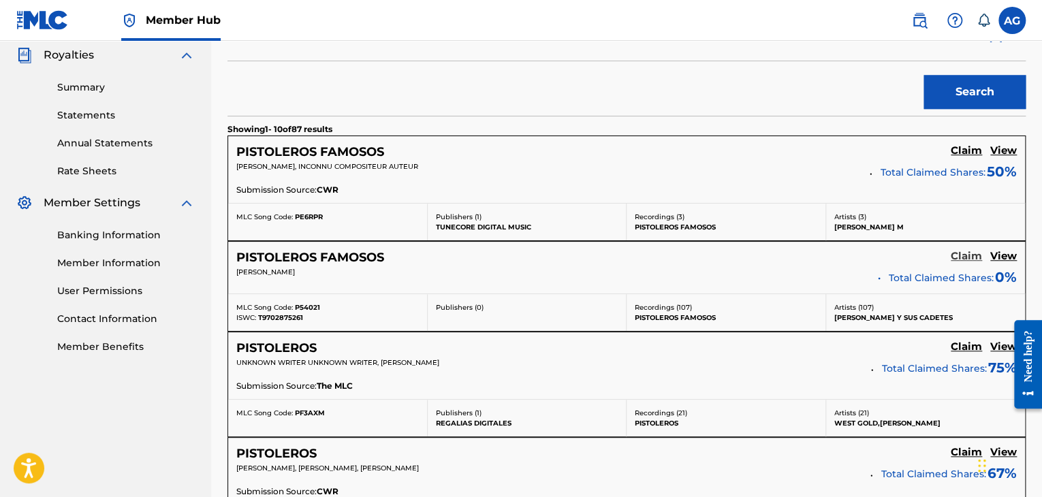
click at [969, 257] on h5 "Claim" at bounding box center [966, 256] width 31 height 13
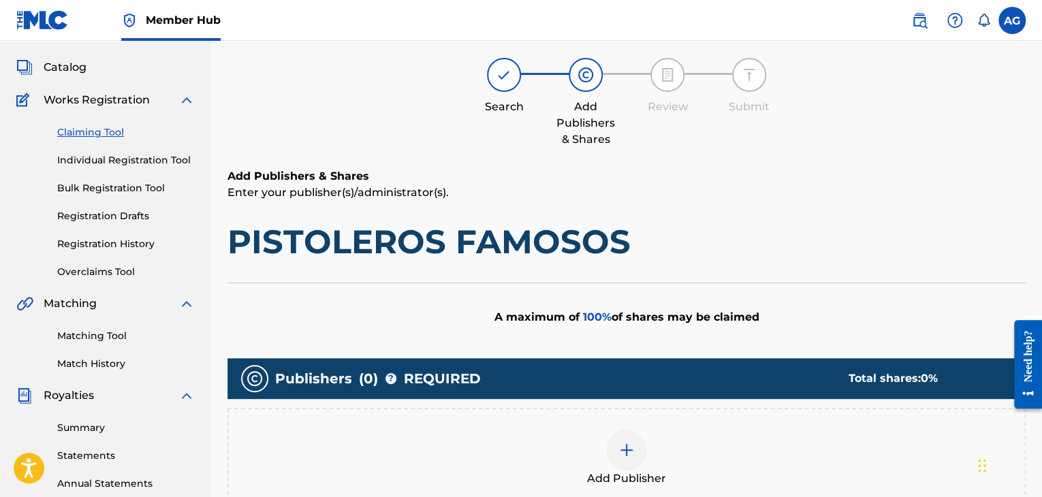
scroll to position [0, 0]
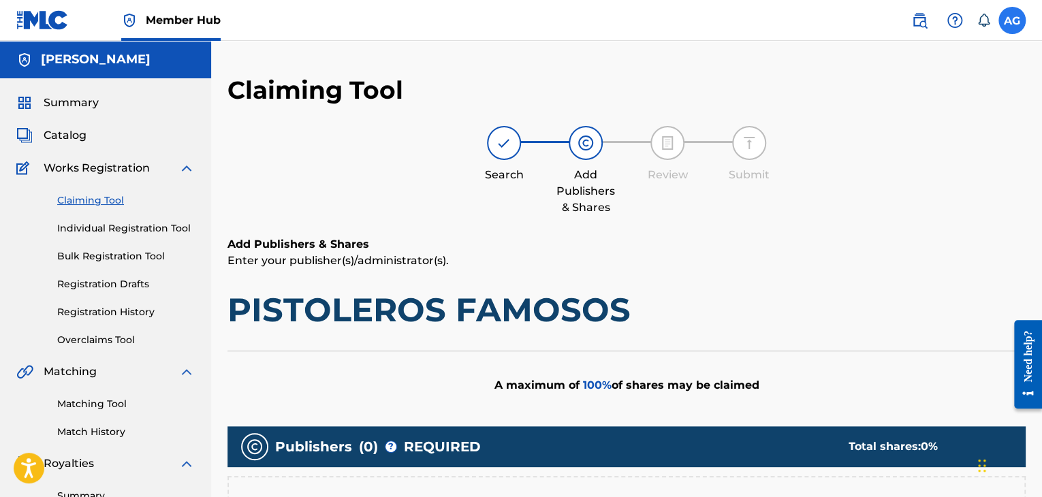
click at [1015, 25] on label at bounding box center [1011, 20] width 27 height 27
click at [1012, 20] on input "AG ALEJANDRA GARZA CANTU alegarza0724@gmail.com Notification Preferences Profil…" at bounding box center [1012, 20] width 0 height 0
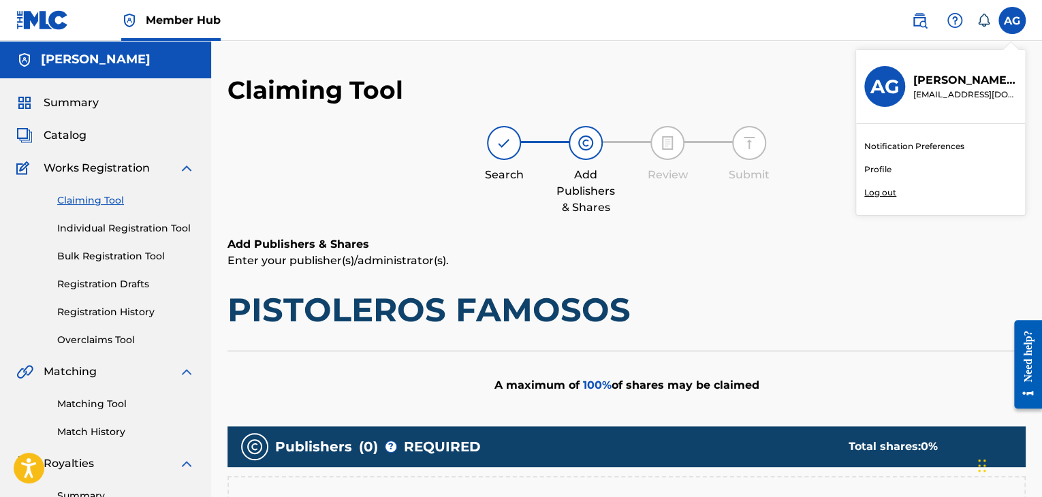
click at [880, 193] on p "Log out" at bounding box center [880, 193] width 32 height 12
click at [1012, 20] on input "AG ALEJANDRA GARZA CANTU alegarza0724@gmail.com Notification Preferences Profil…" at bounding box center [1012, 20] width 0 height 0
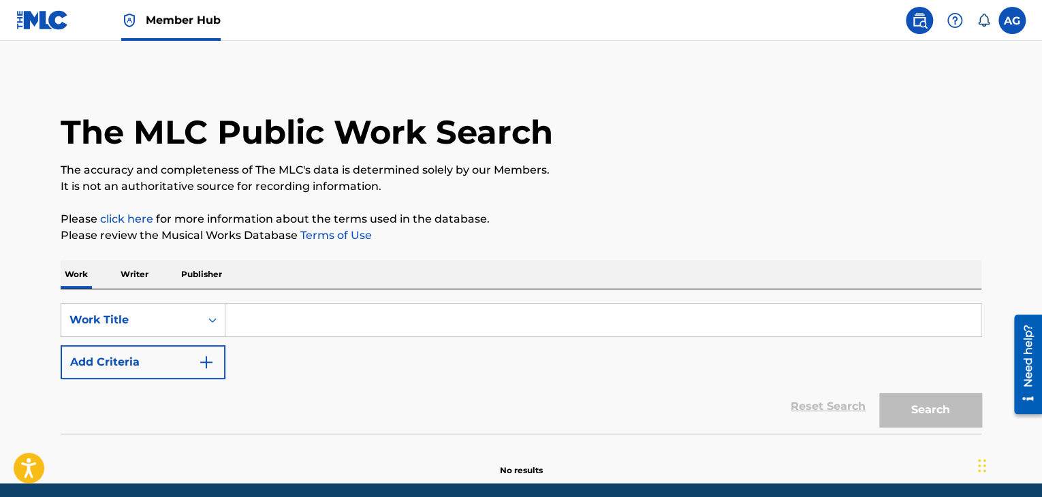
click at [259, 326] on input "Search Form" at bounding box center [602, 320] width 755 height 33
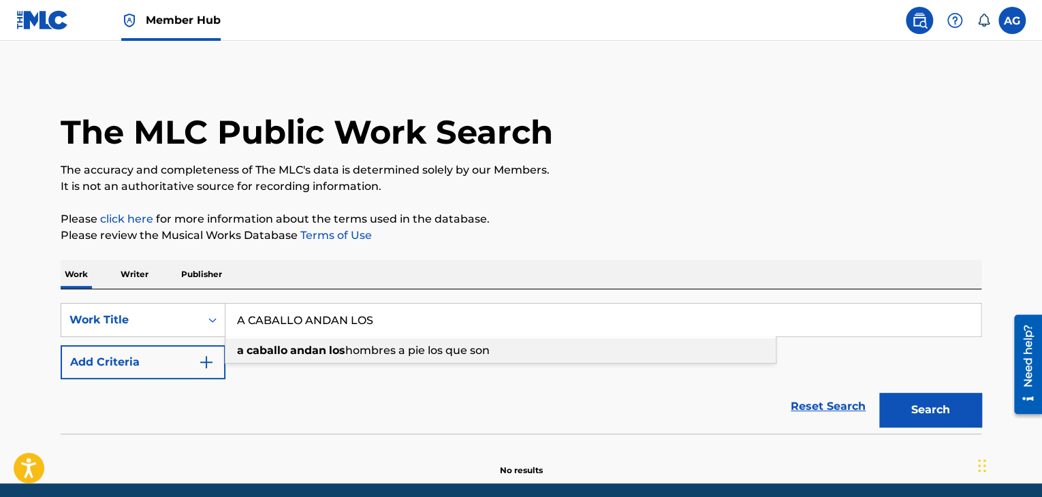
click at [272, 352] on strong "caballo" at bounding box center [267, 350] width 41 height 13
type input "a caballo andan los hombres a pie los que son"
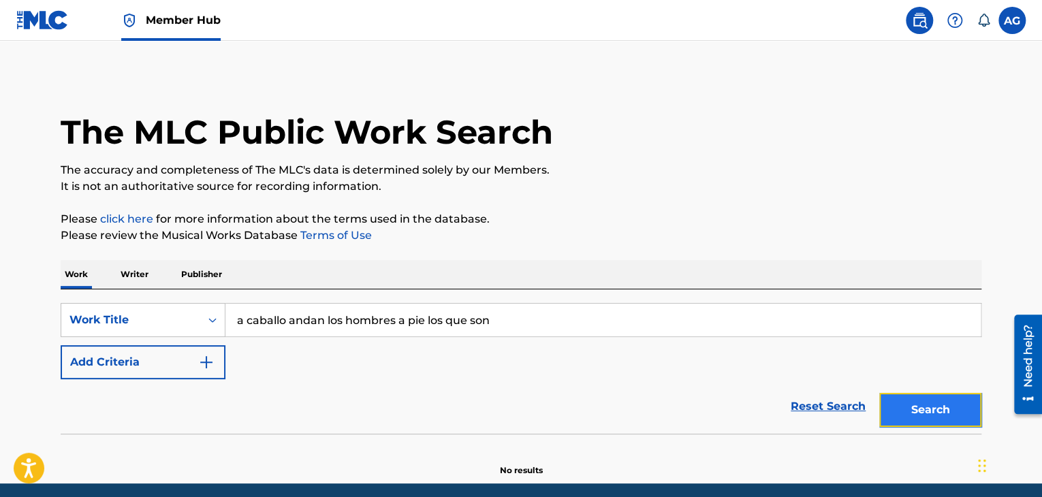
click at [943, 423] on button "Search" at bounding box center [930, 410] width 102 height 34
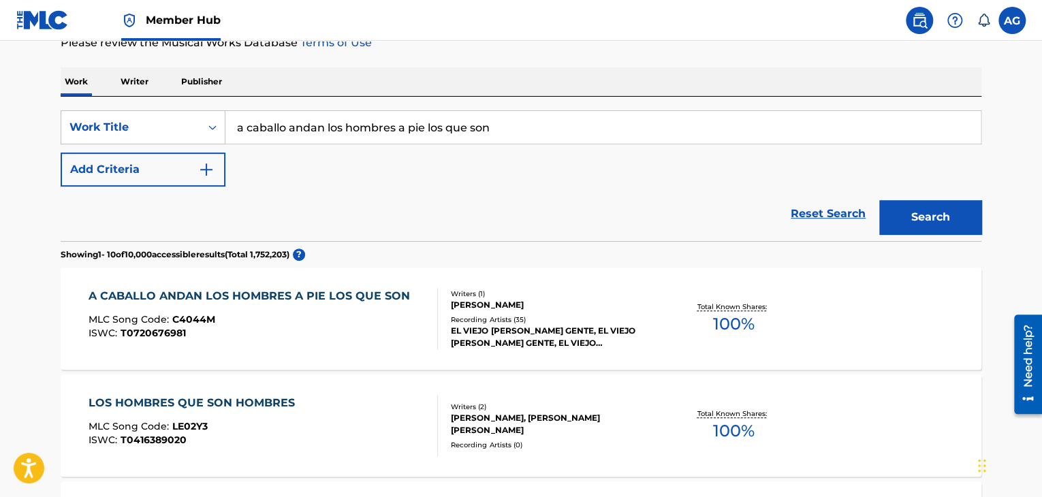
scroll to position [204, 0]
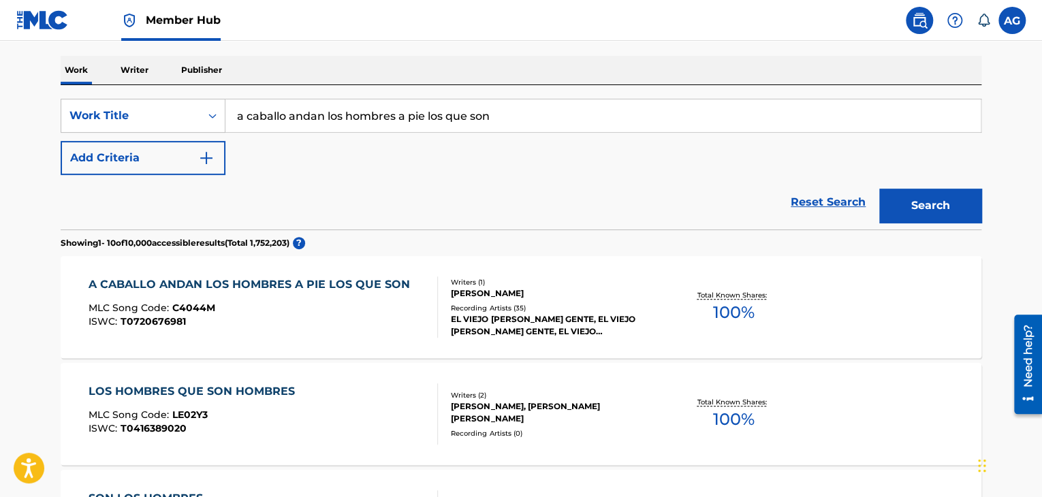
click at [215, 289] on div "A CABALLO ANDAN LOS HOMBRES A PIE LOS QUE SON" at bounding box center [253, 284] width 328 height 16
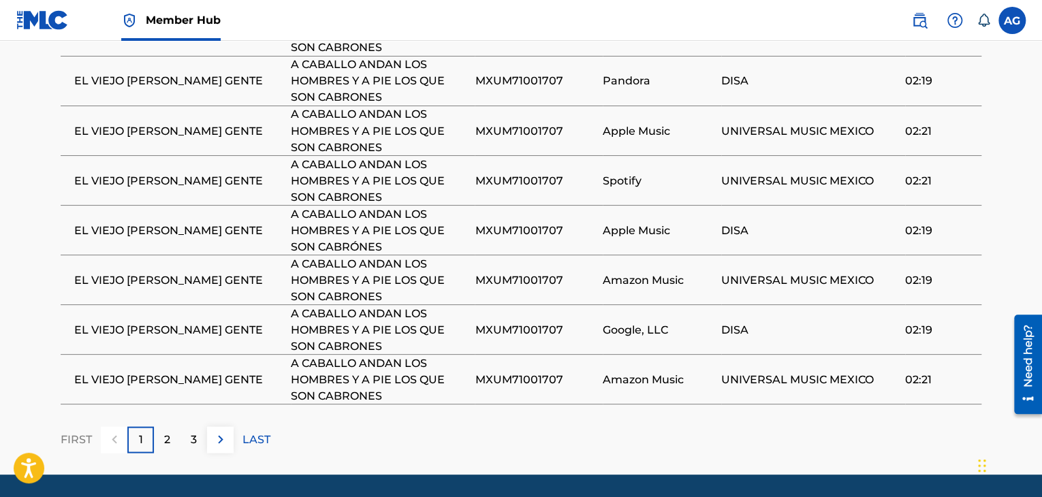
scroll to position [1188, 0]
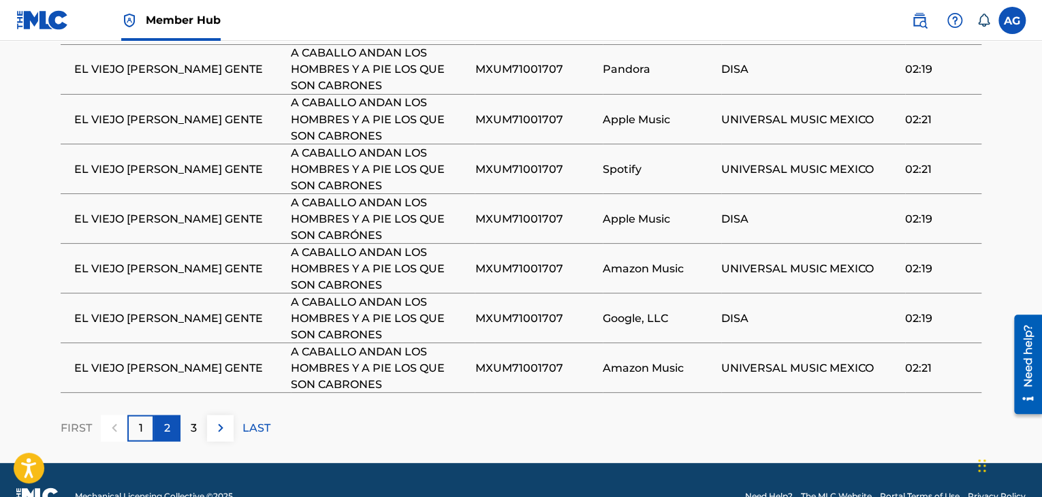
click at [173, 415] on div "2" at bounding box center [167, 428] width 27 height 27
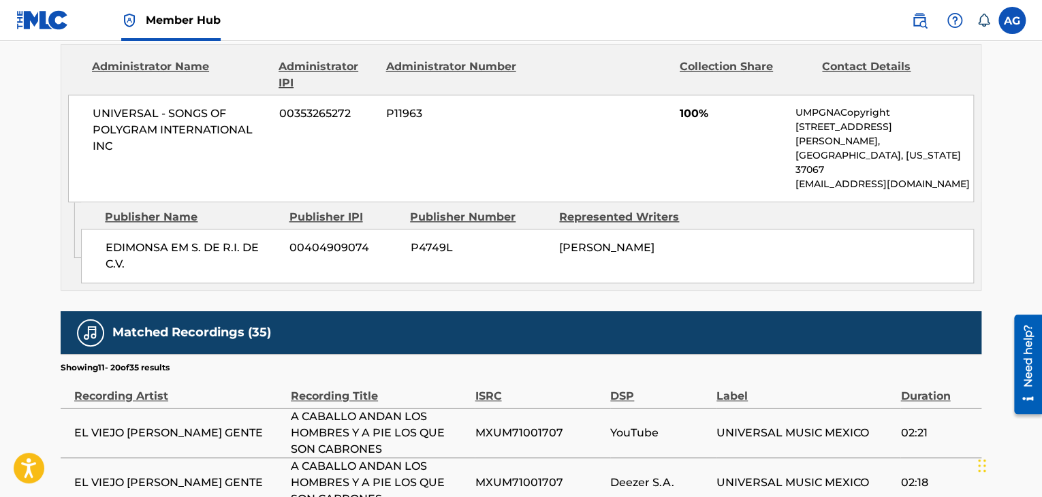
scroll to position [1141, 0]
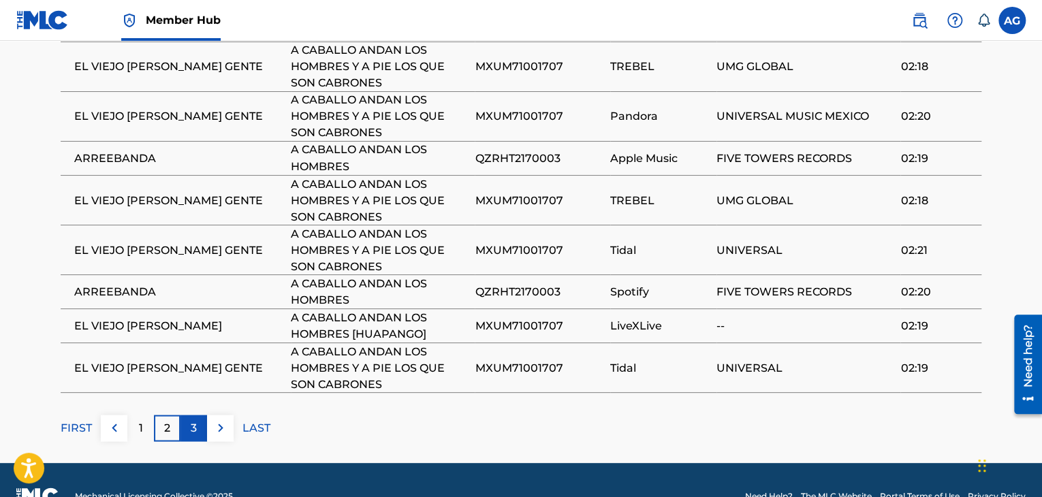
click at [186, 415] on div "3" at bounding box center [193, 428] width 27 height 27
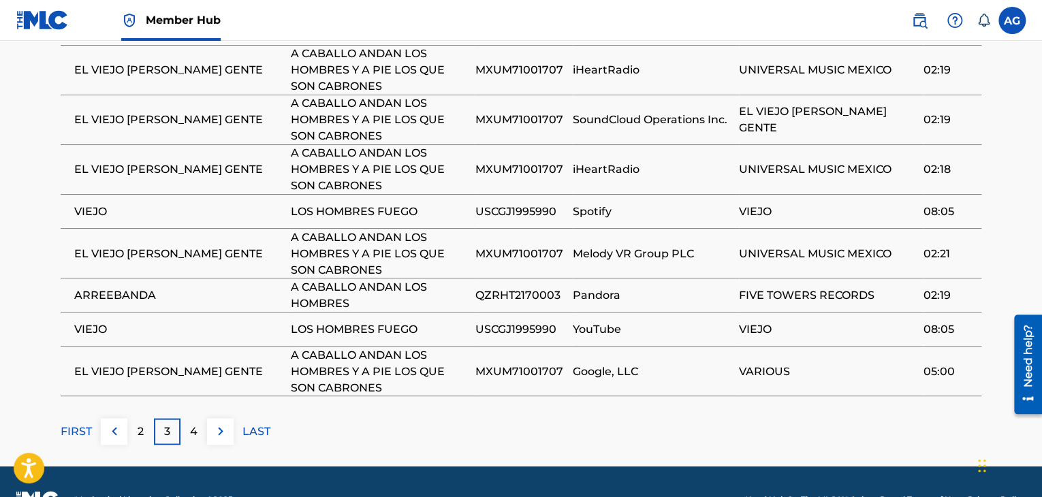
scroll to position [1109, 0]
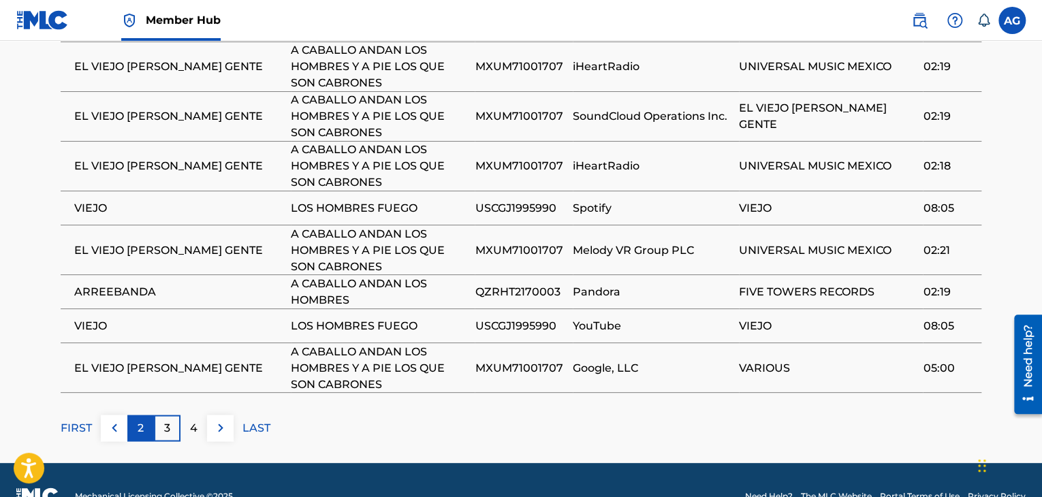
click at [142, 419] on p "2" at bounding box center [141, 427] width 6 height 16
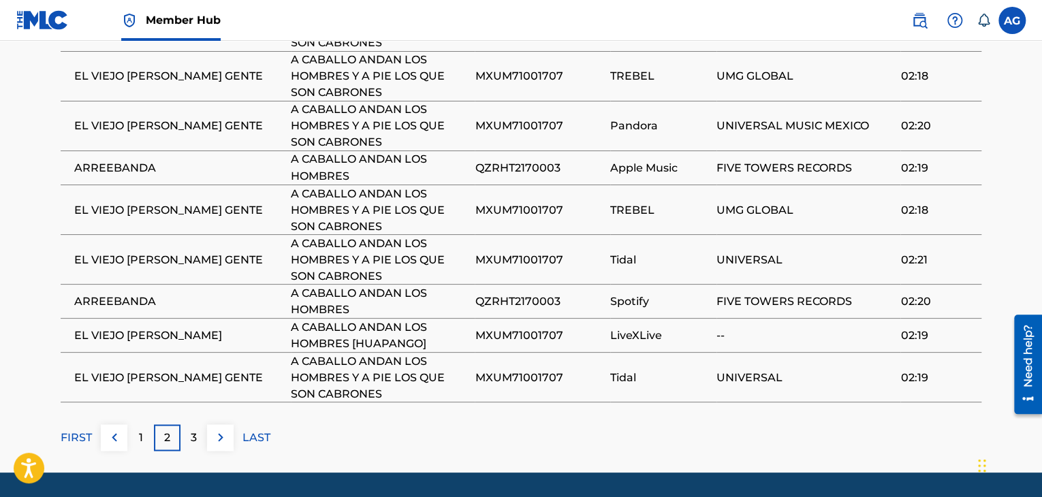
scroll to position [1141, 0]
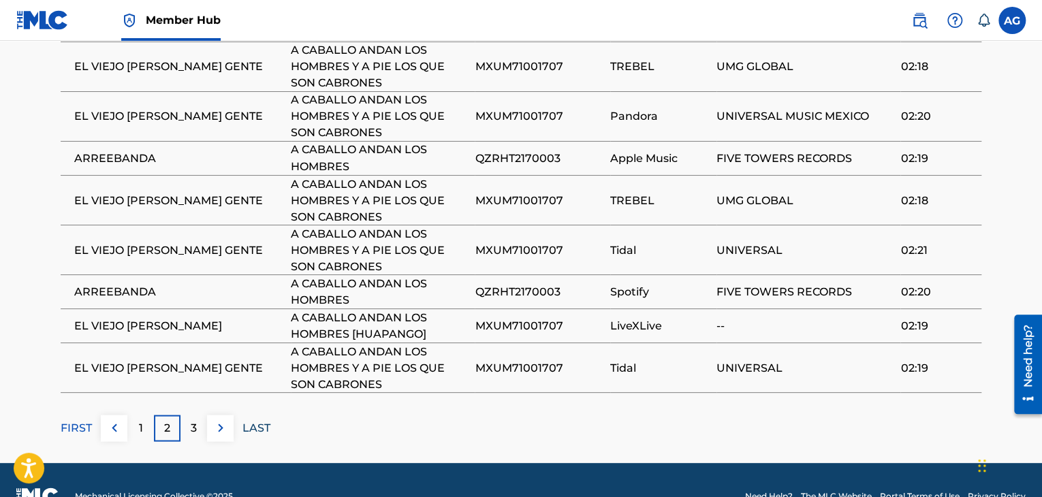
click at [252, 419] on p "LAST" at bounding box center [256, 427] width 28 height 16
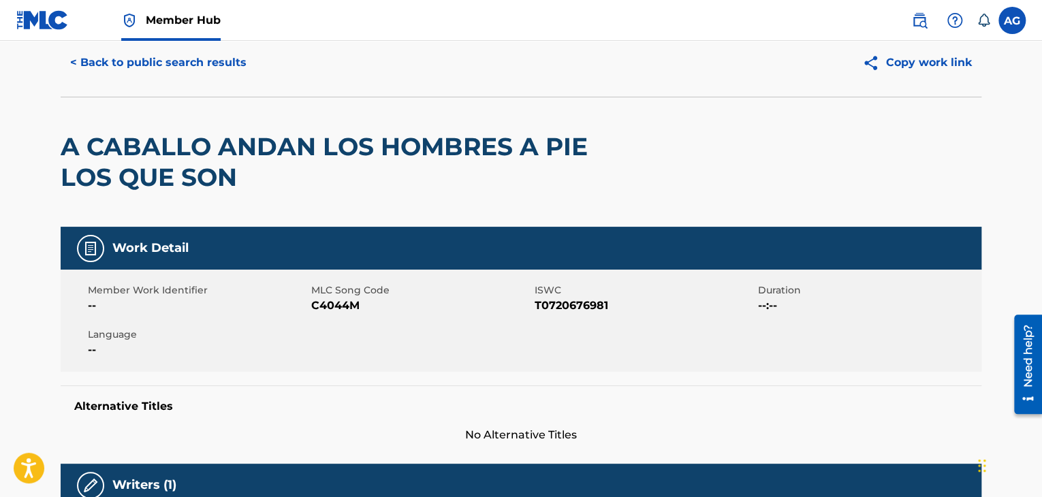
scroll to position [0, 0]
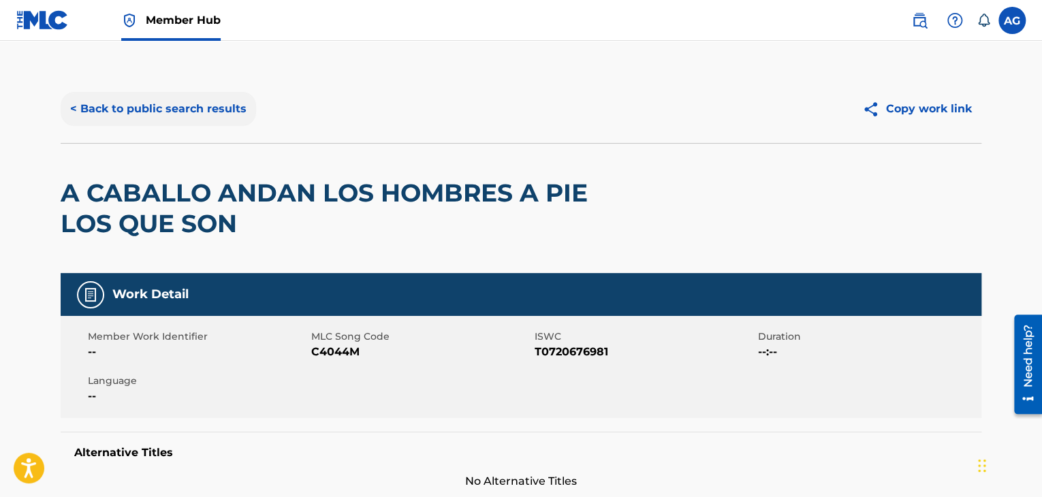
click at [91, 112] on button "< Back to public search results" at bounding box center [158, 109] width 195 height 34
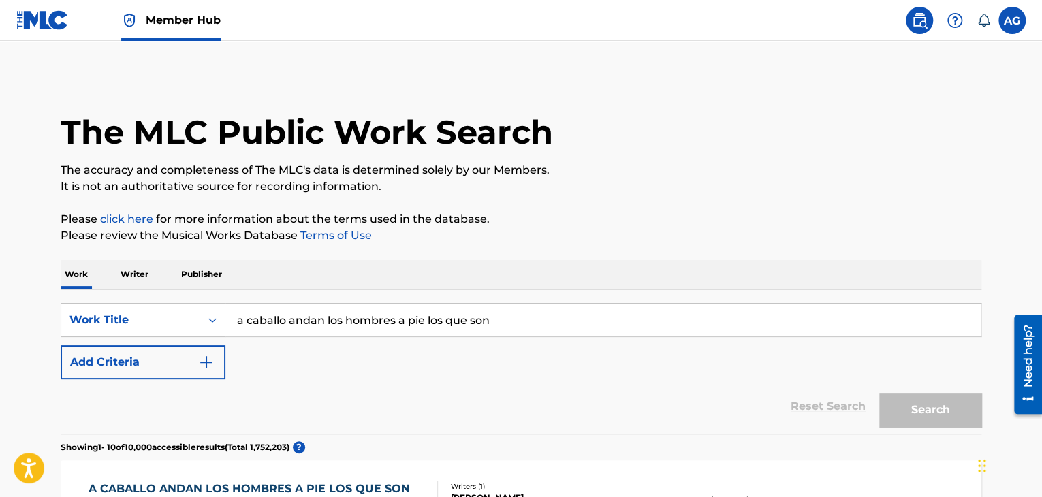
scroll to position [204, 0]
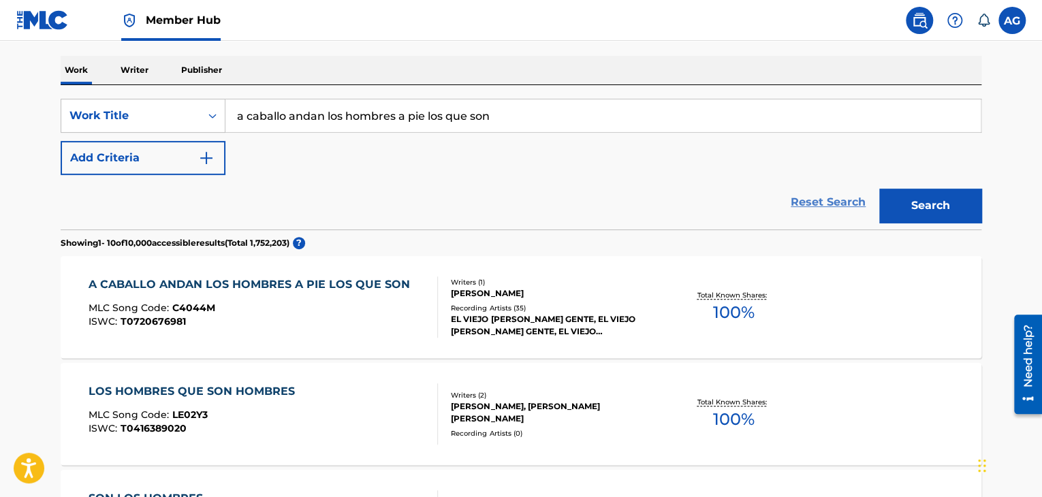
click at [808, 207] on link "Reset Search" at bounding box center [828, 202] width 89 height 30
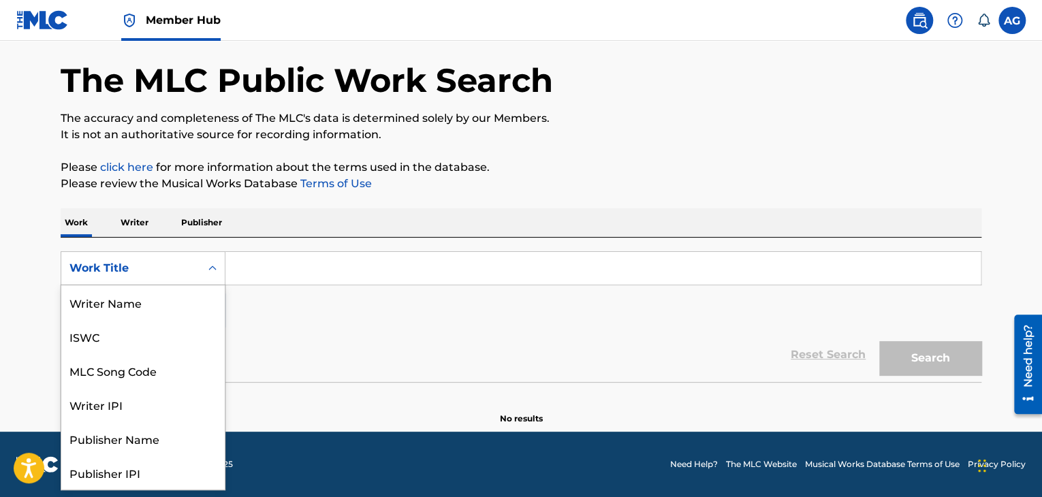
click at [207, 266] on icon "Search Form" at bounding box center [213, 268] width 14 height 14
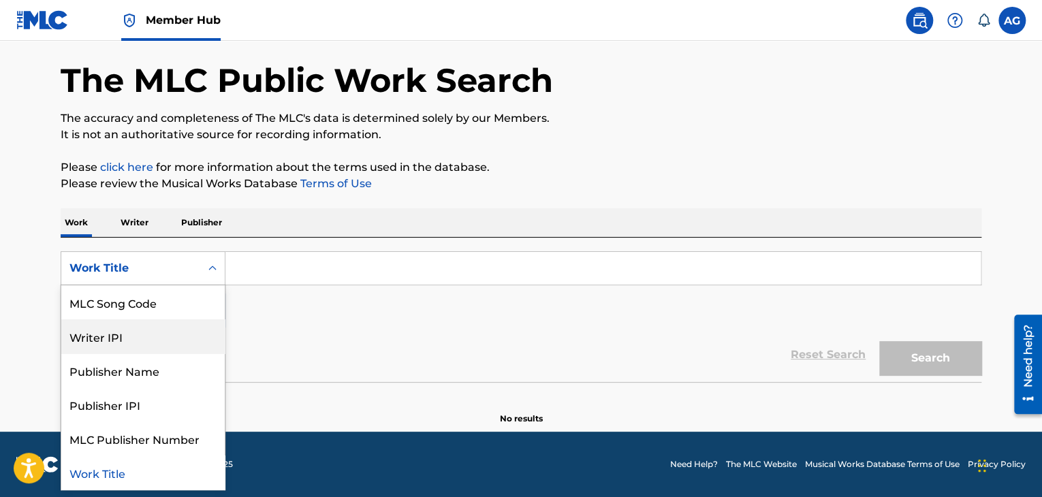
scroll to position [0, 0]
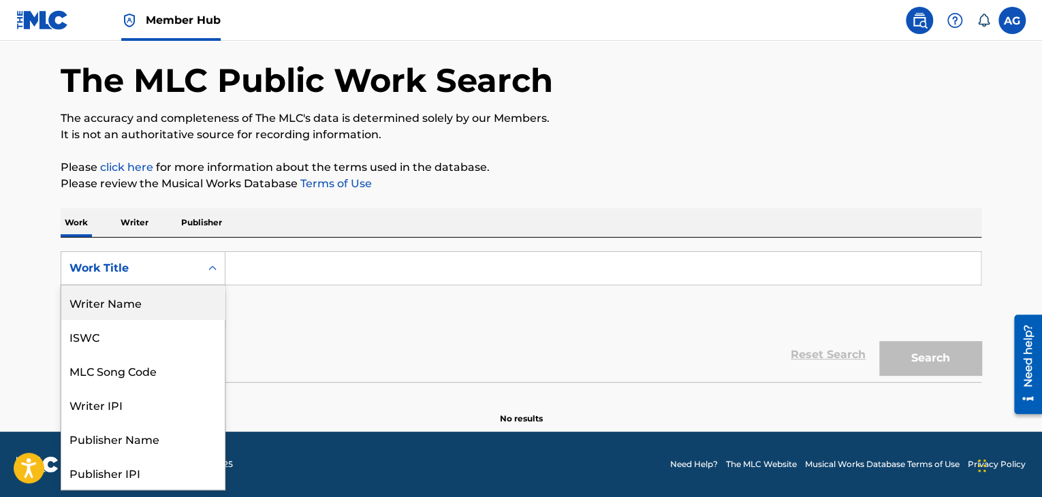
click at [143, 221] on p "Writer" at bounding box center [134, 222] width 36 height 29
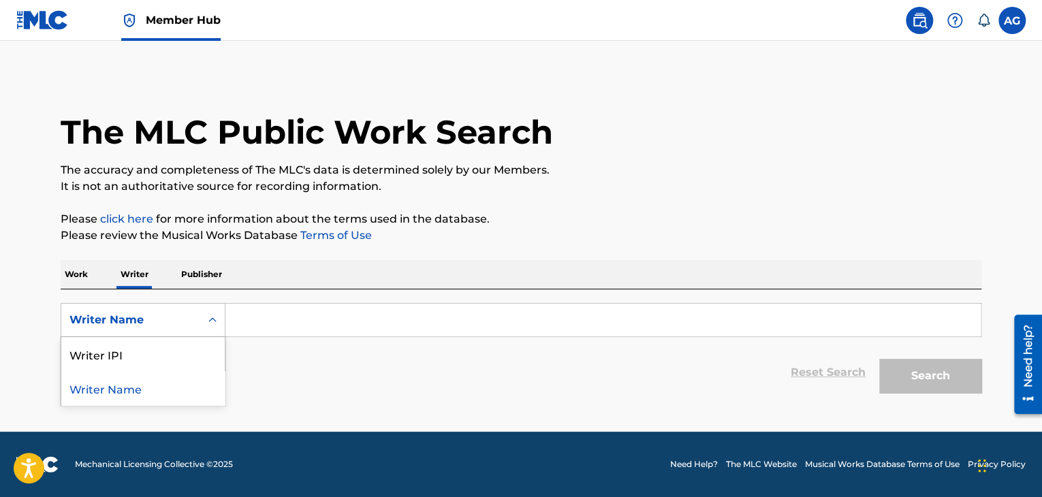
click at [208, 317] on icon "Search Form" at bounding box center [213, 320] width 14 height 14
click at [212, 279] on p "Publisher" at bounding box center [201, 274] width 49 height 29
click at [217, 325] on icon "Search Form" at bounding box center [213, 320] width 14 height 14
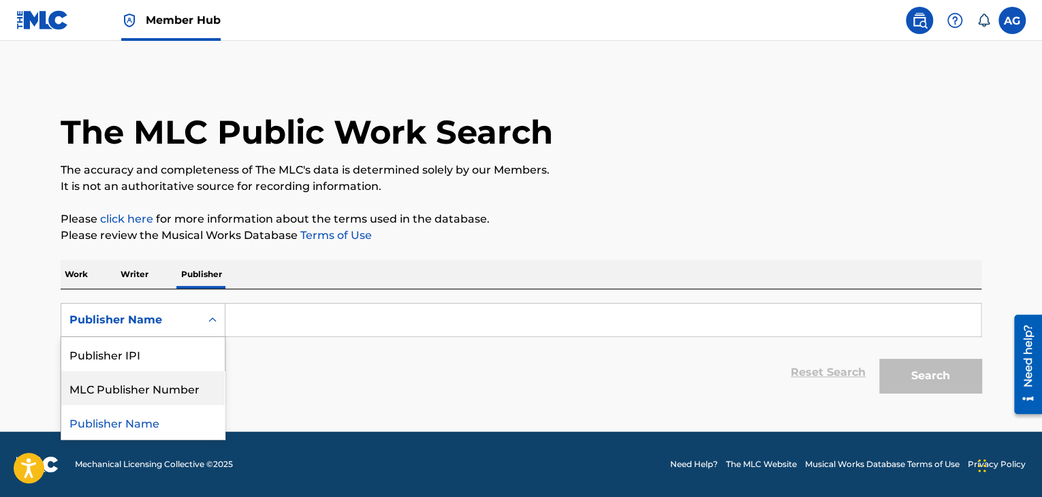
click at [192, 393] on div "MLC Publisher Number" at bounding box center [142, 388] width 163 height 34
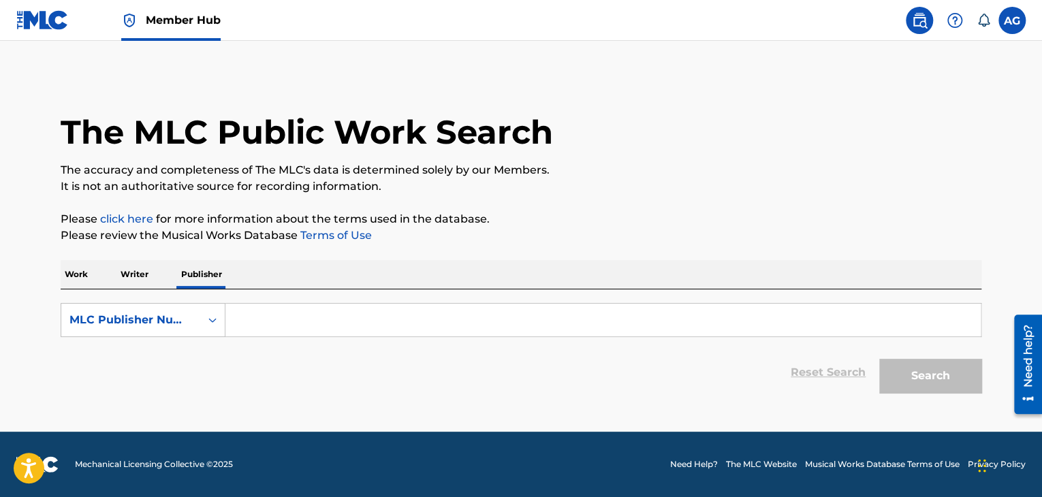
click at [301, 320] on input "Search Form" at bounding box center [602, 320] width 755 height 33
paste input "P4749L"
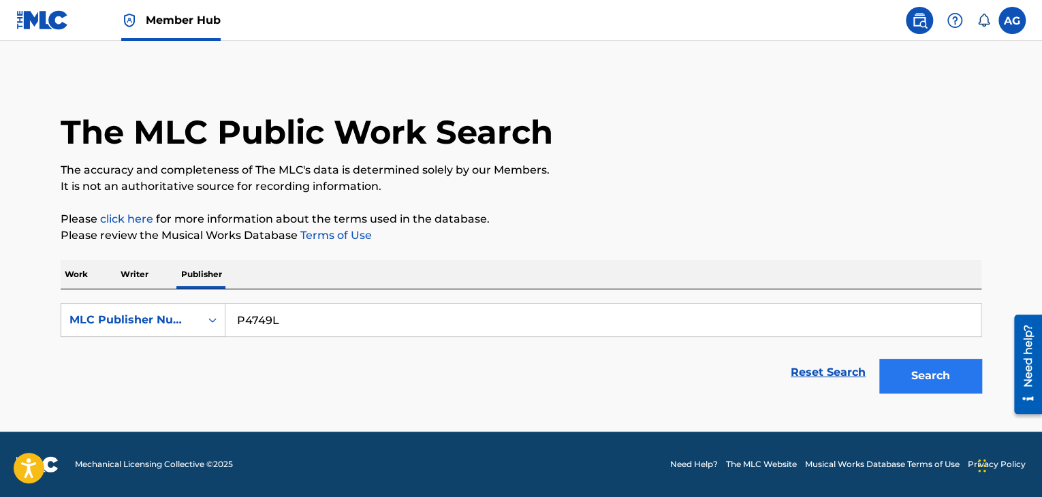
type input "P4749L"
click at [940, 379] on button "Search" at bounding box center [930, 376] width 102 height 34
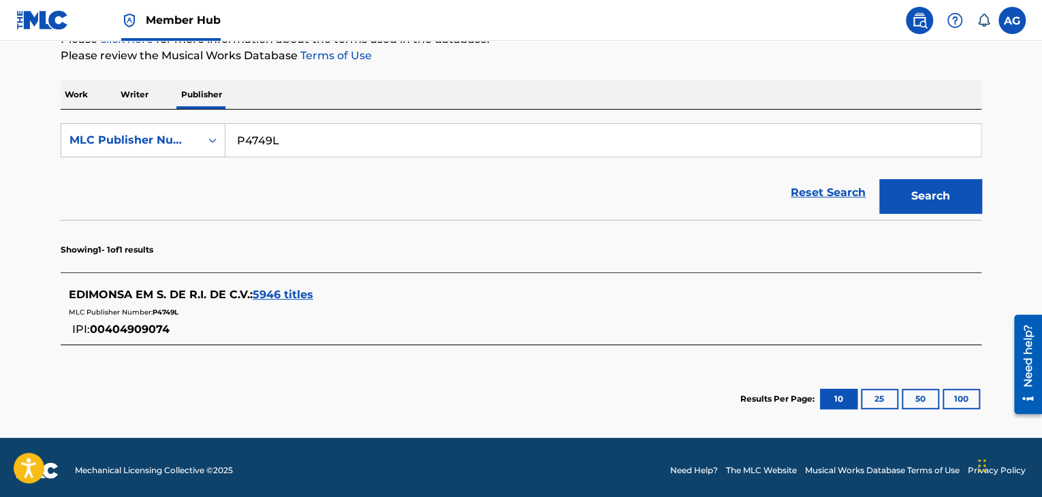
scroll to position [185, 0]
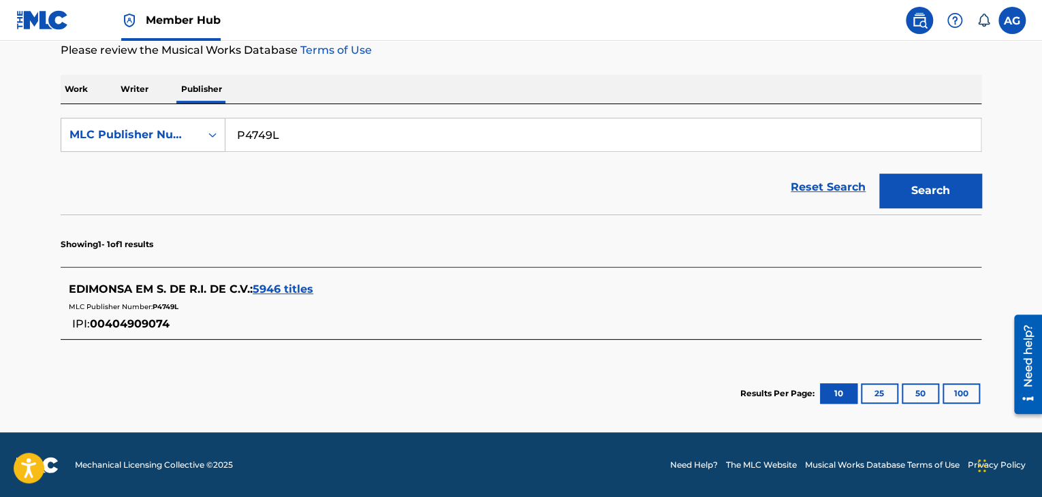
click at [296, 290] on span "5946 titles" at bounding box center [283, 289] width 61 height 13
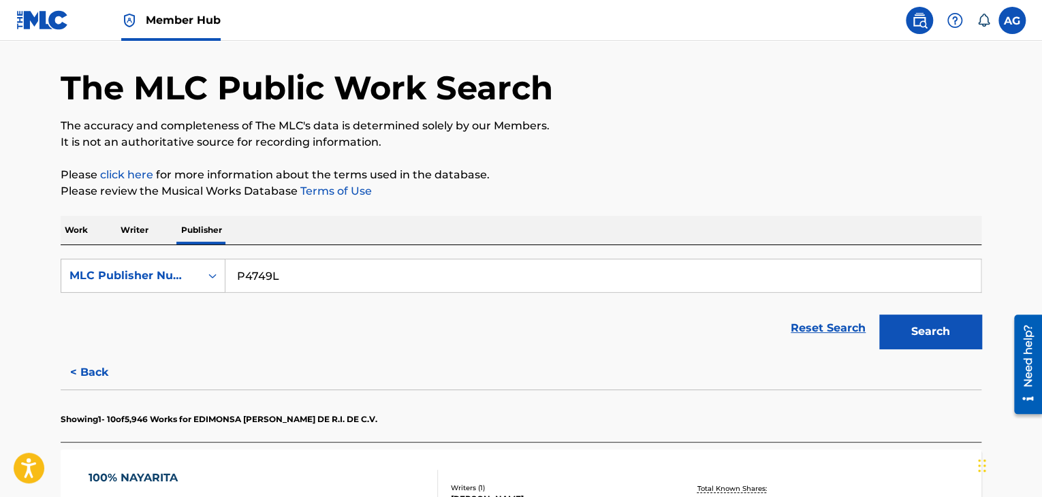
scroll to position [68, 0]
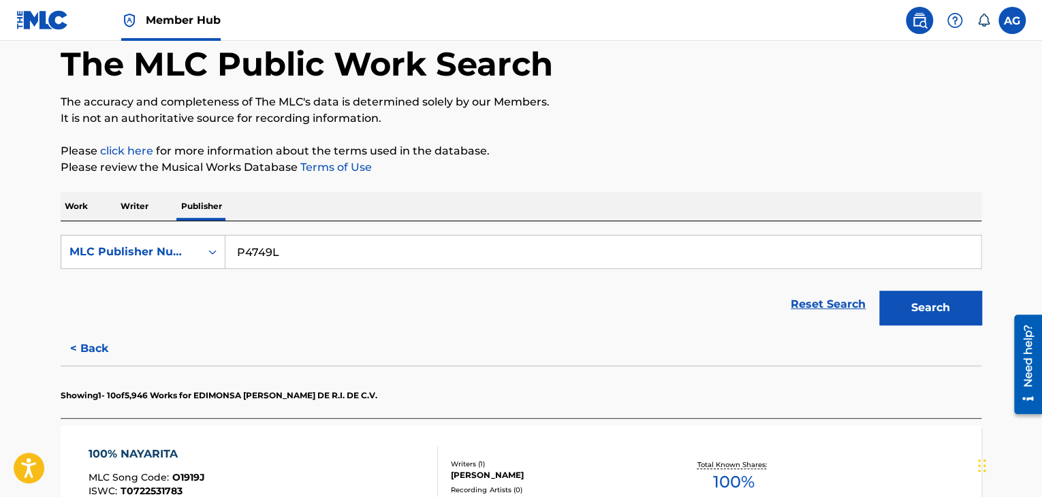
click at [76, 207] on p "Work" at bounding box center [76, 206] width 31 height 29
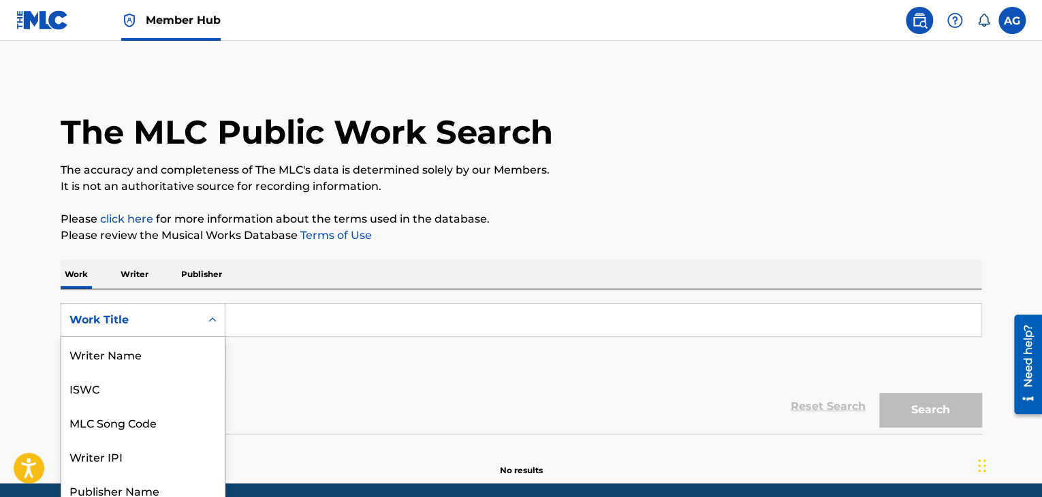
scroll to position [41, 0]
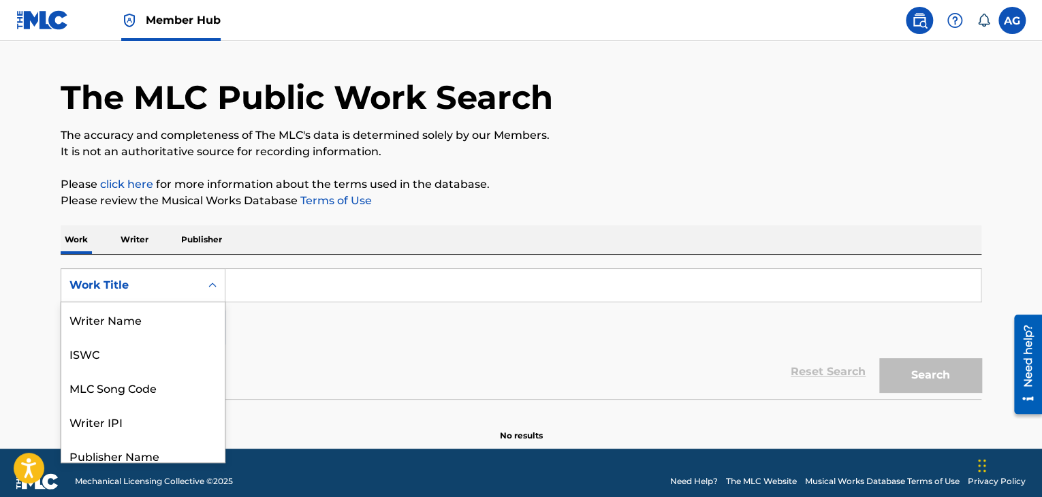
click at [218, 302] on div "8 results available. Use Up and Down to choose options, press Enter to select t…" at bounding box center [143, 285] width 165 height 34
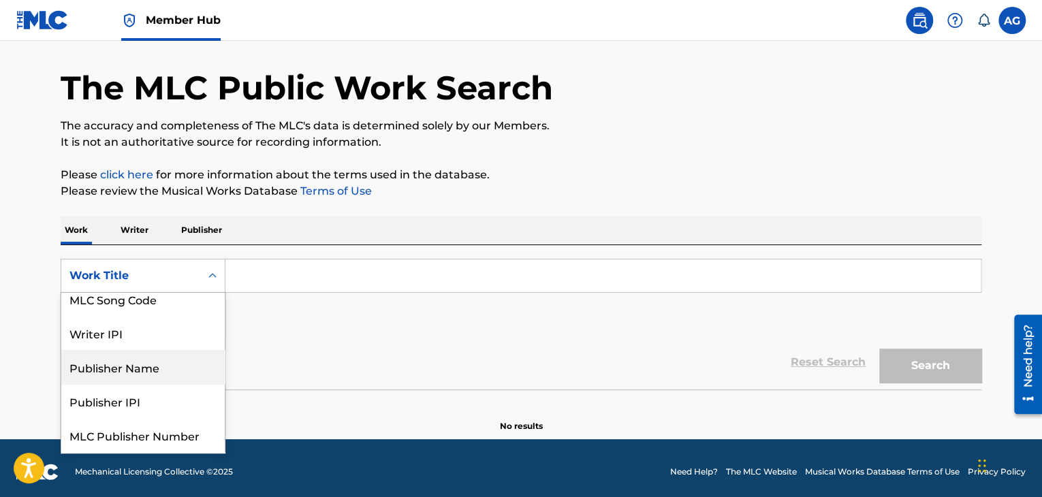
scroll to position [112, 0]
